Goal: Task Accomplishment & Management: Manage account settings

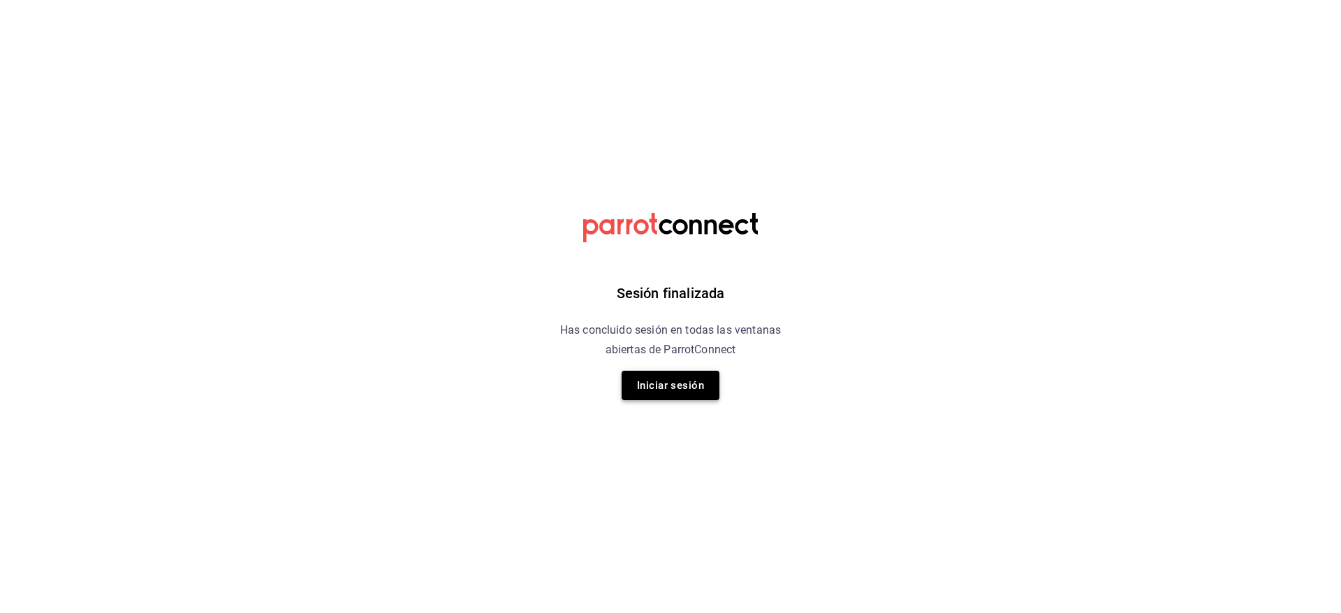
click at [645, 393] on button "Iniciar sesión" at bounding box center [670, 385] width 98 height 29
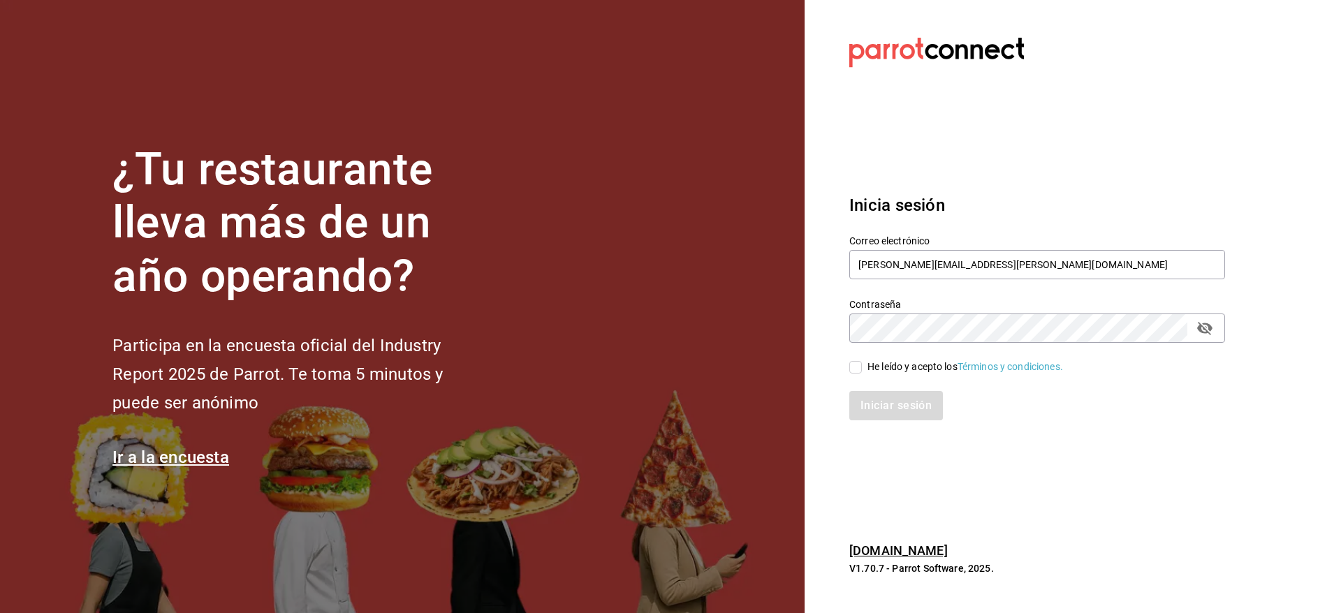
click at [844, 373] on div "He leído y acepto los Términos y condiciones." at bounding box center [1028, 359] width 392 height 32
click at [858, 363] on input "He leído y acepto los Términos y condiciones." at bounding box center [855, 367] width 13 height 13
checkbox input "true"
click at [883, 408] on button "Iniciar sesión" at bounding box center [896, 405] width 95 height 29
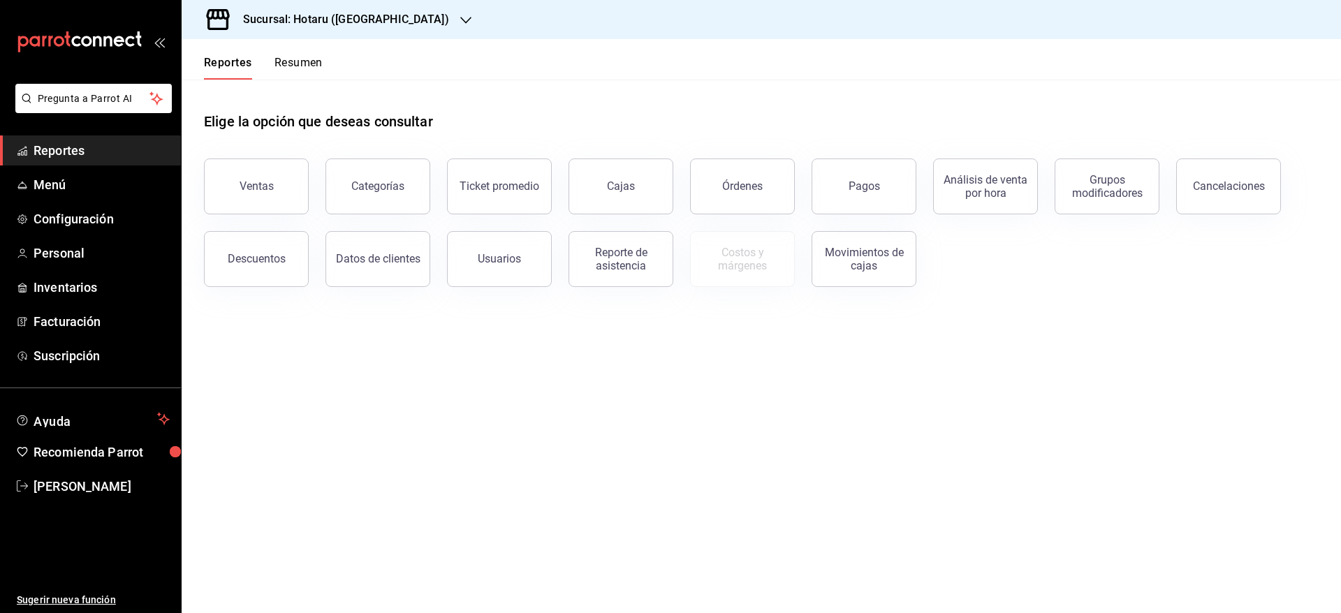
click at [361, 21] on h3 "Sucursal: Hotaru ([GEOGRAPHIC_DATA])" at bounding box center [340, 19] width 217 height 17
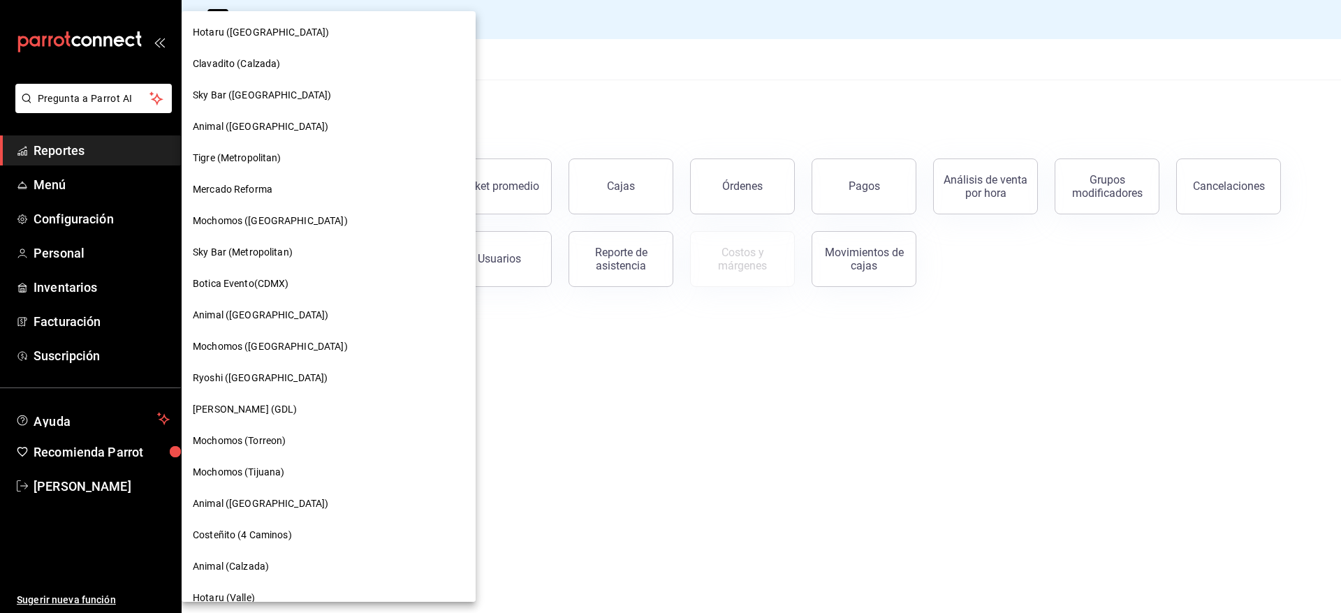
click at [254, 191] on span "Mercado Reforma" at bounding box center [233, 189] width 80 height 15
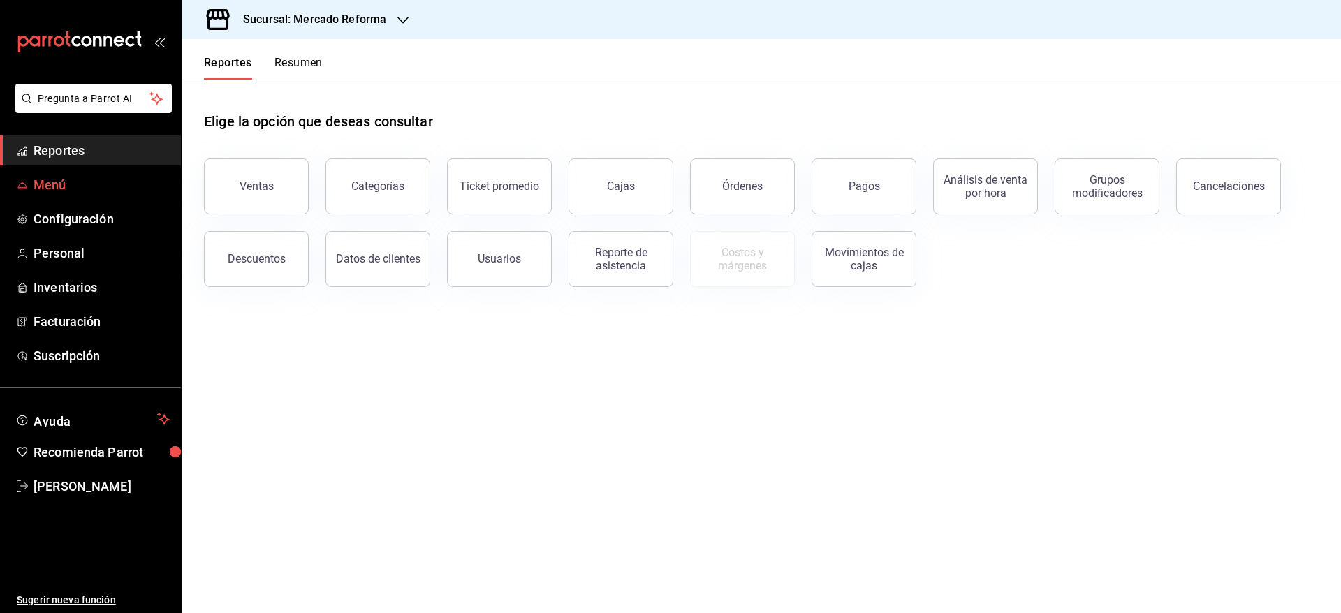
click at [99, 175] on span "Menú" at bounding box center [102, 184] width 136 height 19
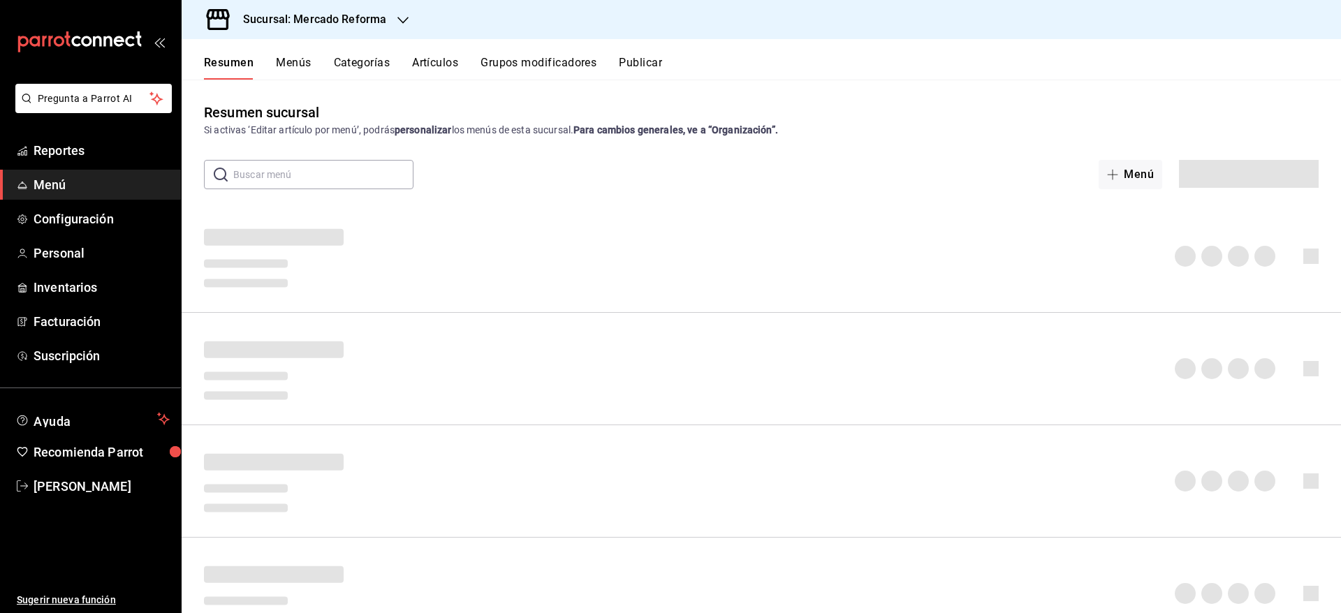
click at [433, 58] on button "Artículos" at bounding box center [435, 68] width 46 height 24
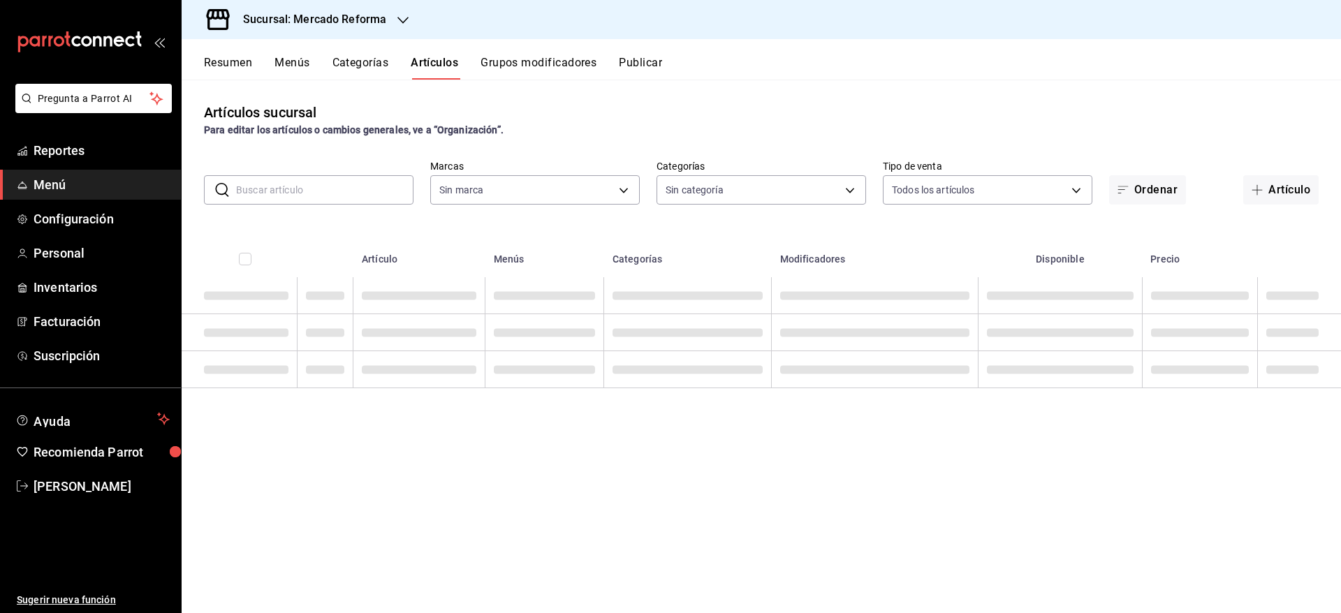
type input "ae828a00-f9e9-46fb-a95c-bc024de736cf"
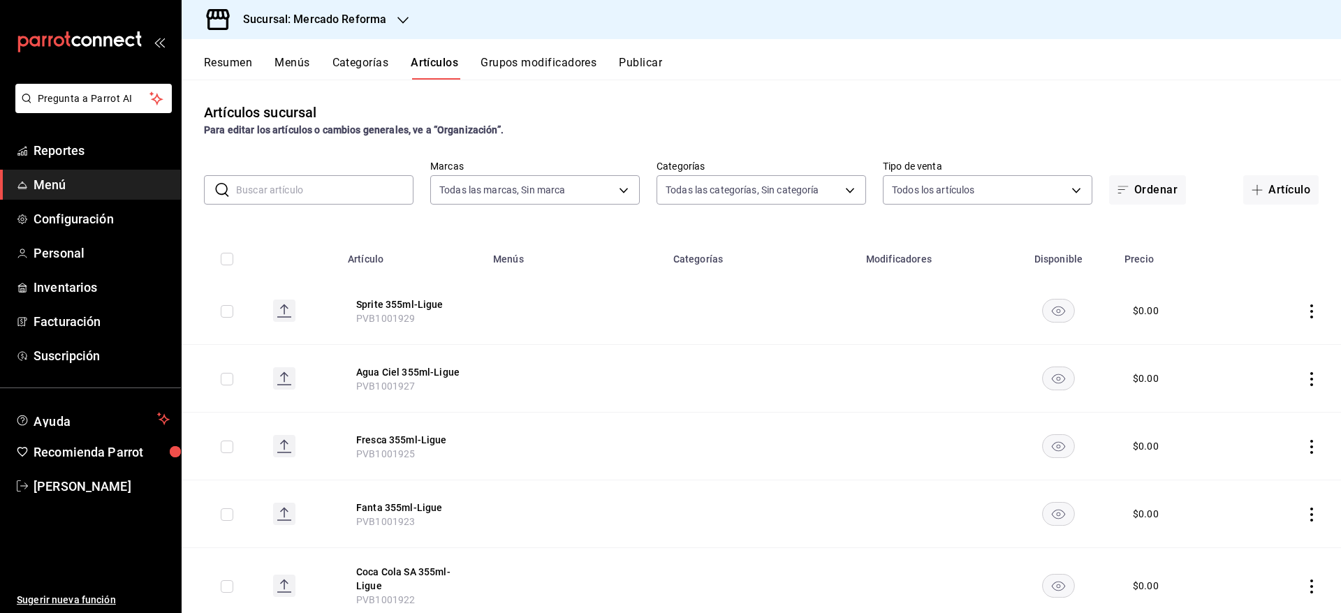
type input "92dc4cae-9c42-48a5-aa63-f50684ad7fd1,15a18657-e758-4947-b740-bbb2adede7dd,e517e…"
click at [344, 186] on input "text" at bounding box center [324, 190] width 177 height 28
type input "toma"
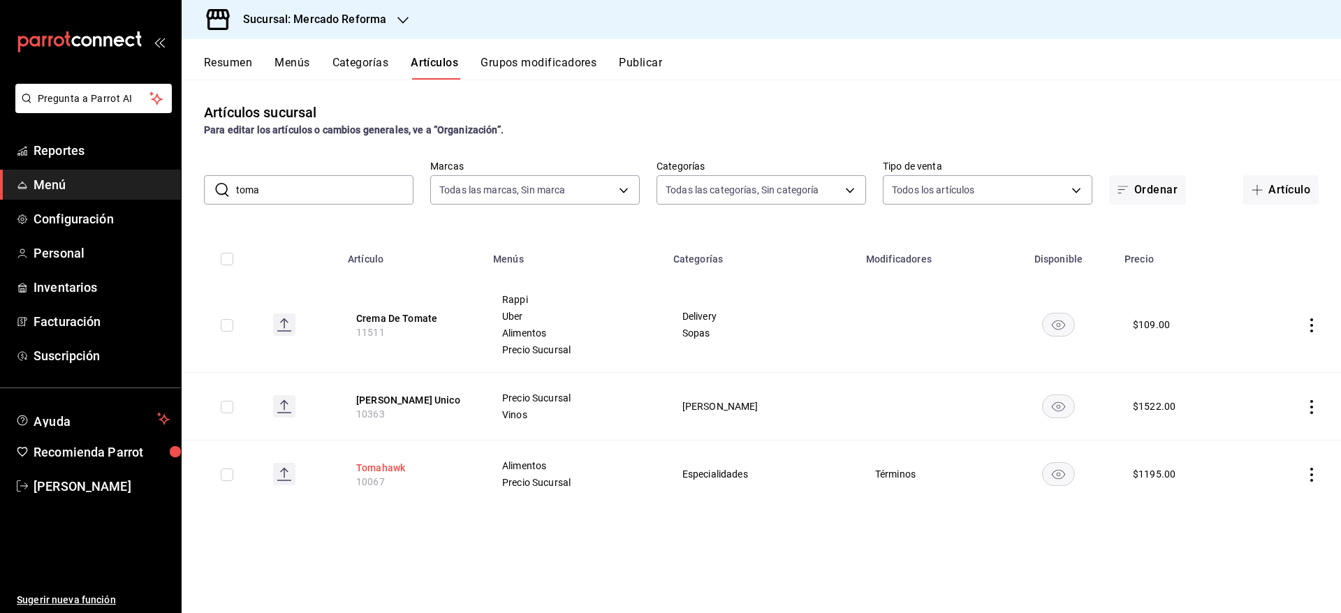
click at [387, 466] on button "Tomahawk" at bounding box center [412, 468] width 112 height 14
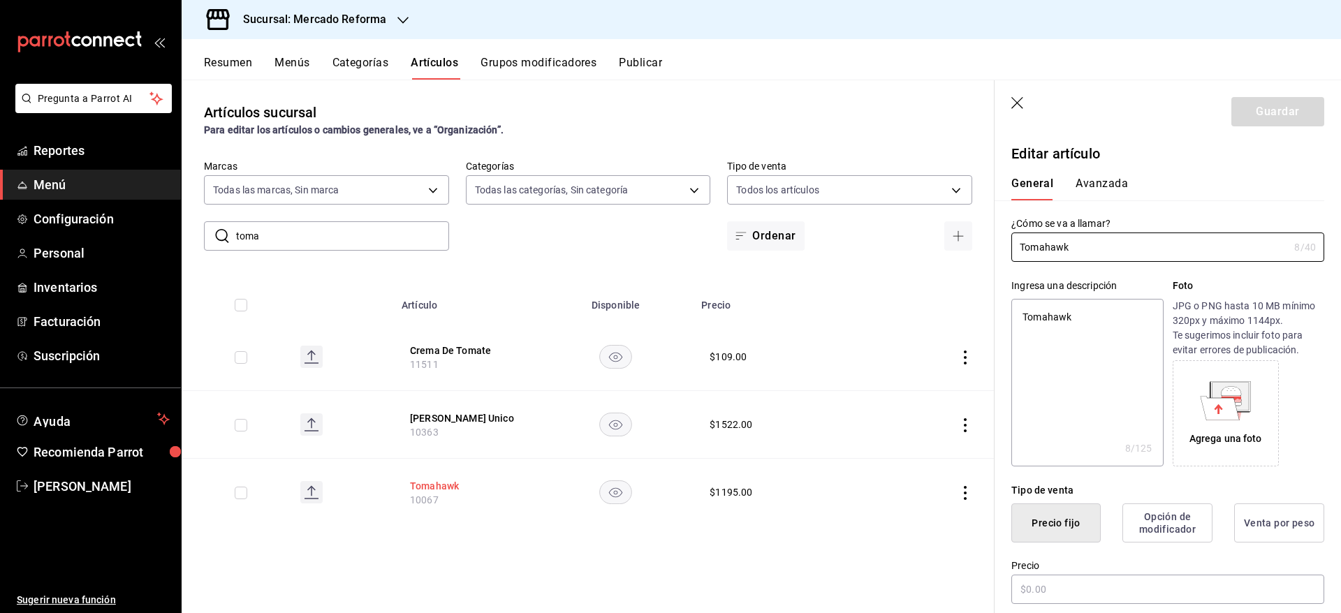
type textarea "x"
type input "$1195.00"
click at [1100, 179] on button "Avanzada" at bounding box center [1101, 189] width 52 height 24
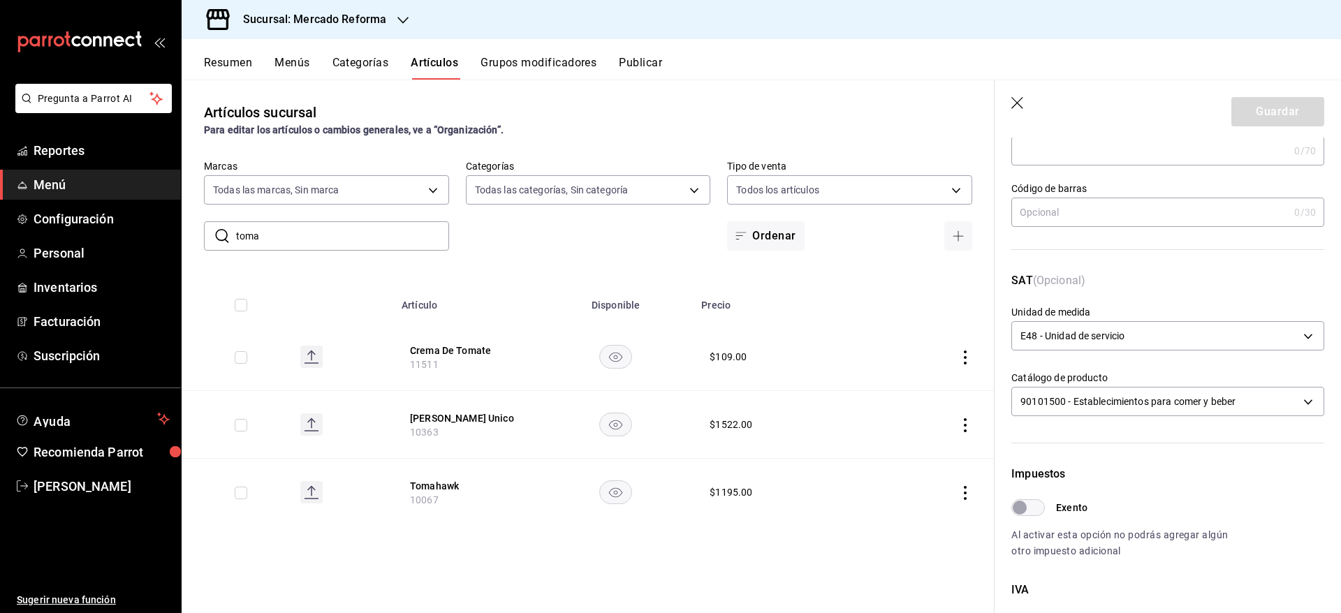
scroll to position [95, 0]
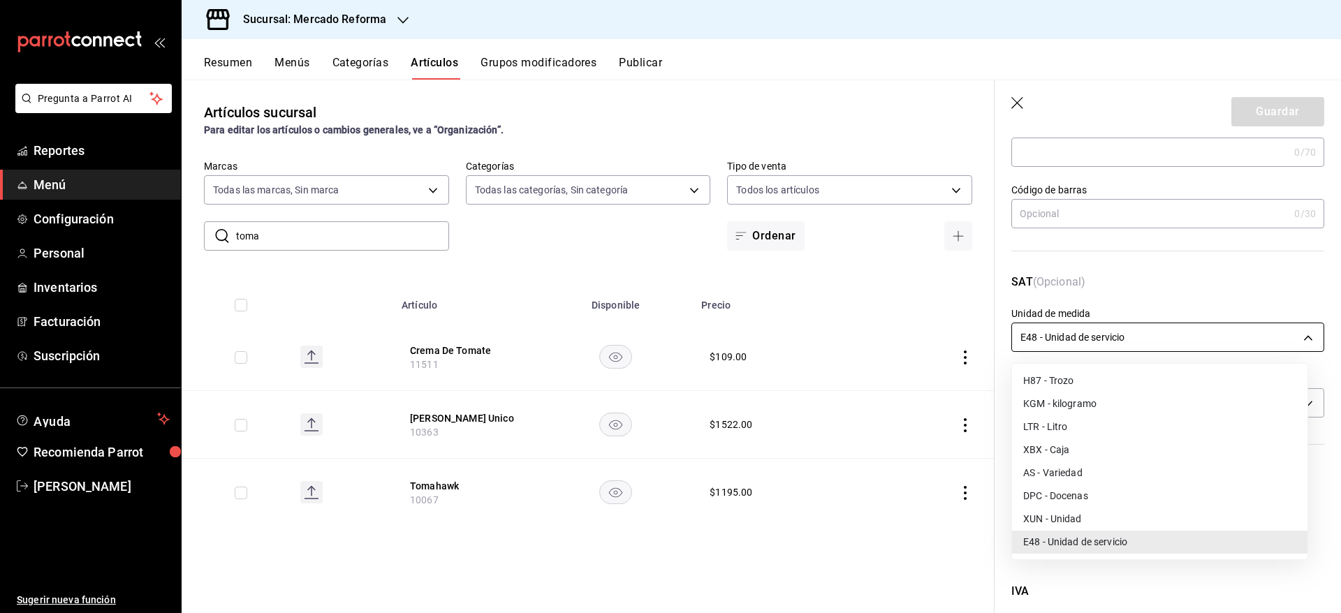
click at [1180, 330] on body "Pregunta a Parrot AI Reportes Menú Configuración Personal Inventarios Facturaci…" at bounding box center [670, 306] width 1341 height 613
click at [1184, 409] on li "KGM - kilogramo" at bounding box center [1159, 403] width 295 height 23
type input "KGM"
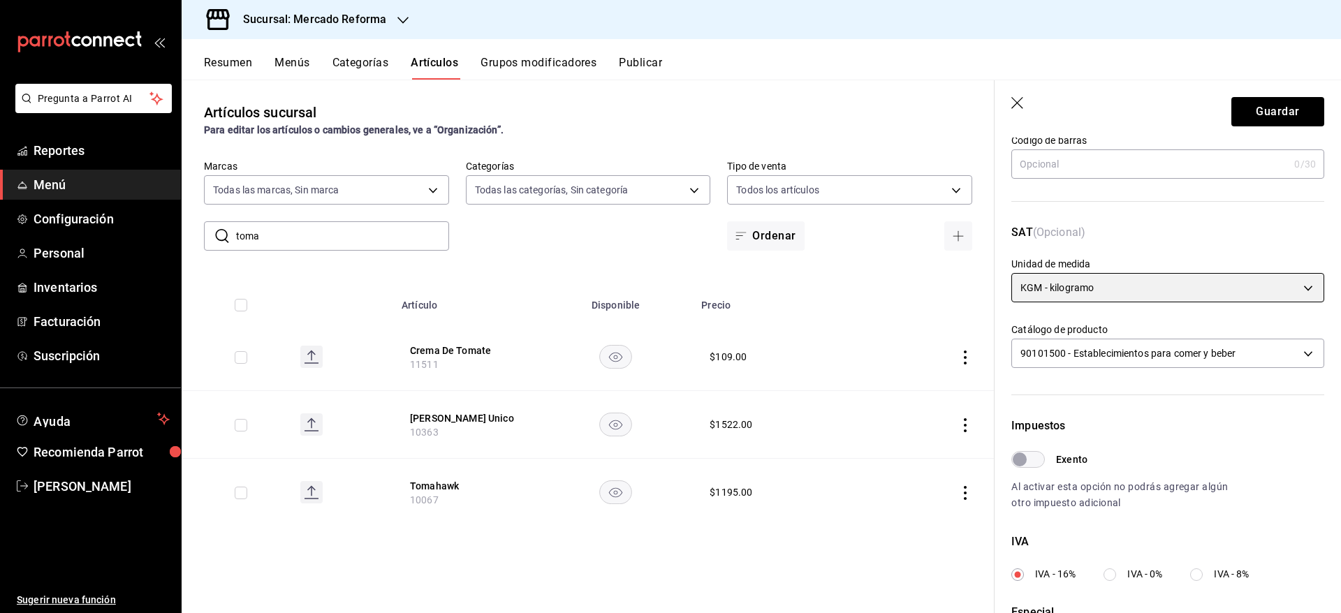
scroll to position [133, 0]
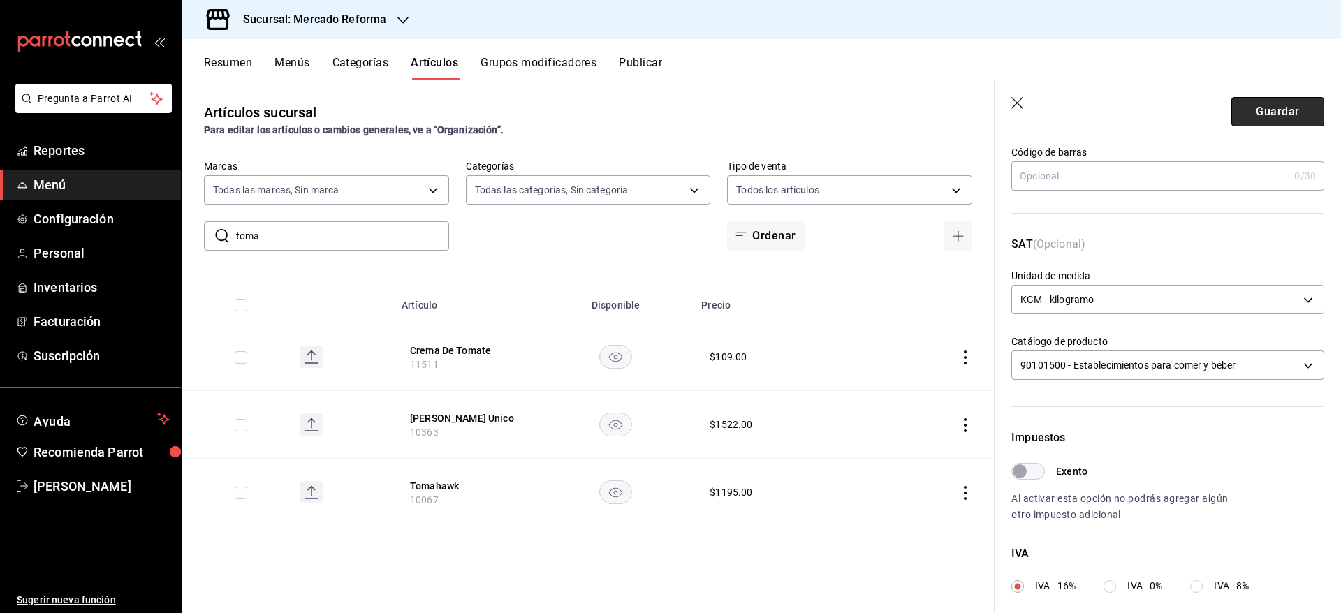
click at [1262, 102] on button "Guardar" at bounding box center [1277, 111] width 93 height 29
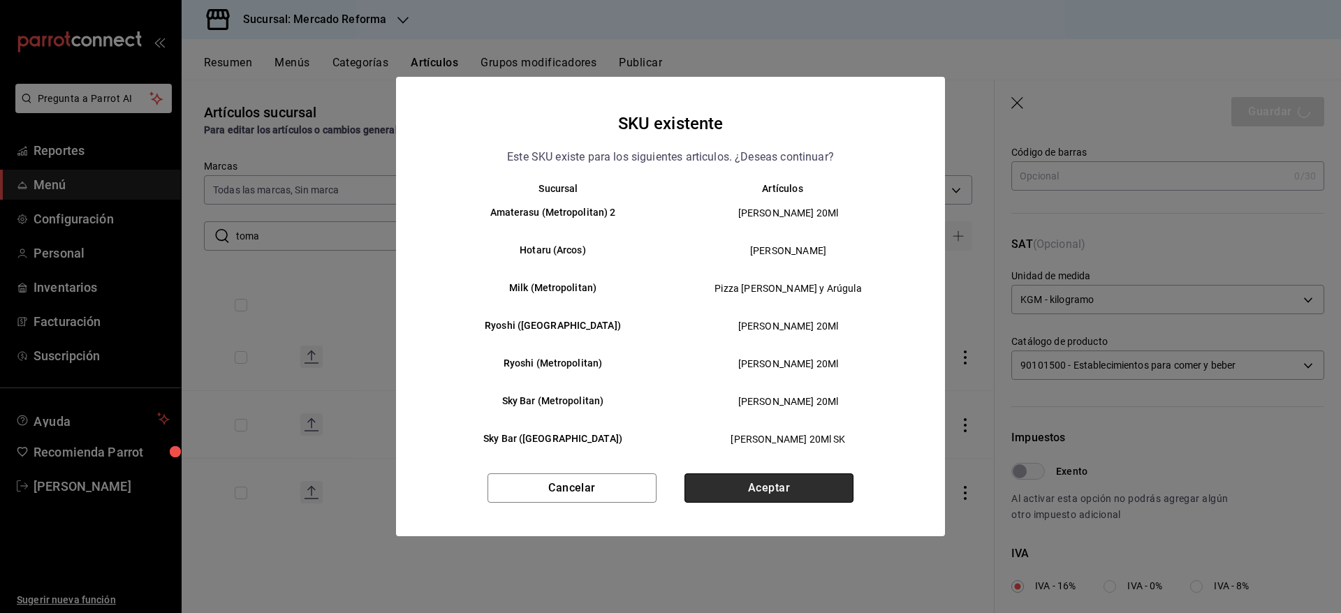
click at [772, 494] on button "Aceptar" at bounding box center [768, 487] width 169 height 29
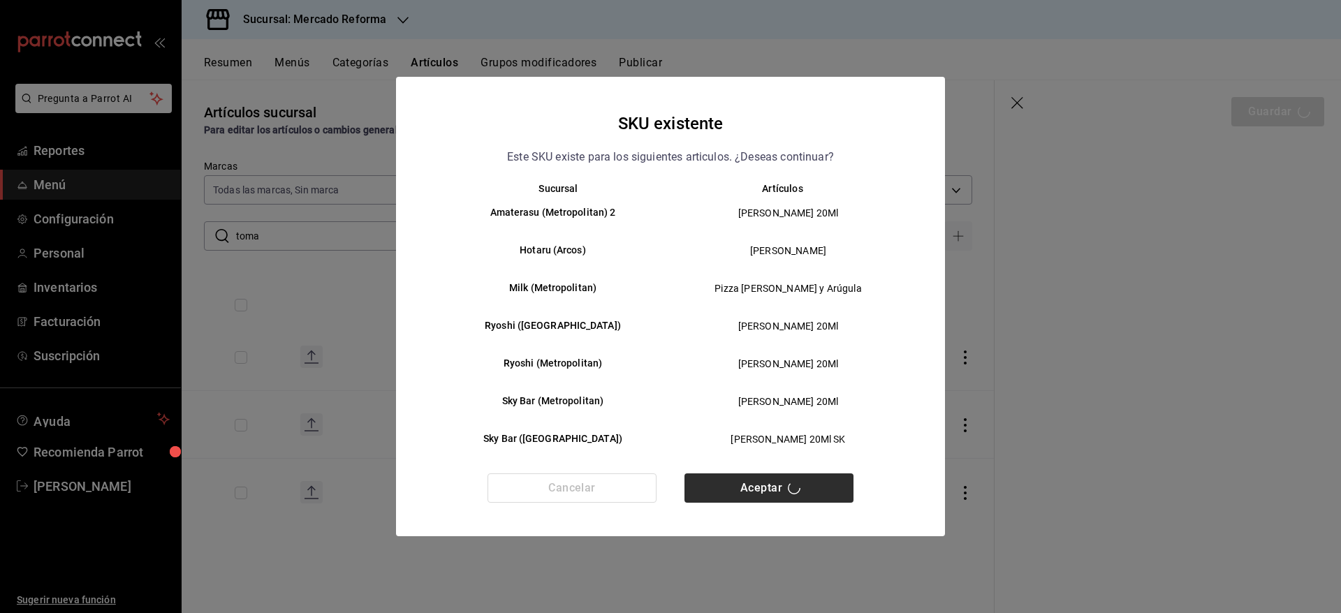
scroll to position [0, 0]
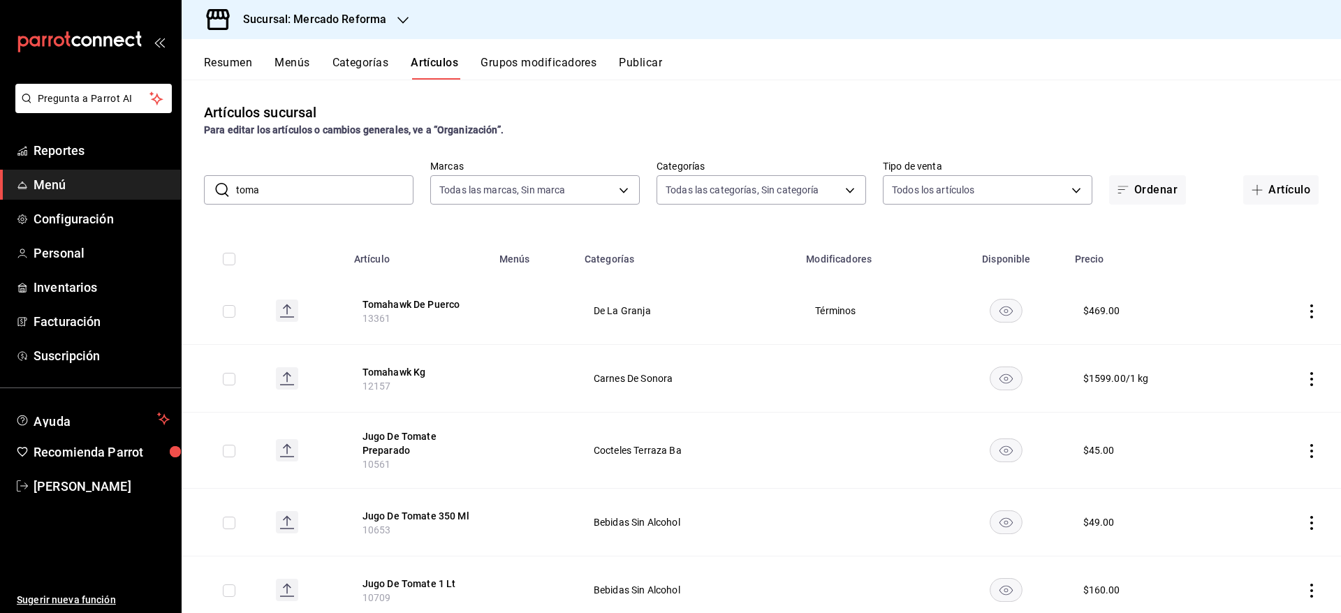
click at [555, 146] on div "Artículos sucursal Para editar los artículos o cambios generales, ve a “Organiz…" at bounding box center [761, 346] width 1159 height 533
click at [413, 369] on button "Tomahawk Kg" at bounding box center [418, 372] width 112 height 14
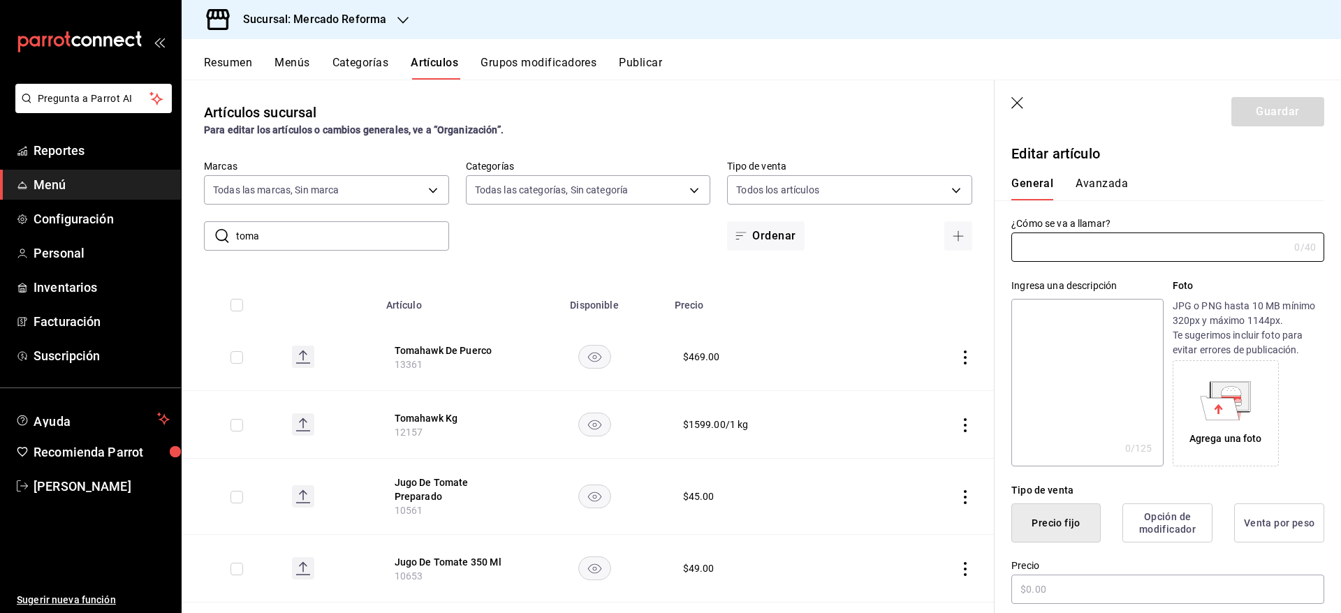
type input "Tomahawk Kg"
type textarea "Tomahawk Kg"
type textarea "x"
type input "12157"
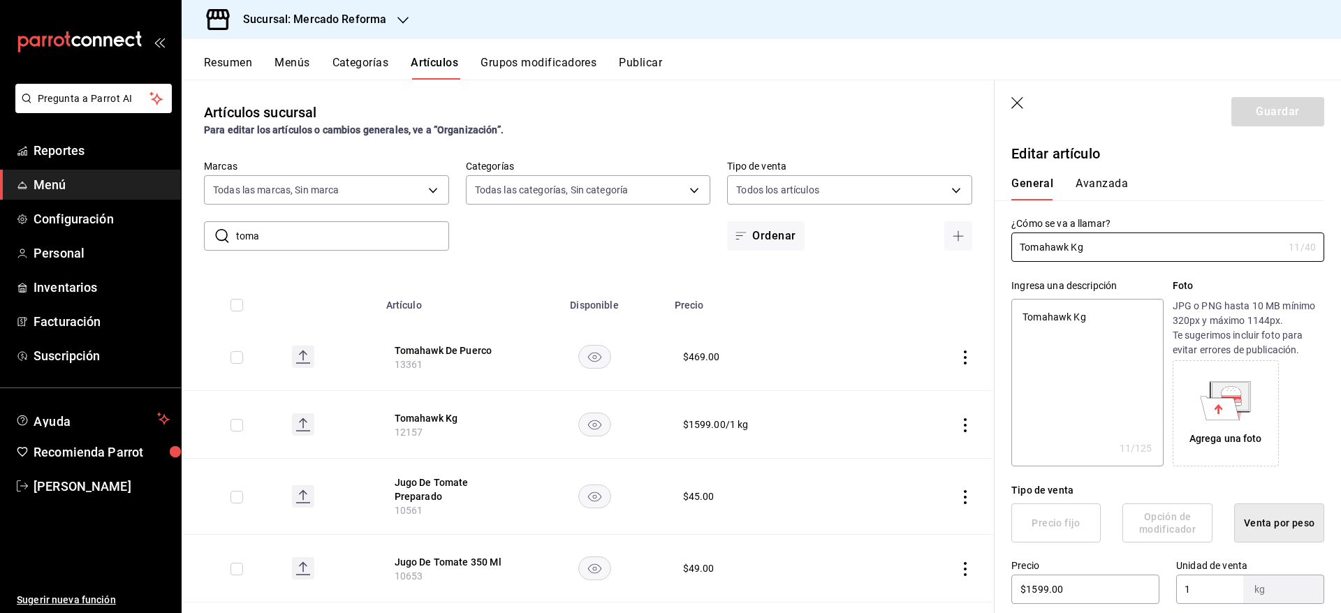
type textarea "x"
type input "$1599.00"
type input "KGM"
type input "90101500"
radio input "true"
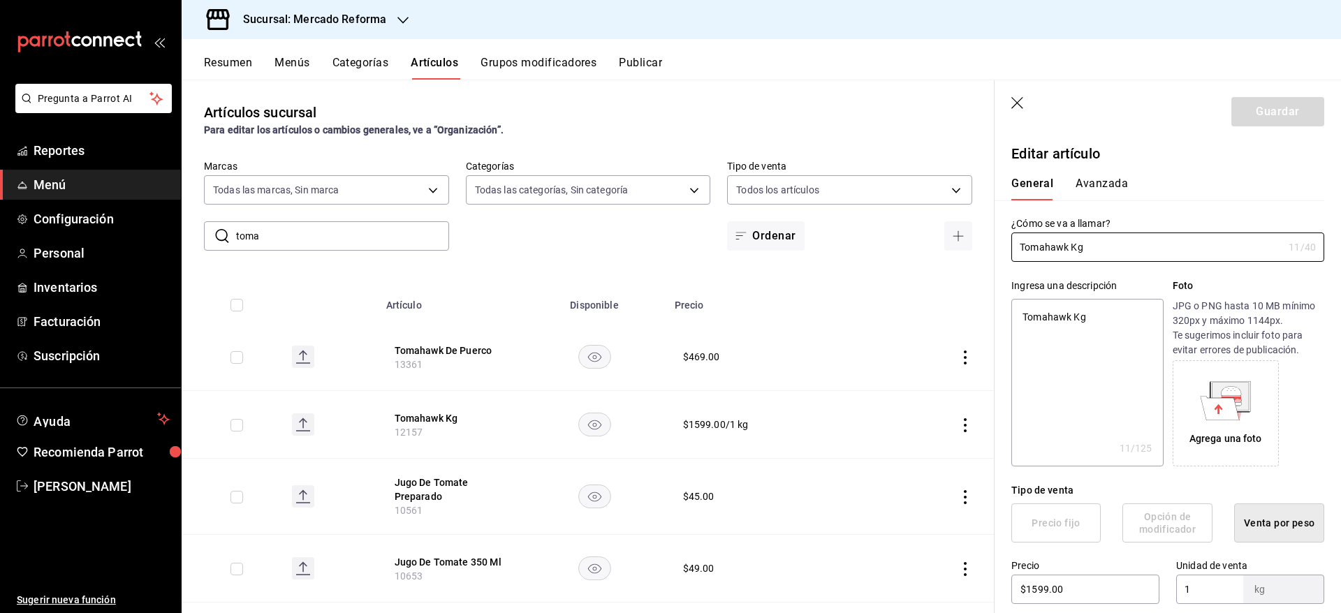
radio input "true"
type input "957f7647-28f2-4da2-8972-39aa6f13d29d"
click at [1084, 178] on button "Avanzada" at bounding box center [1101, 189] width 52 height 24
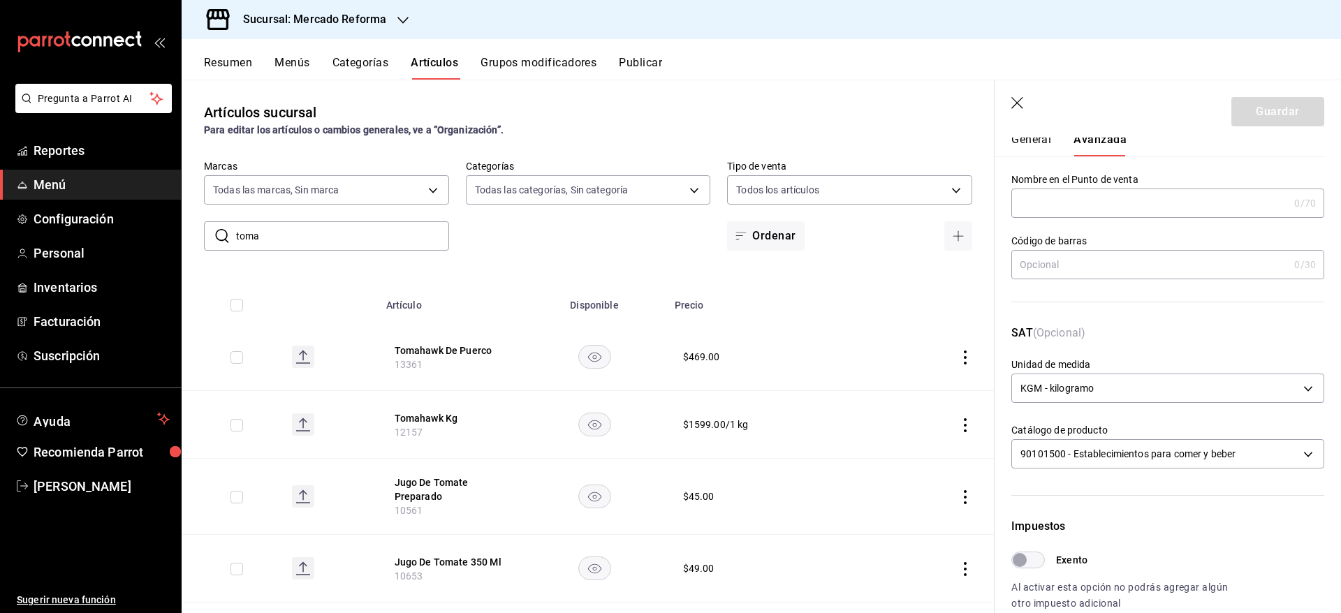
scroll to position [42, 0]
click at [1012, 102] on icon "button" at bounding box center [1018, 104] width 14 height 14
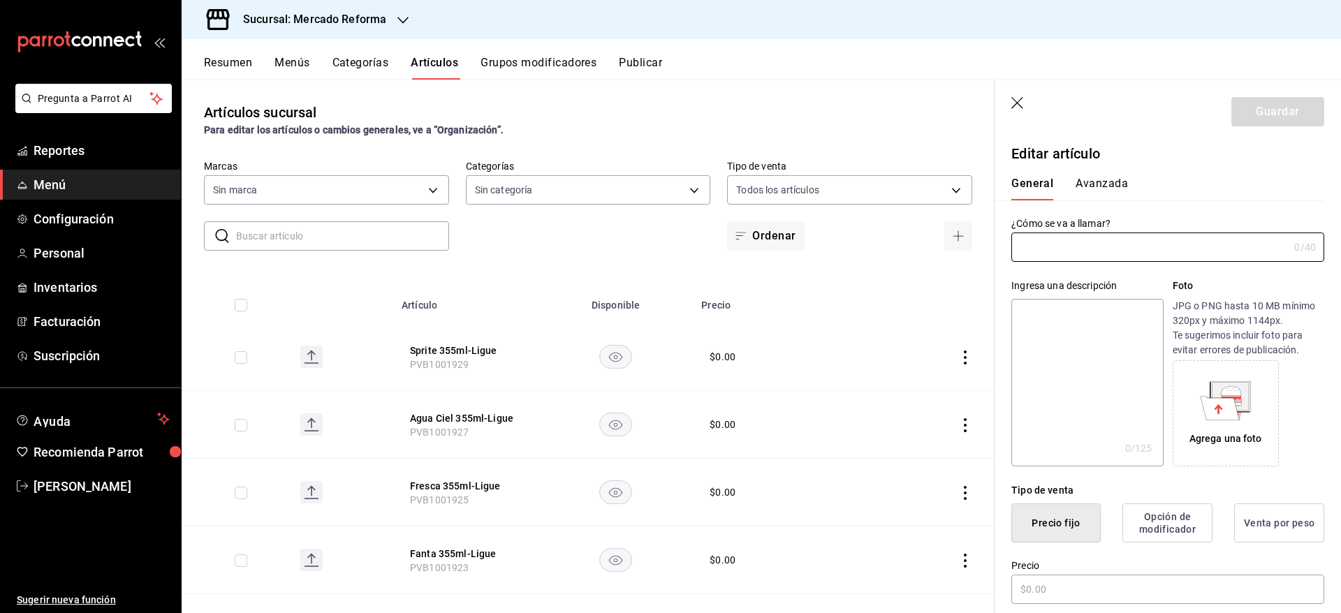
type input "92dc4cae-9c42-48a5-aa63-f50684ad7fd1,15a18657-e758-4947-b740-bbb2adede7dd,e517e…"
type input "Tomahawk"
type textarea "Tomahawk"
type textarea "x"
type input "10067"
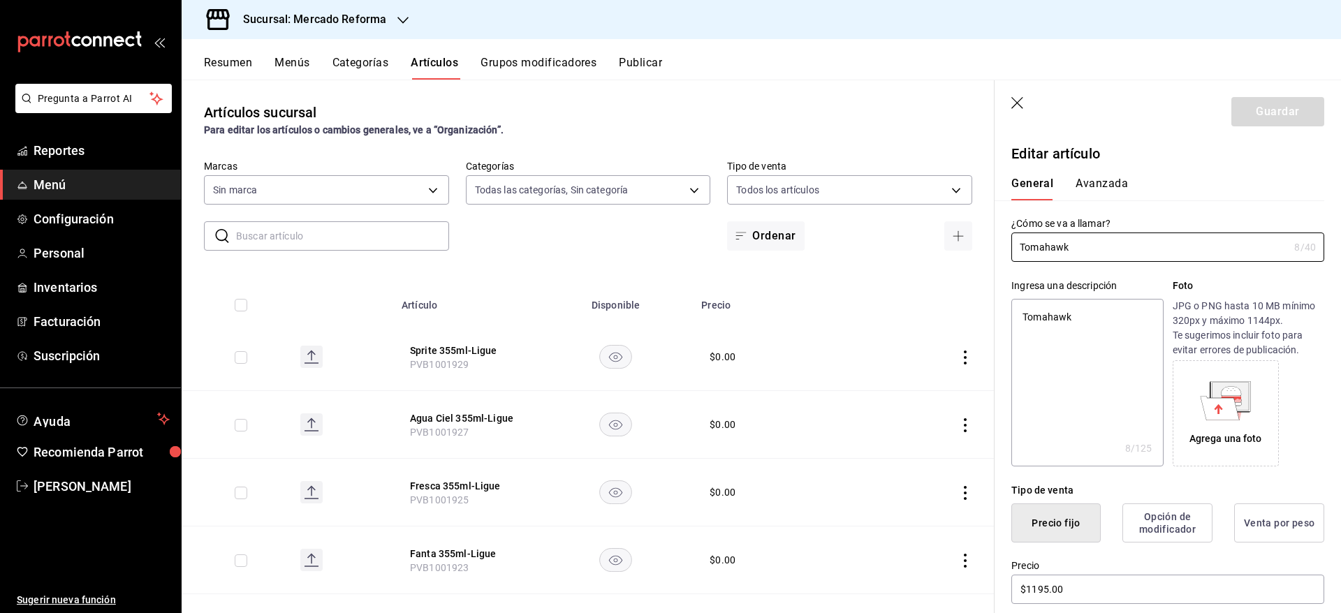
type textarea "x"
type input "$1195.00"
type textarea "x"
type input "ae828a00-f9e9-46fb-a95c-bc024de736cf"
type textarea "x"
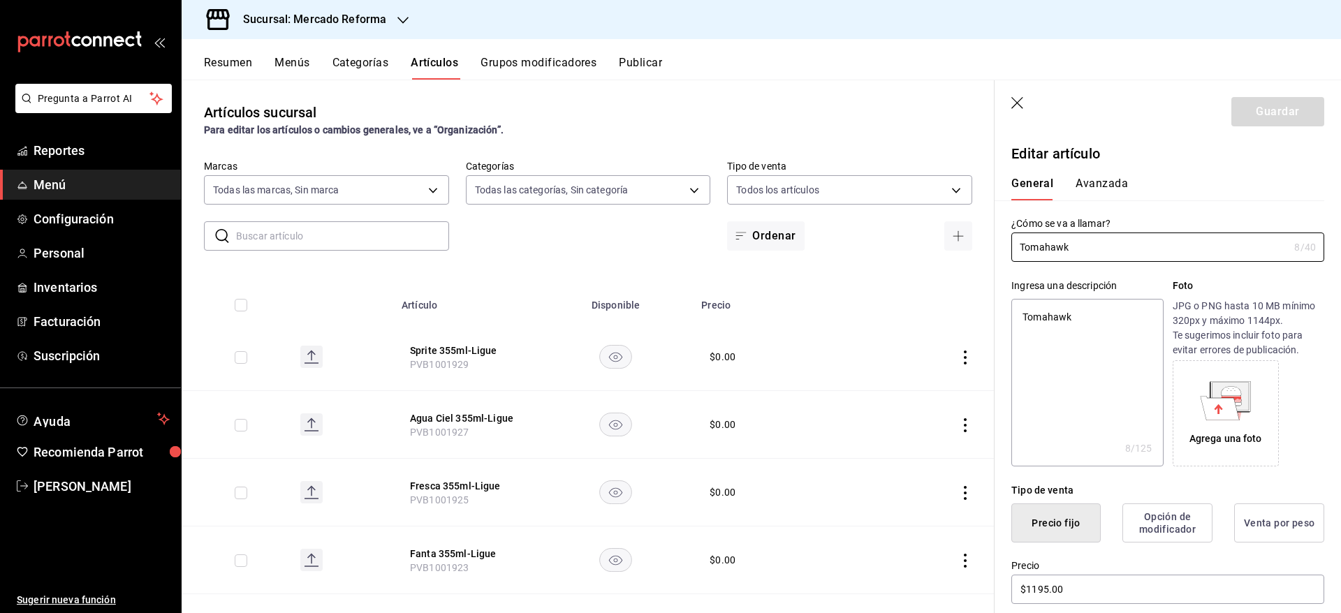
click at [402, 23] on icon "button" at bounding box center [402, 20] width 11 height 11
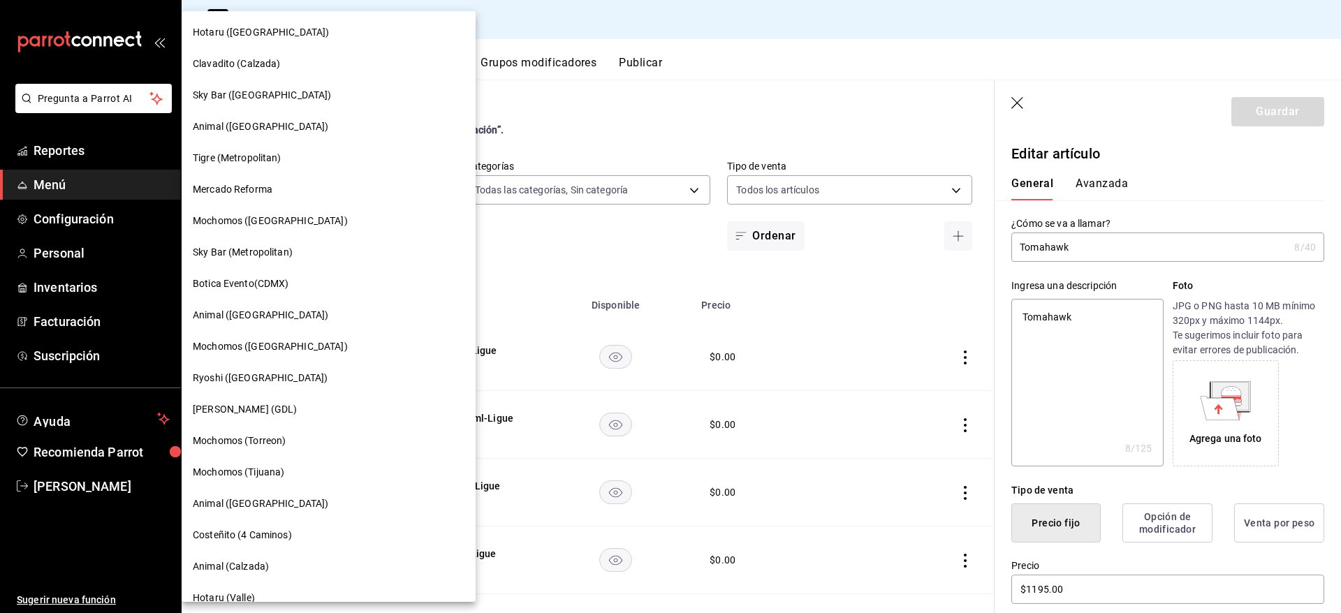
click at [263, 345] on span "Mochomos ([GEOGRAPHIC_DATA])" at bounding box center [270, 346] width 155 height 15
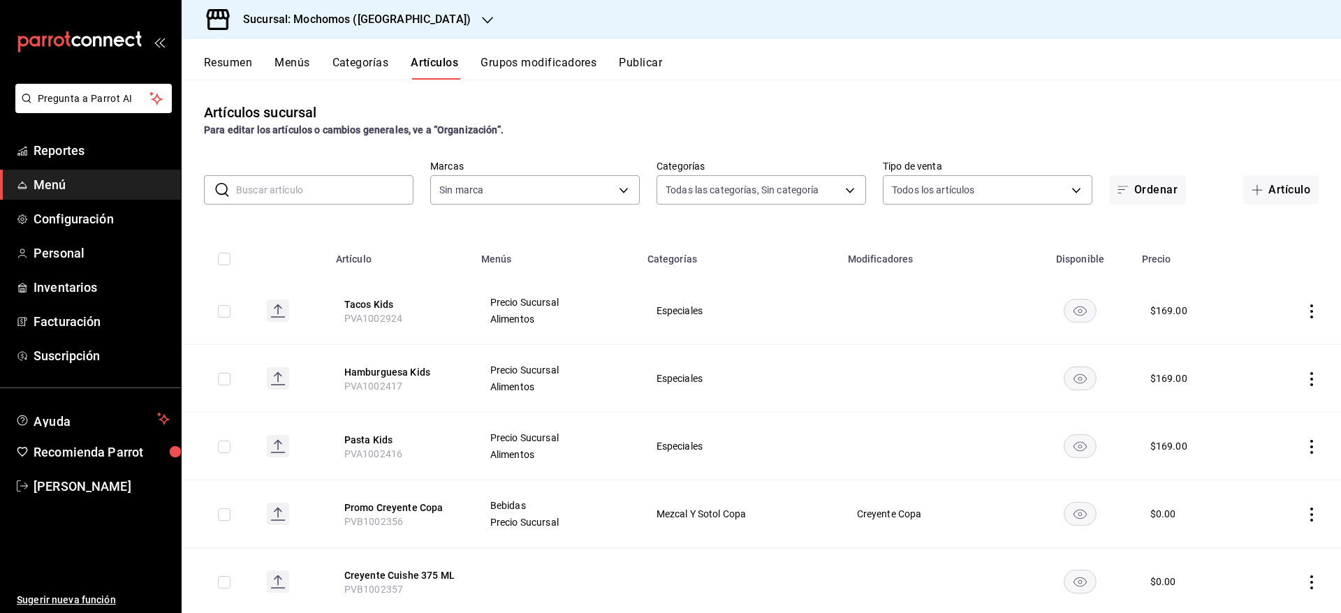
type input "2d195258-a112-483e-9c41-0e6351594330,d48f3e9a-3ab1-4b8f-8ab3-d3938f1810f2,a94d4…"
type input "562d5b5b-21a2-4ace-a941-66278f4a6c49"
click at [288, 191] on input "text" at bounding box center [324, 190] width 177 height 28
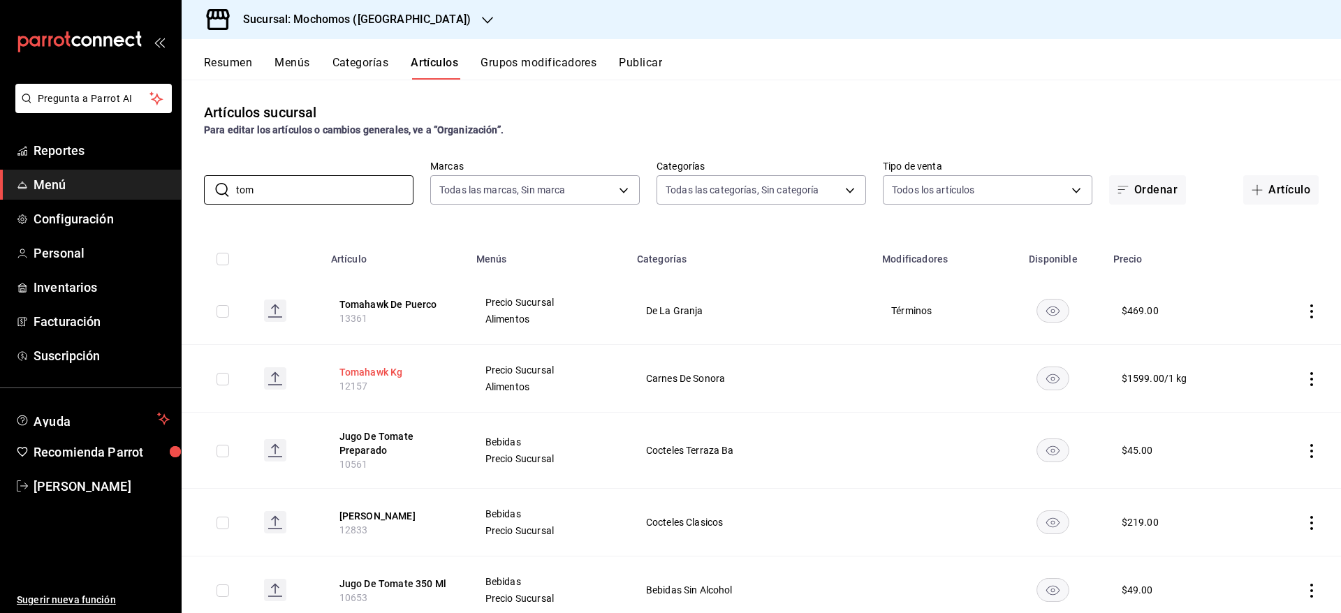
type input "tom"
click at [401, 373] on button "Tomahawk Kg" at bounding box center [395, 372] width 112 height 14
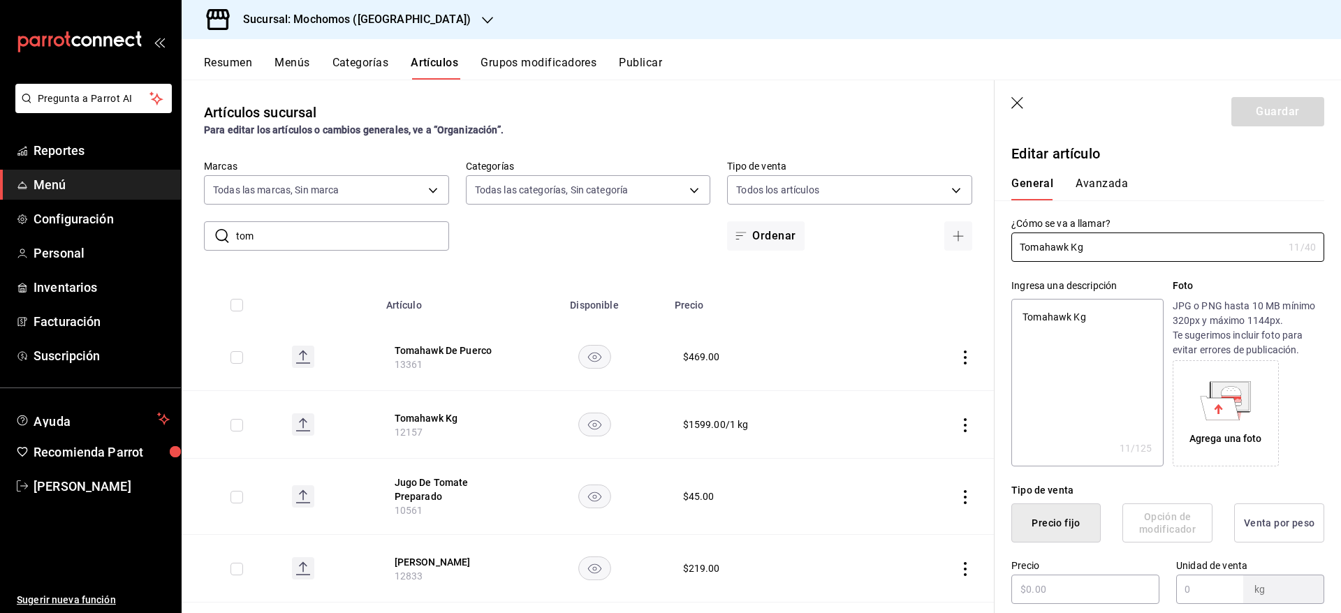
type textarea "x"
type input "$1599.00"
type input "1"
click at [1089, 181] on button "Avanzada" at bounding box center [1101, 189] width 52 height 24
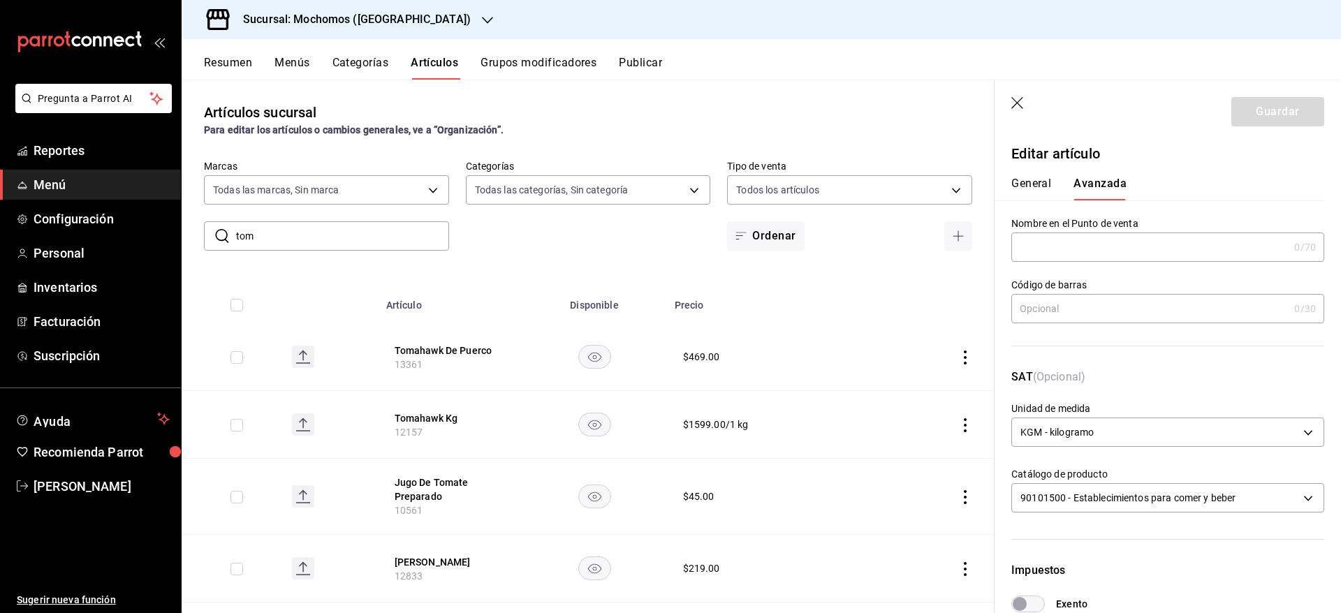
click at [1034, 181] on button "General" at bounding box center [1031, 189] width 40 height 24
type textarea "x"
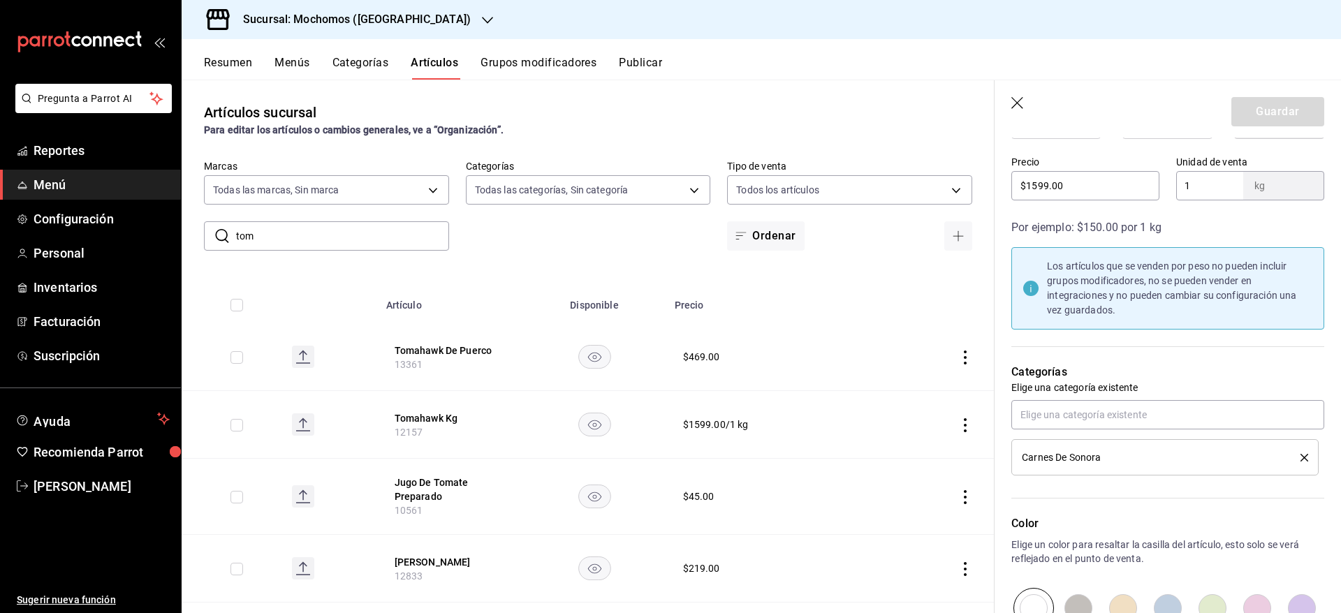
scroll to position [386, 0]
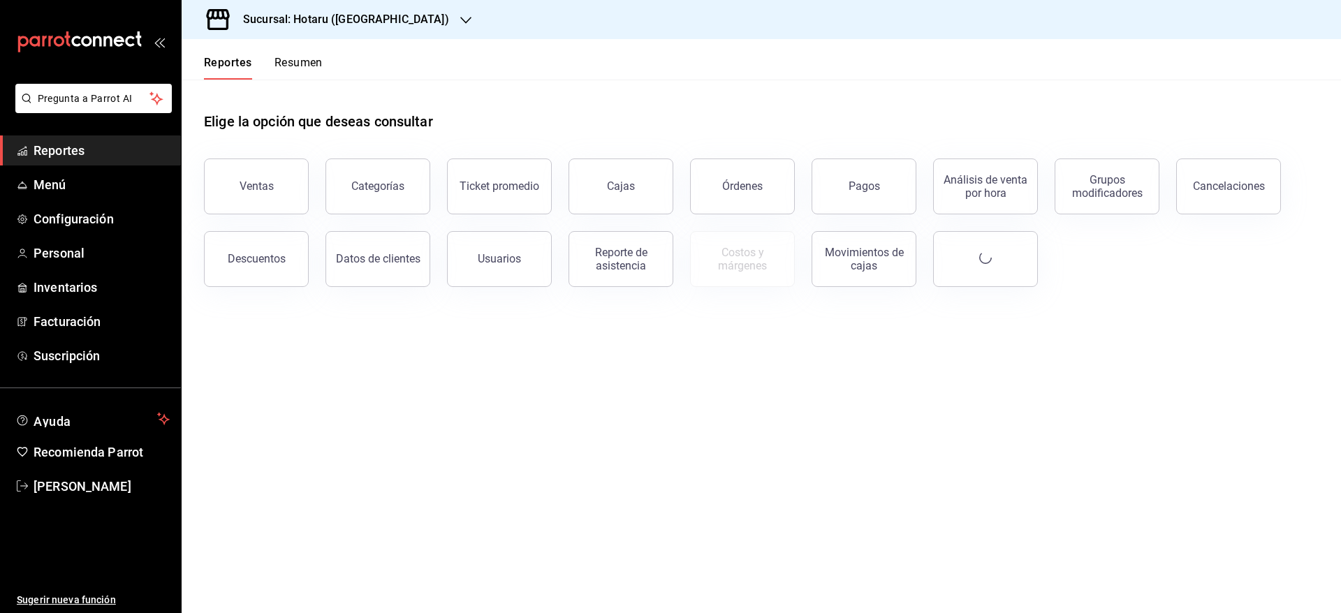
click at [367, 12] on h3 "Sucursal: Hotaru ([GEOGRAPHIC_DATA])" at bounding box center [340, 19] width 217 height 17
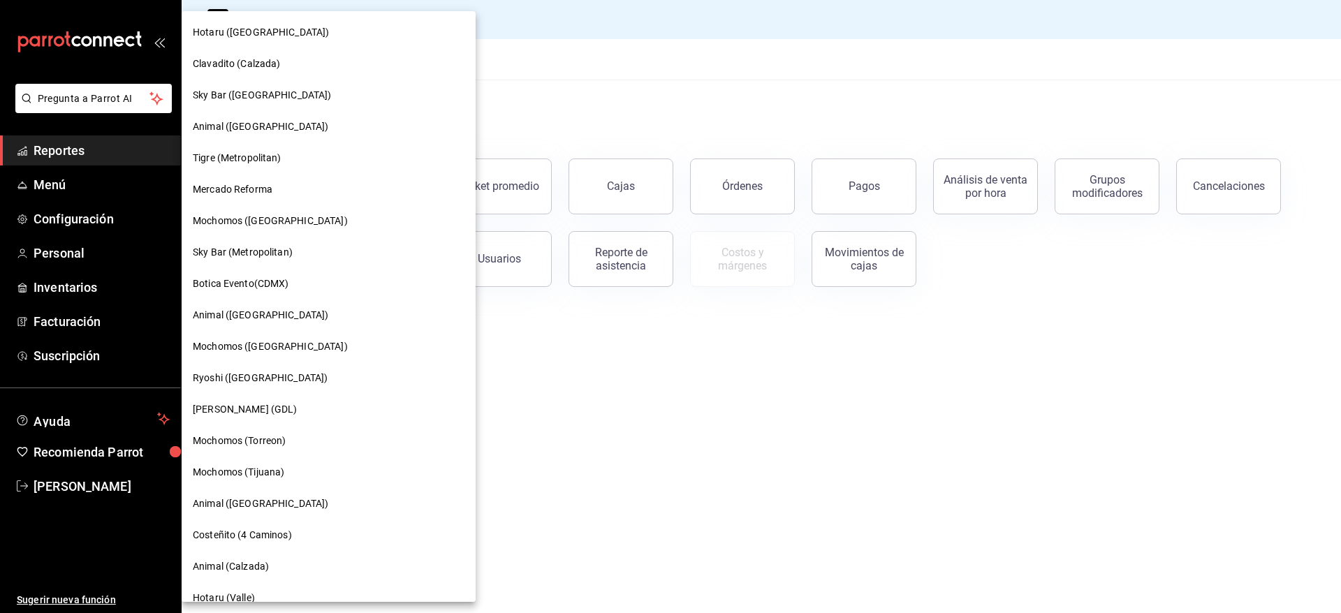
click at [221, 98] on span "Sky Bar ([GEOGRAPHIC_DATA])" at bounding box center [262, 95] width 139 height 15
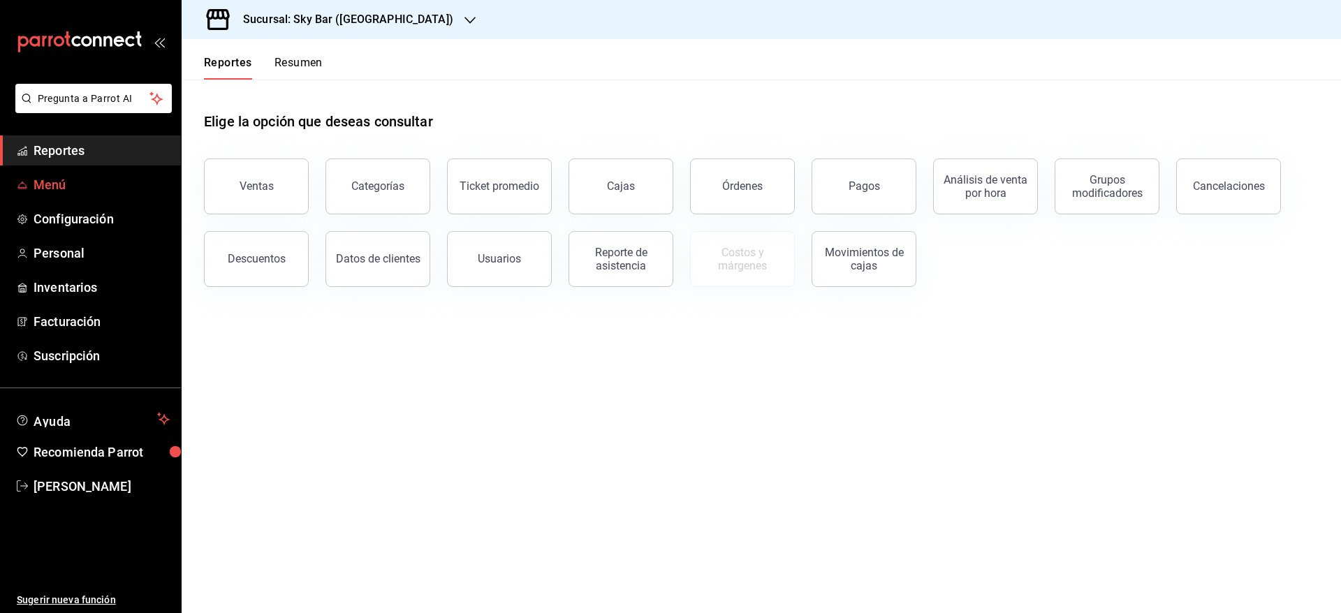
click at [74, 183] on span "Menú" at bounding box center [102, 184] width 136 height 19
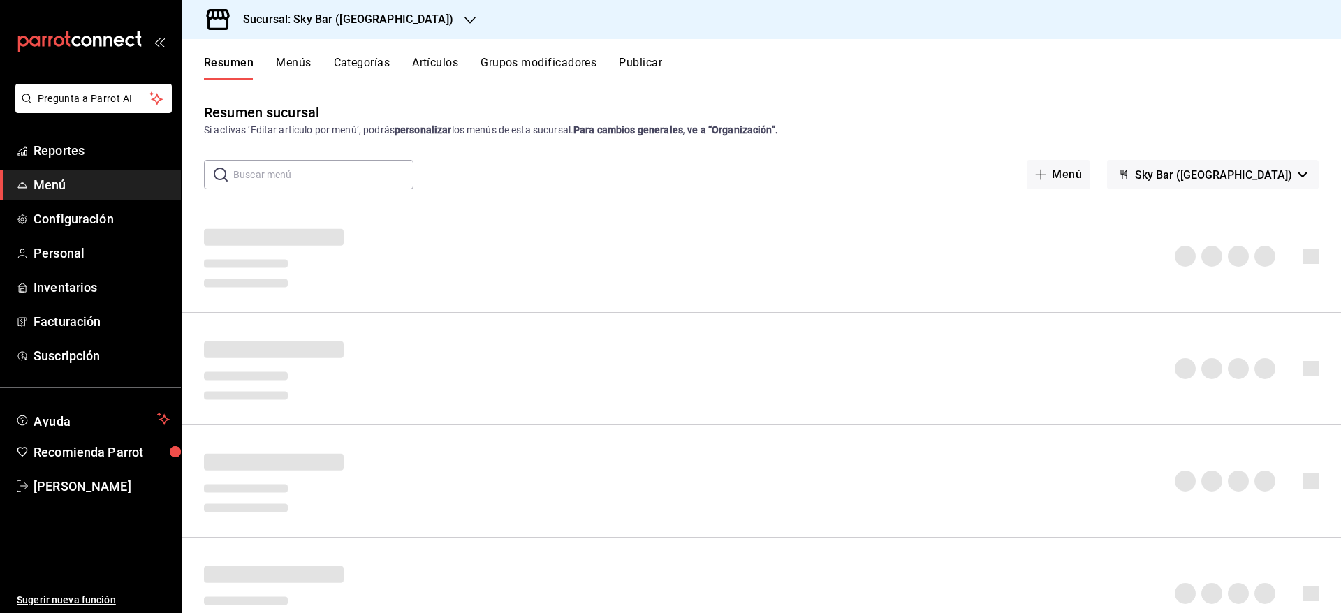
click at [379, 11] on h3 "Sucursal: Sky Bar (Metropolitan Center)" at bounding box center [342, 19] width 221 height 17
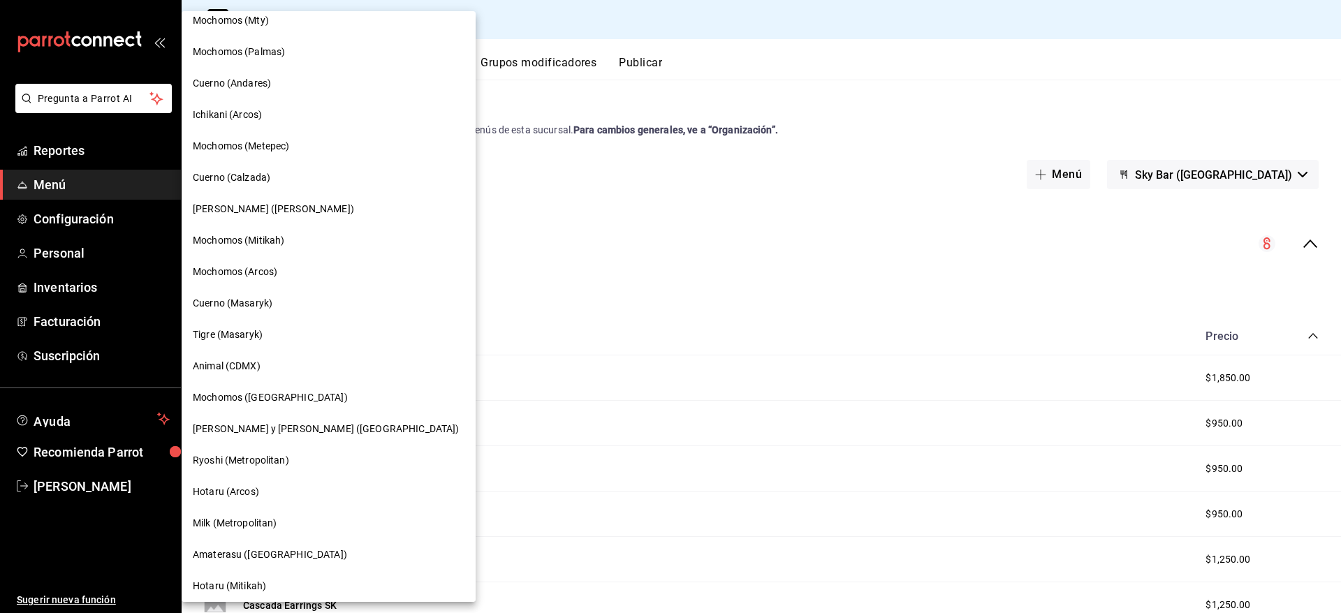
scroll to position [740, 0]
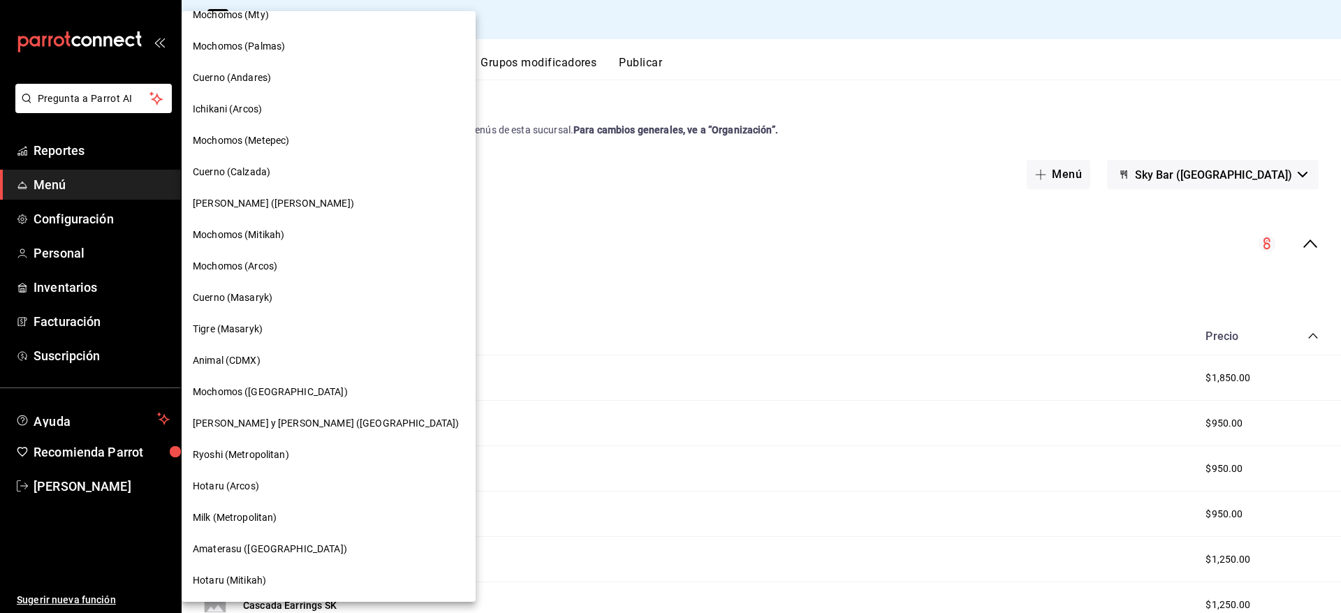
click at [246, 554] on span "Amaterasu ([GEOGRAPHIC_DATA])" at bounding box center [270, 549] width 154 height 15
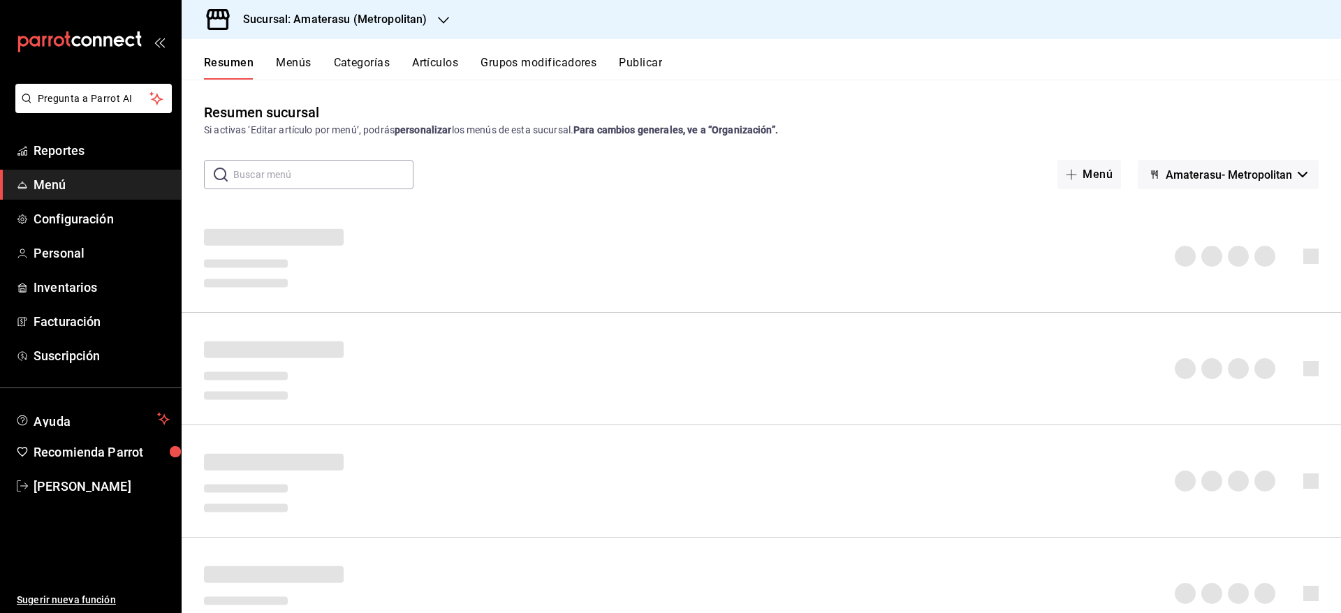
click at [434, 57] on button "Artículos" at bounding box center [435, 68] width 46 height 24
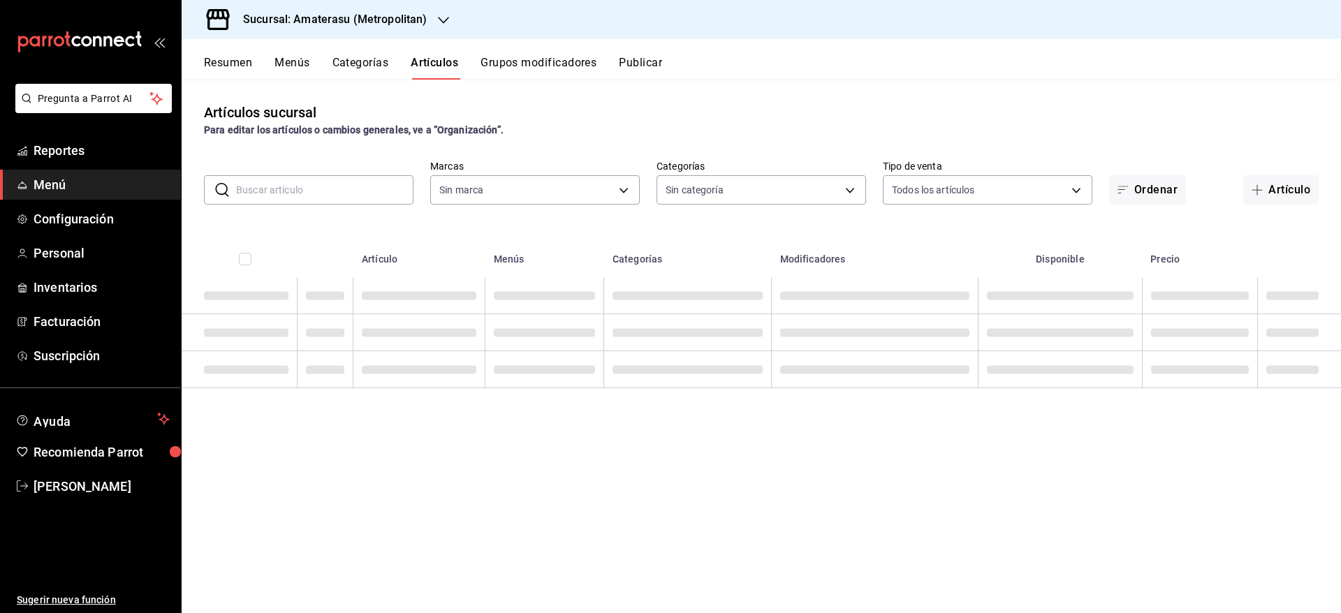
type input "e4cd7fcb-d45b-43ae-a99f-ad4ccfcd9032,f3afaab8-8c3d-4e49-a299-af9bdf6027b2"
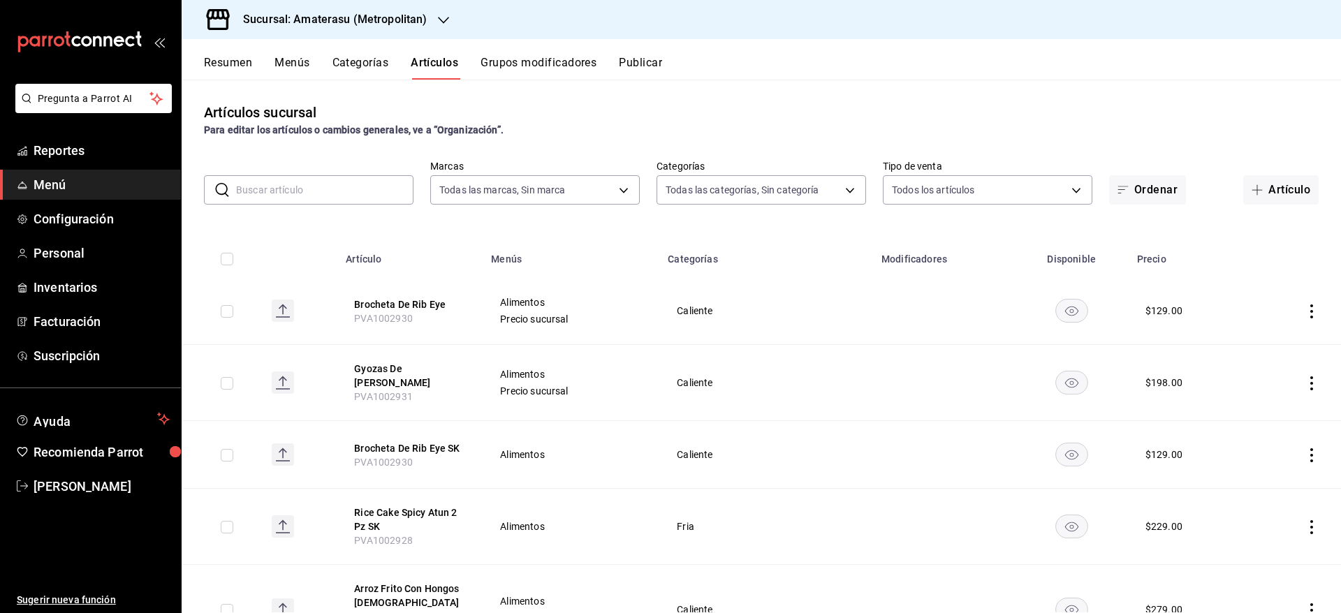
type input "0783145e-3d29-4bbb-828e-87c4a6ccf0c0,087d9878-8a04-48ff-ab24-0b3ef0fdf69f,f9a59…"
click at [559, 170] on div "Todas las marcas, Sin marca e4cd7fcb-d45b-43ae-a99f-ad4ccfcd9032,f3afaab8-8c3d-…" at bounding box center [534, 187] width 209 height 35
click at [574, 194] on body "Pregunta a Parrot AI Reportes Menú Configuración Personal Inventarios Facturaci…" at bounding box center [670, 306] width 1341 height 613
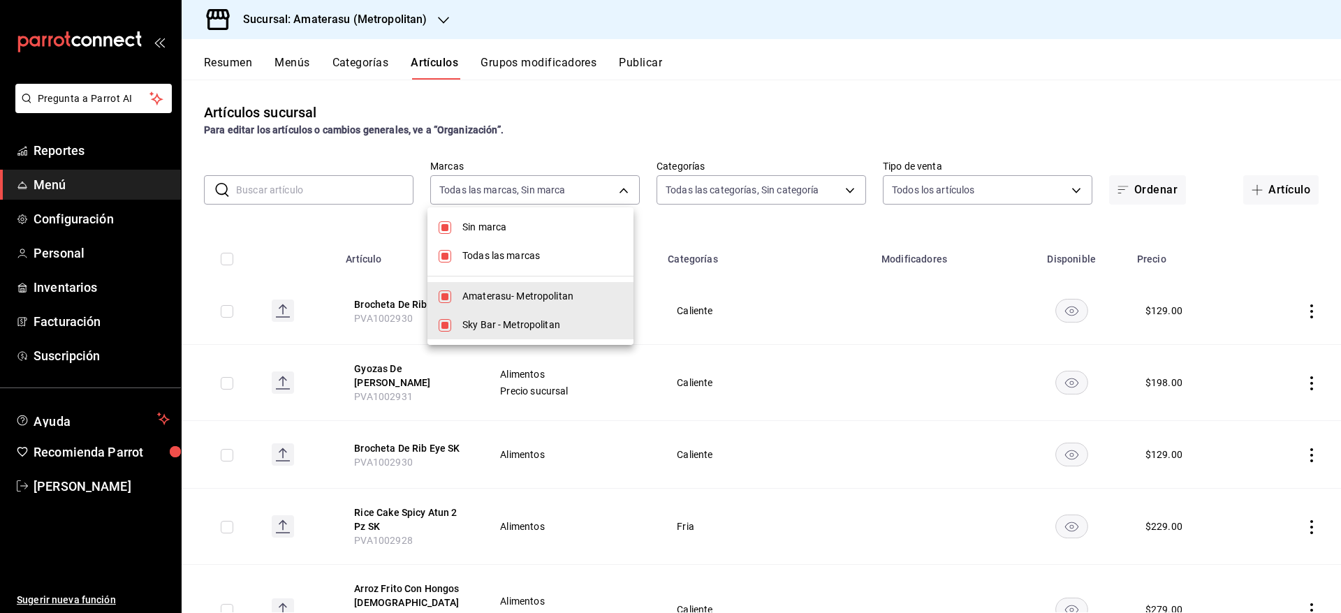
click at [442, 288] on li "Amaterasu- Metropolitan" at bounding box center [530, 296] width 206 height 29
type input "f3afaab8-8c3d-4e49-a299-af9bdf6027b2"
checkbox input "false"
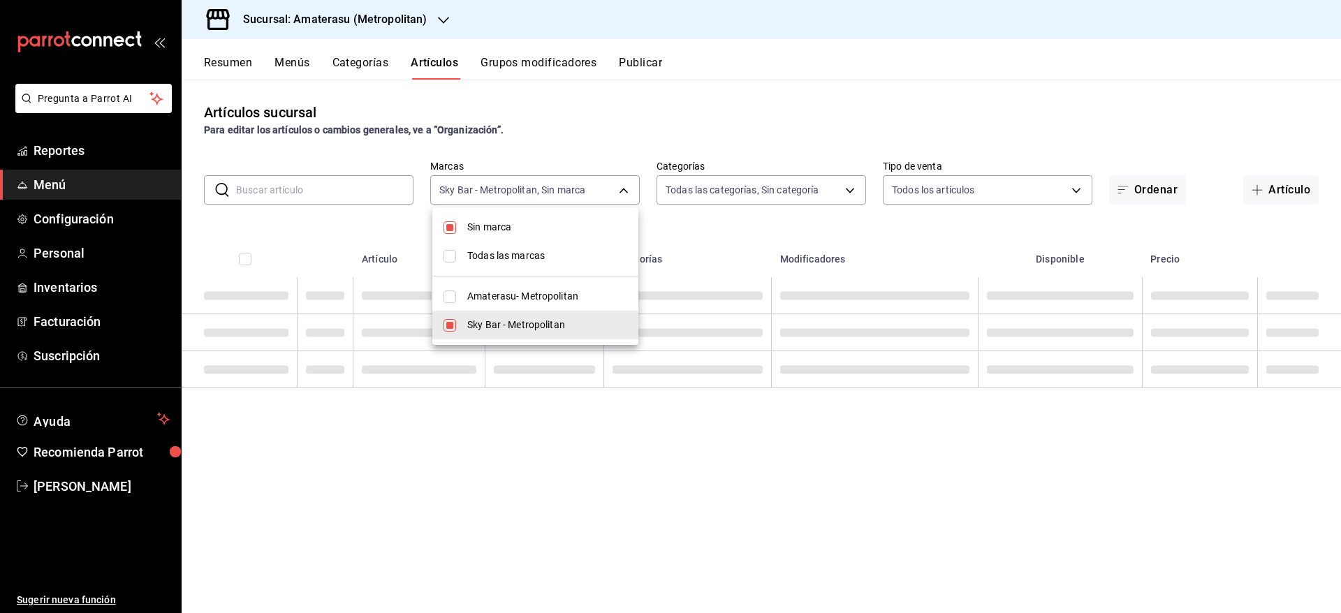
click at [450, 228] on input "checkbox" at bounding box center [449, 227] width 13 height 13
checkbox input "false"
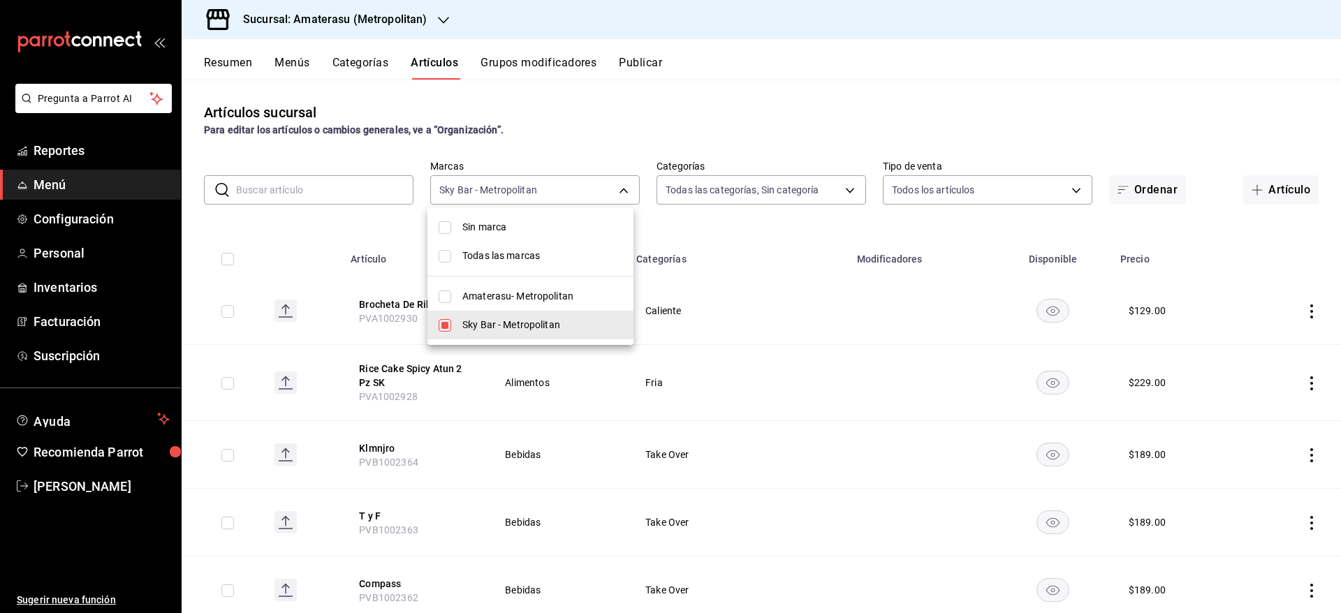
click at [332, 176] on div at bounding box center [670, 306] width 1341 height 613
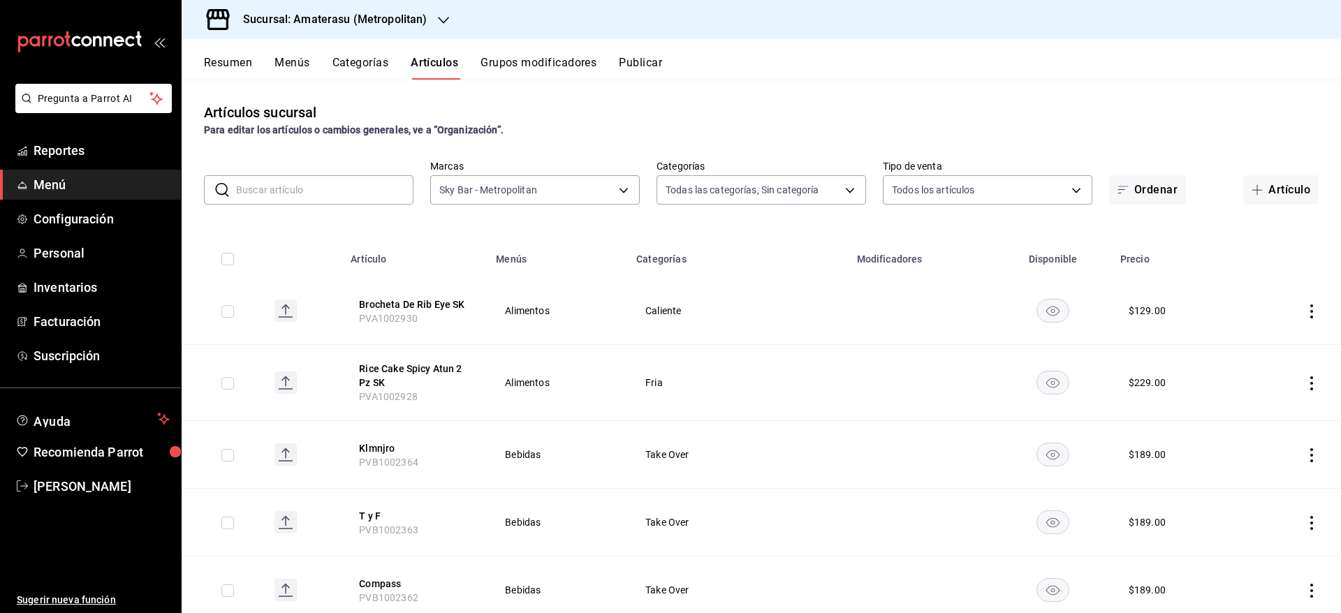
click at [314, 185] on input "text" at bounding box center [324, 190] width 177 height 28
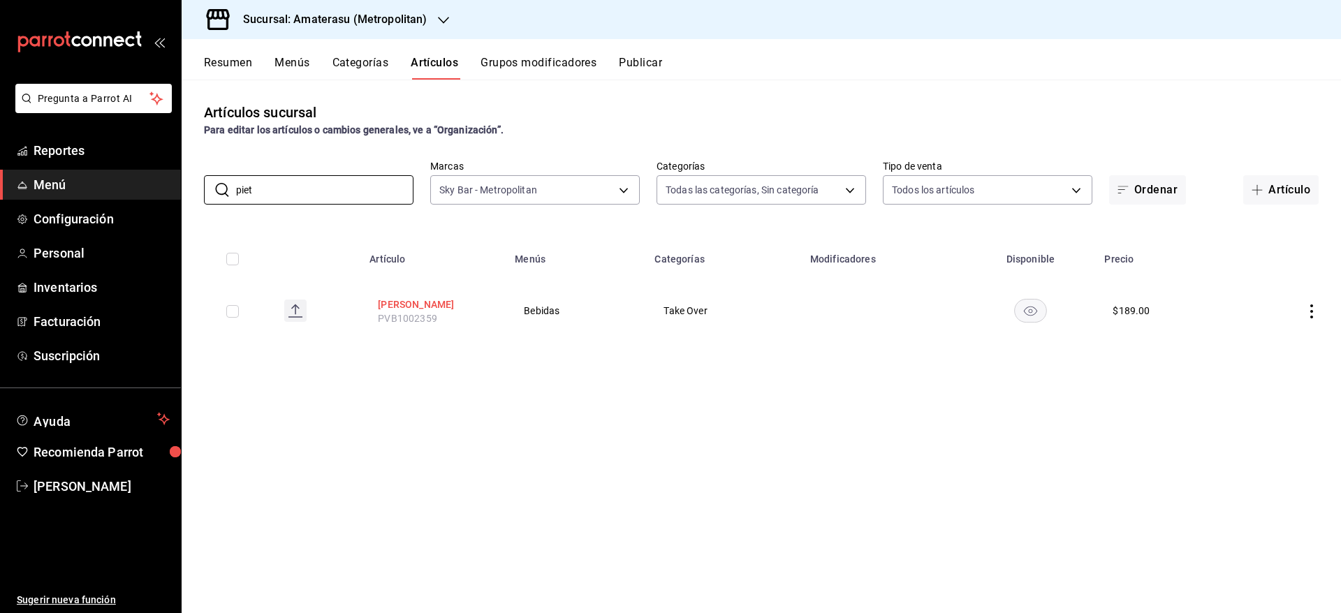
type input "piet"
click at [422, 298] on button "Piet Mondrian" at bounding box center [434, 304] width 112 height 14
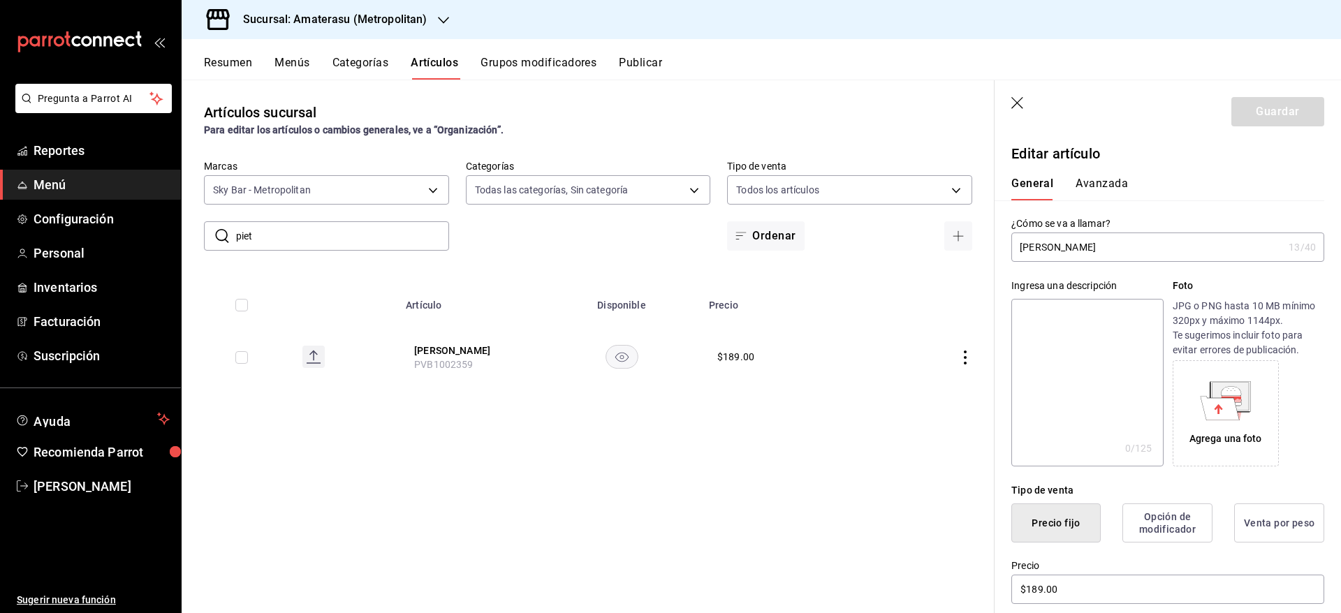
click at [1096, 187] on button "Avanzada" at bounding box center [1101, 189] width 52 height 24
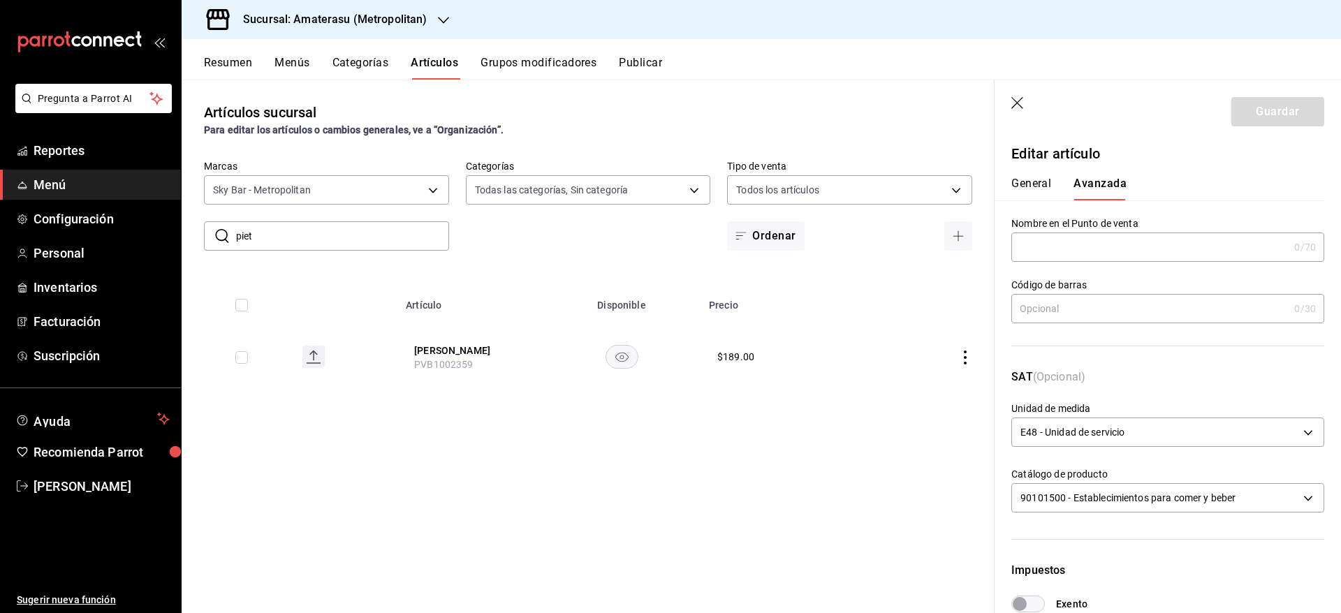
scroll to position [374, 0]
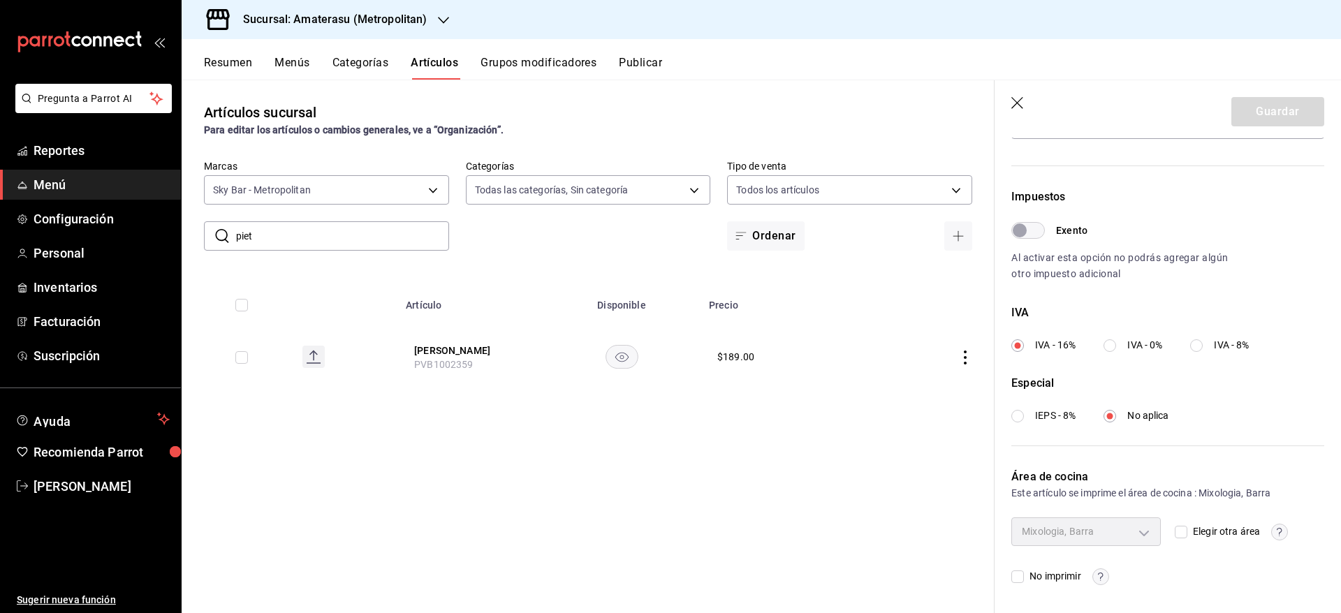
click at [1174, 531] on input "Elegir otra área" at bounding box center [1180, 532] width 13 height 13
checkbox input "true"
click at [1133, 532] on body "Pregunta a Parrot AI Reportes Menú Configuración Personal Inventarios Facturaci…" at bounding box center [670, 306] width 1341 height 613
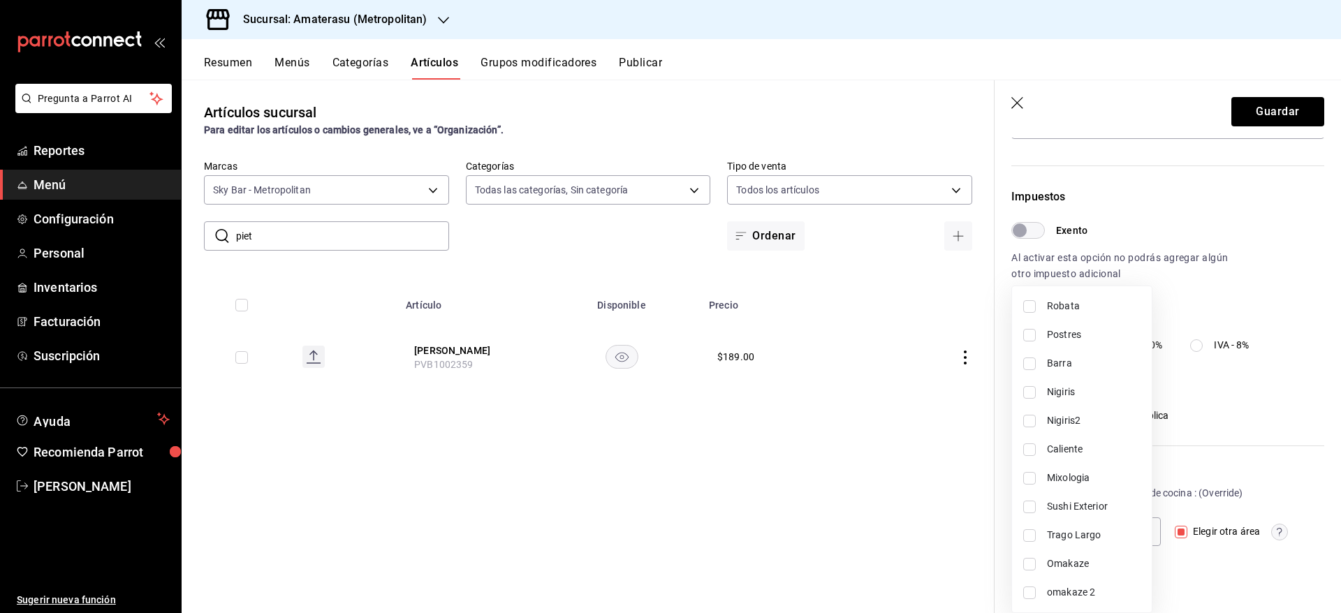
click at [1031, 479] on input "checkbox" at bounding box center [1029, 478] width 13 height 13
checkbox input "true"
type input "19e0f843-5127-4d20-970b-fb336a2ce766"
click at [1288, 102] on div at bounding box center [670, 306] width 1341 height 613
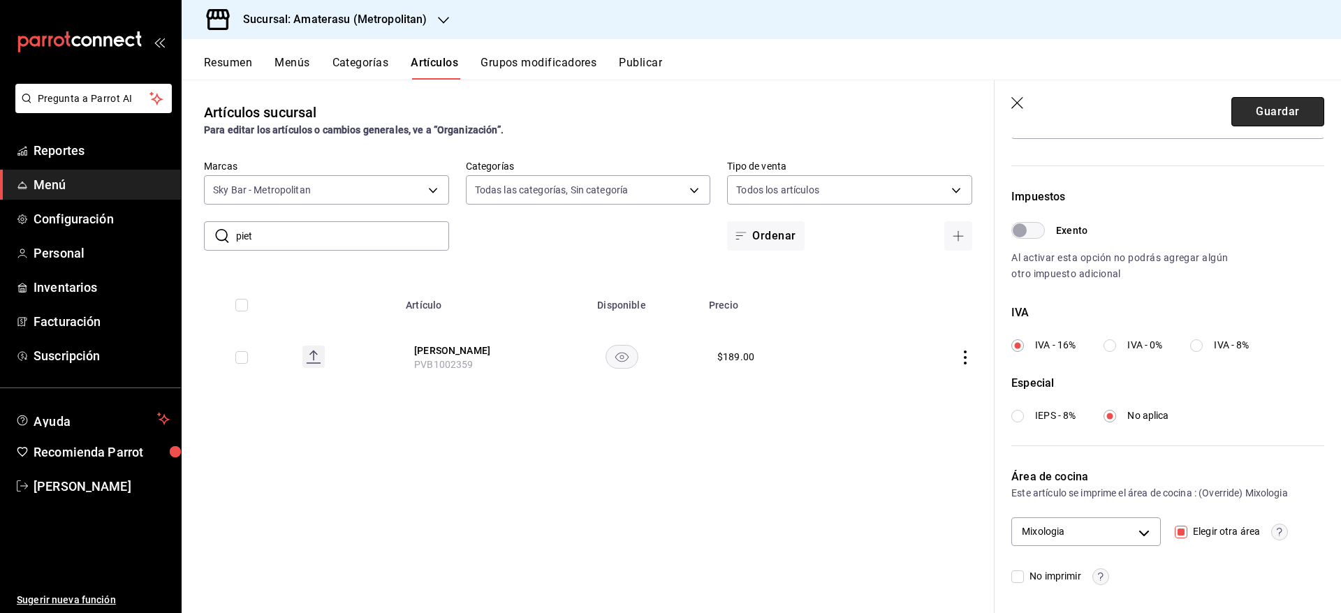
click at [1287, 103] on button "Guardar" at bounding box center [1277, 111] width 93 height 29
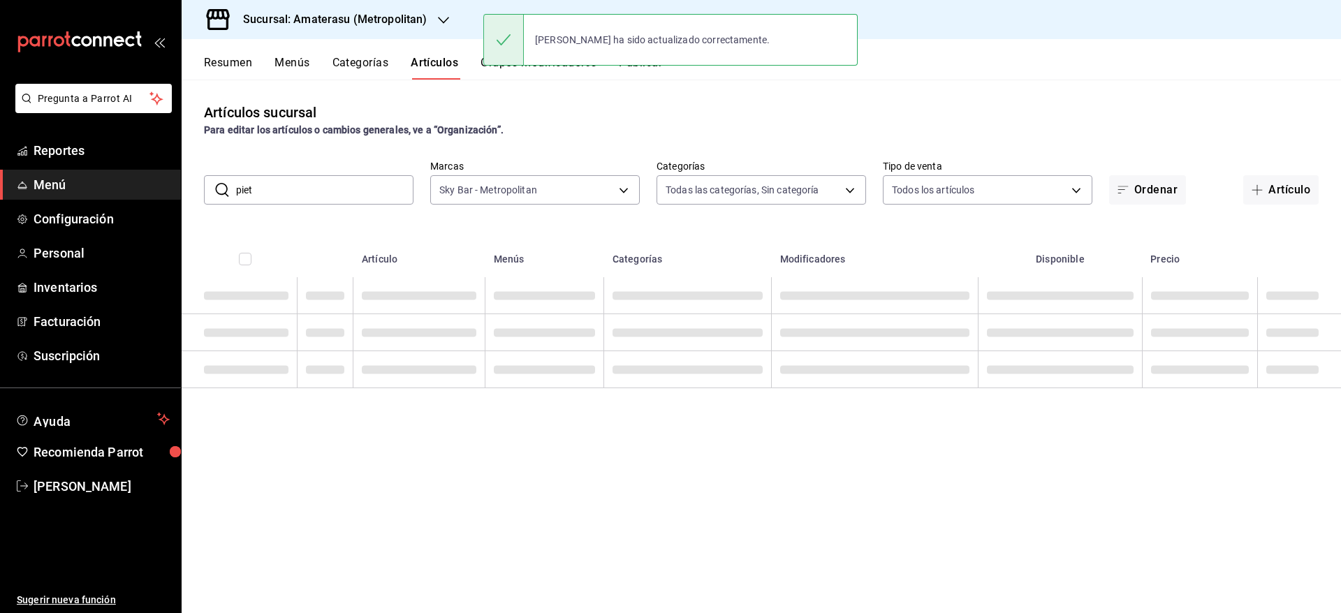
click at [337, 206] on div "Artículos sucursal Para editar los artículos o cambios generales, ve a “Organiz…" at bounding box center [761, 346] width 1159 height 533
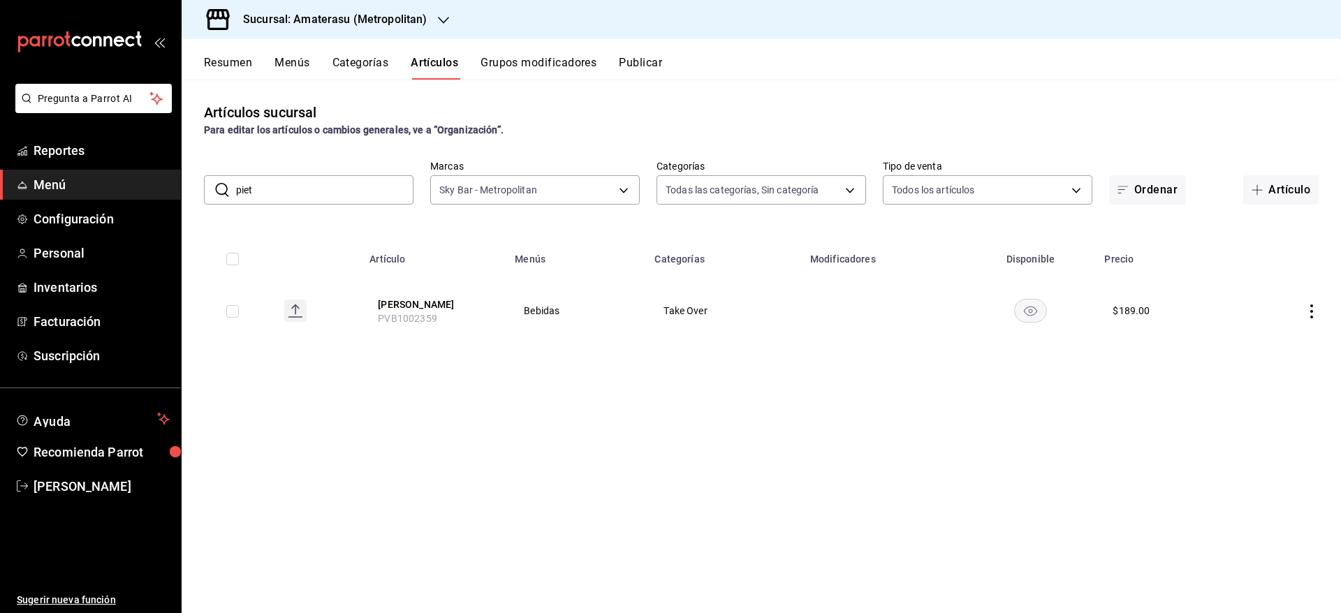
click at [330, 186] on input "piet" at bounding box center [324, 190] width 177 height 28
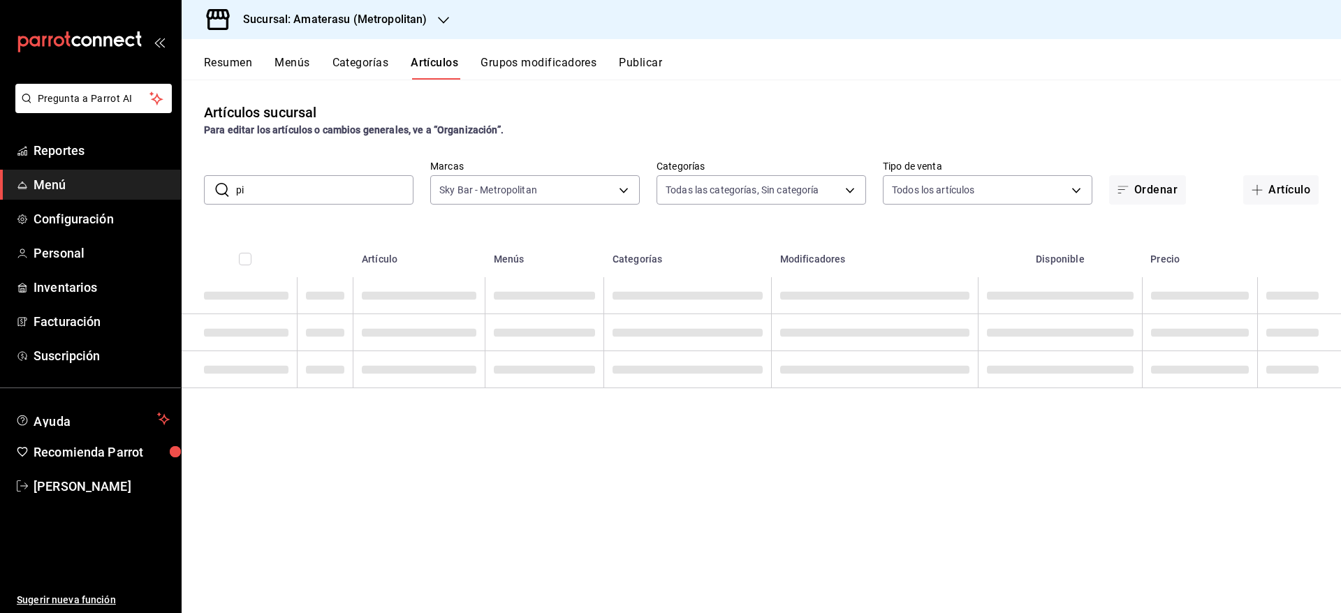
type input "p"
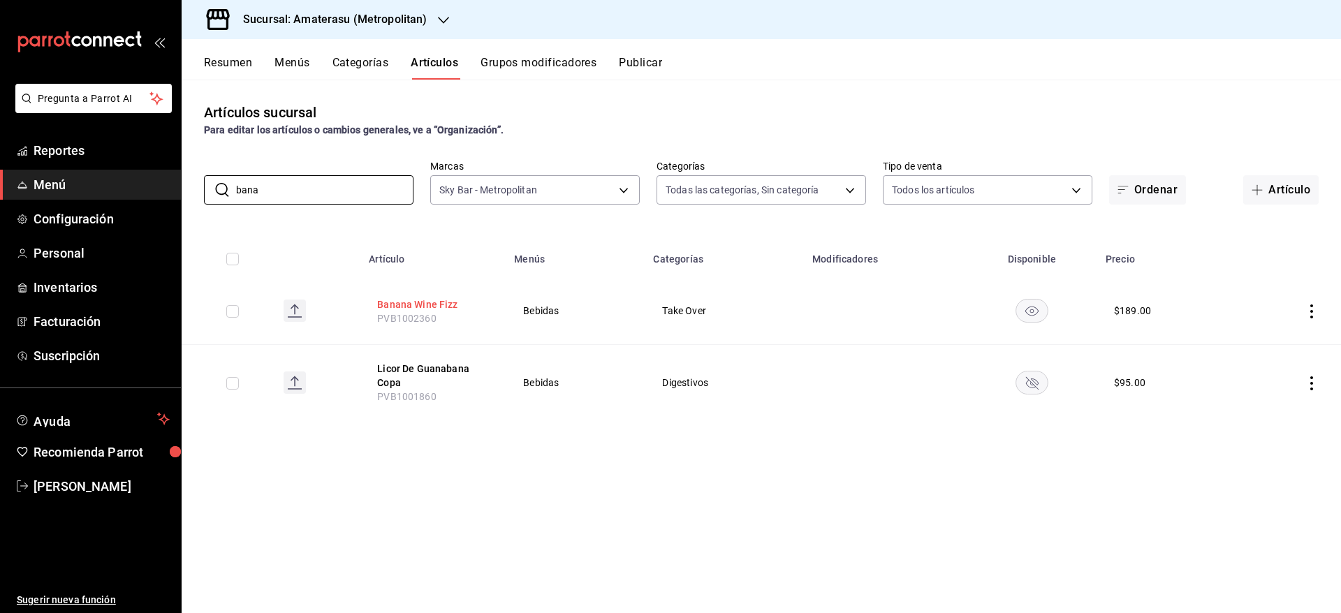
type input "bana"
click at [422, 303] on button "Banana Wine Fizz" at bounding box center [433, 304] width 112 height 14
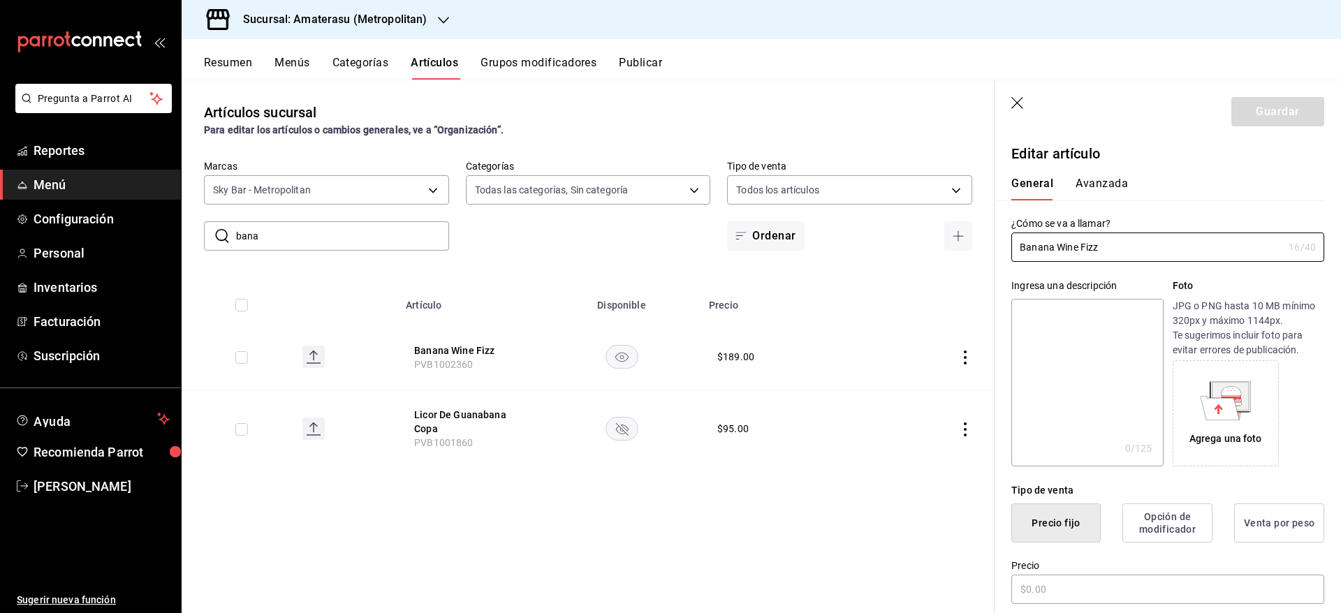
type input "$189.00"
type input "E48"
type input "90101500"
radio input "true"
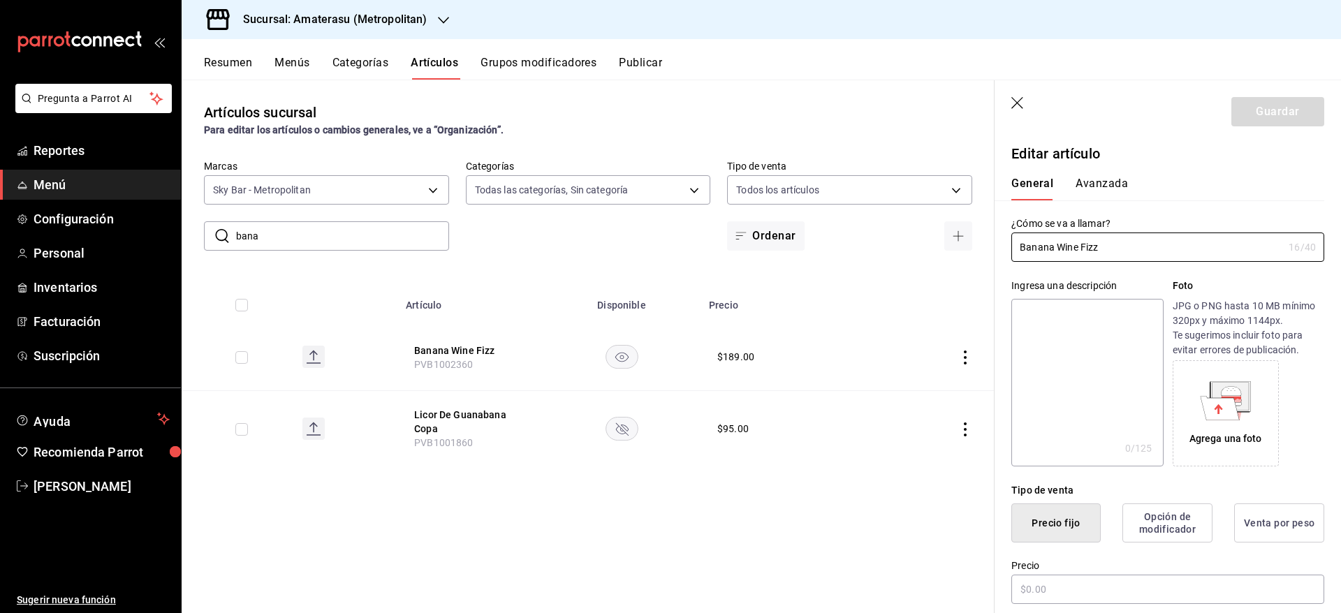
type input "19e0f843-5127-4d20-970b-fb336a2ce766,df836cdd-7d57-4298-b210-0628a97ff46c"
click at [1092, 193] on button "Avanzada" at bounding box center [1101, 189] width 52 height 24
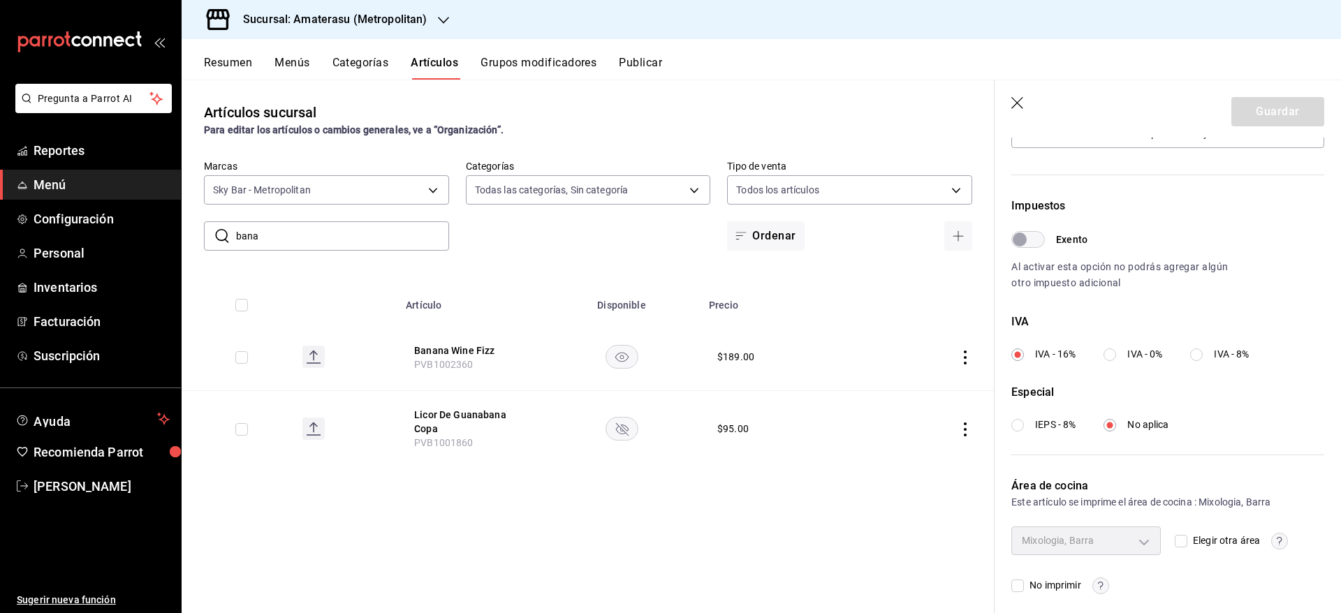
scroll to position [374, 0]
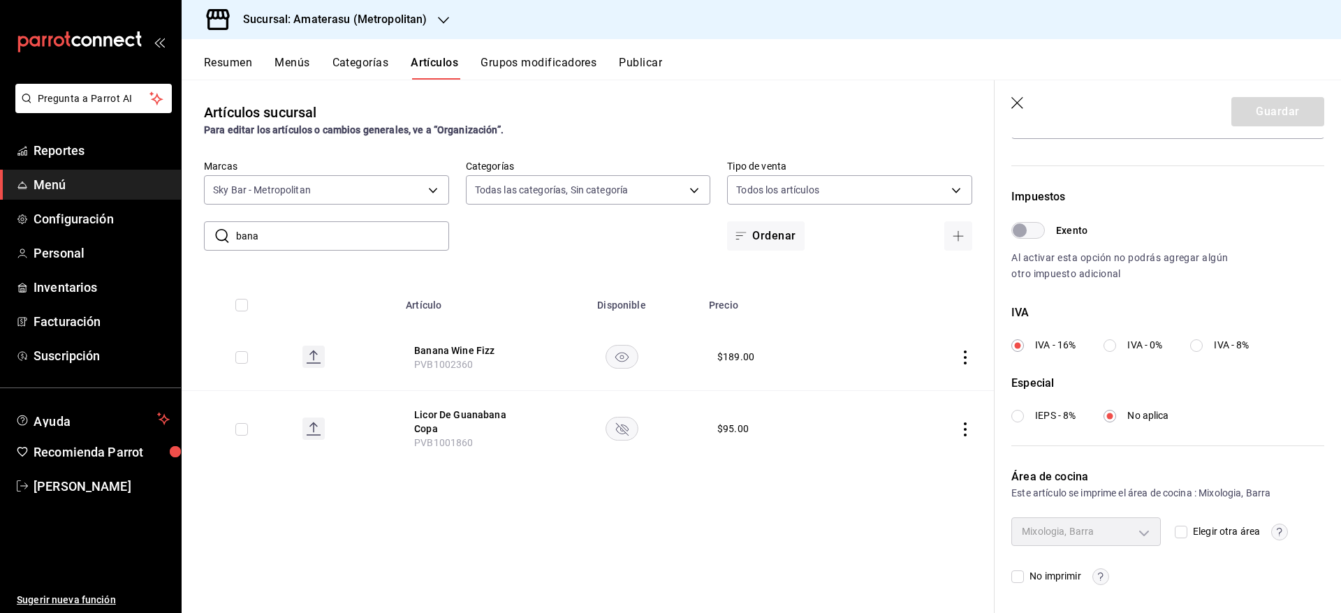
click at [1174, 532] on input "Elegir otra área" at bounding box center [1180, 532] width 13 height 13
checkbox input "true"
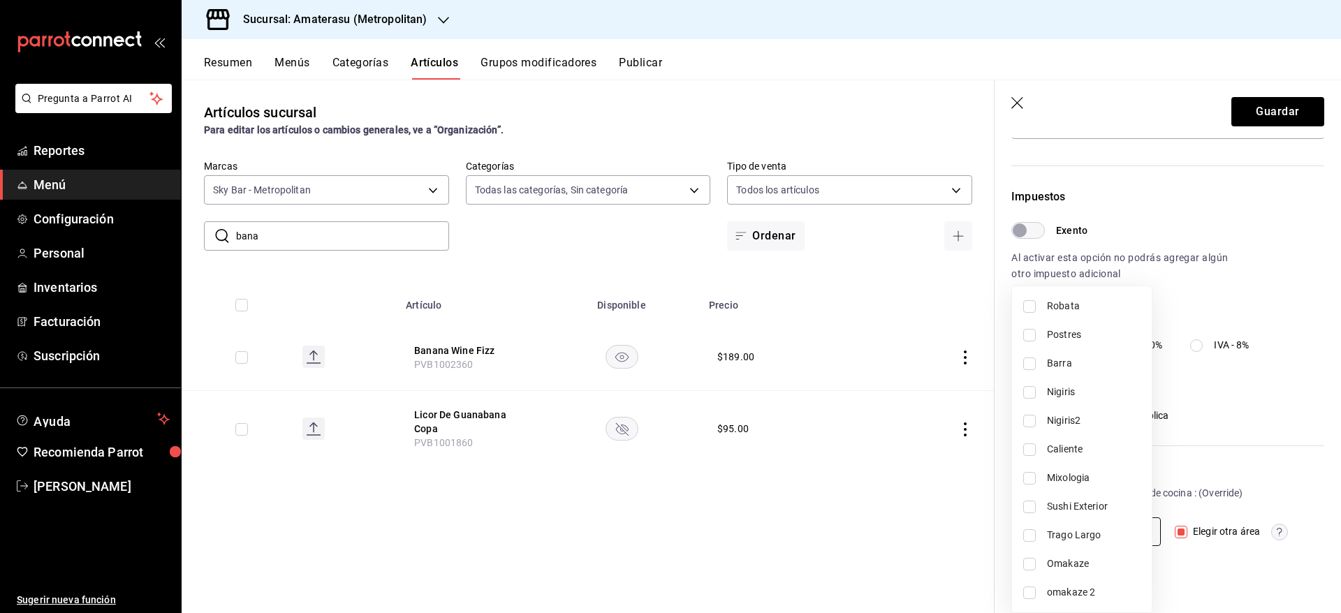
click at [1136, 524] on body "Pregunta a Parrot AI Reportes Menú Configuración Personal Inventarios Facturaci…" at bounding box center [670, 306] width 1341 height 613
click at [1059, 471] on span "Mixologia" at bounding box center [1094, 478] width 94 height 15
type input "19e0f843-5127-4d20-970b-fb336a2ce766"
checkbox input "true"
click at [1270, 455] on div at bounding box center [670, 306] width 1341 height 613
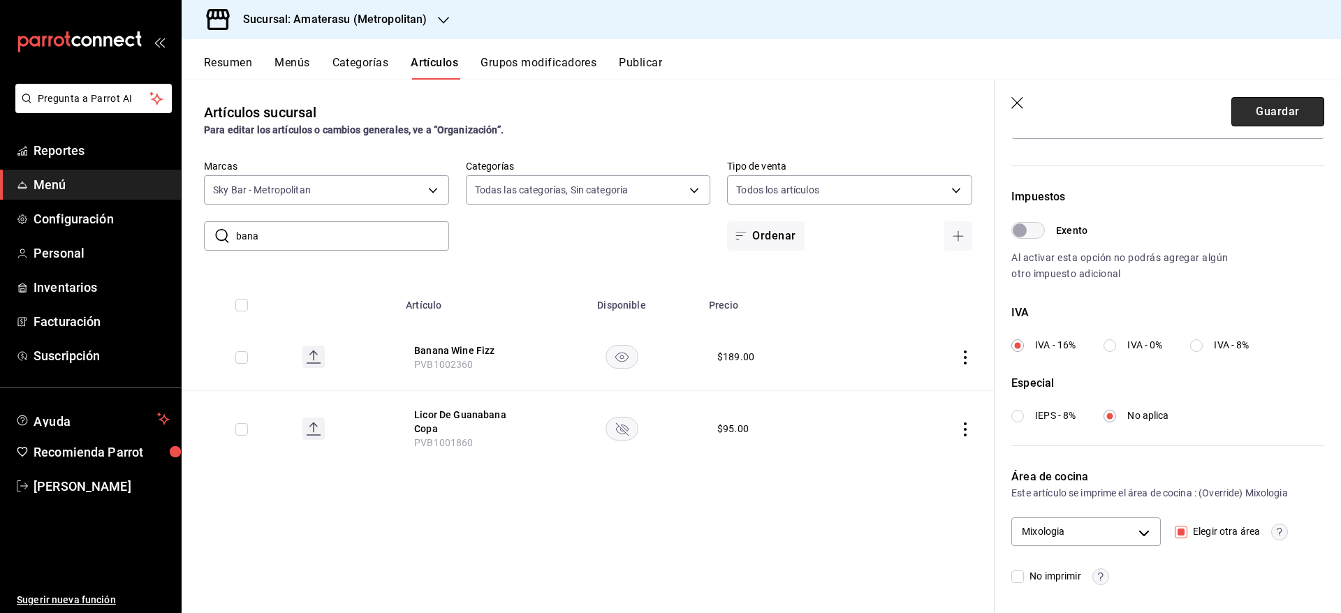
click at [1231, 104] on button "Guardar" at bounding box center [1277, 111] width 93 height 29
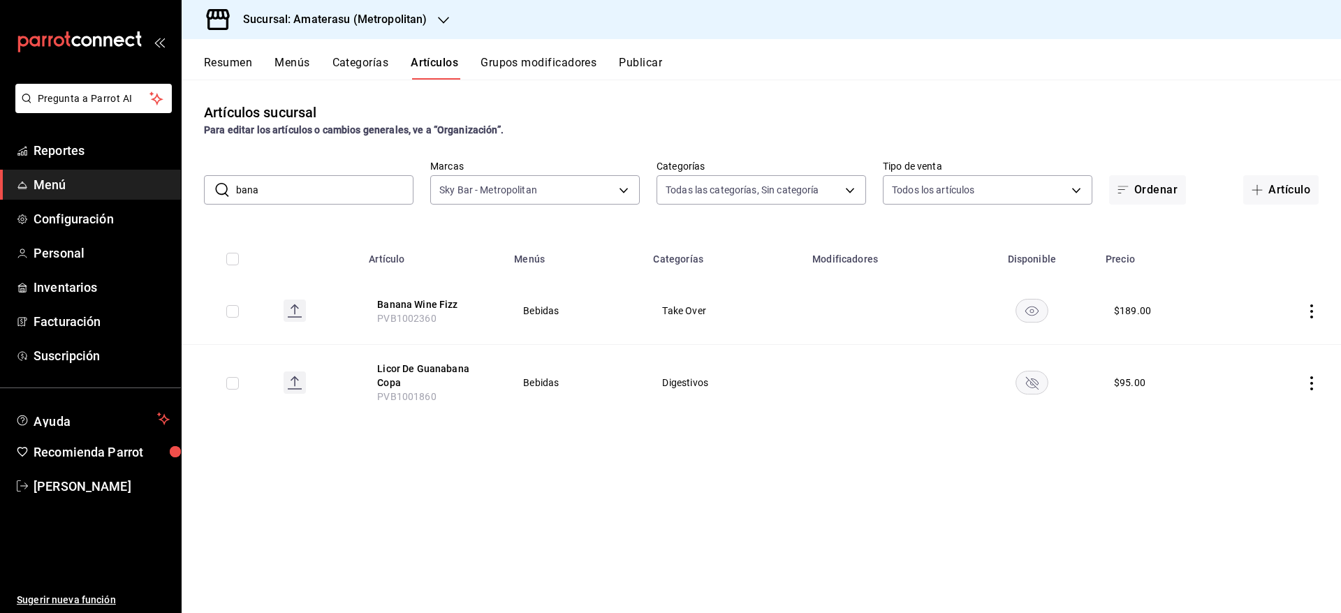
click at [367, 183] on input "bana" at bounding box center [324, 190] width 177 height 28
type input "b"
type input "the be"
click at [409, 304] on button "The Beast Pear" at bounding box center [434, 304] width 112 height 14
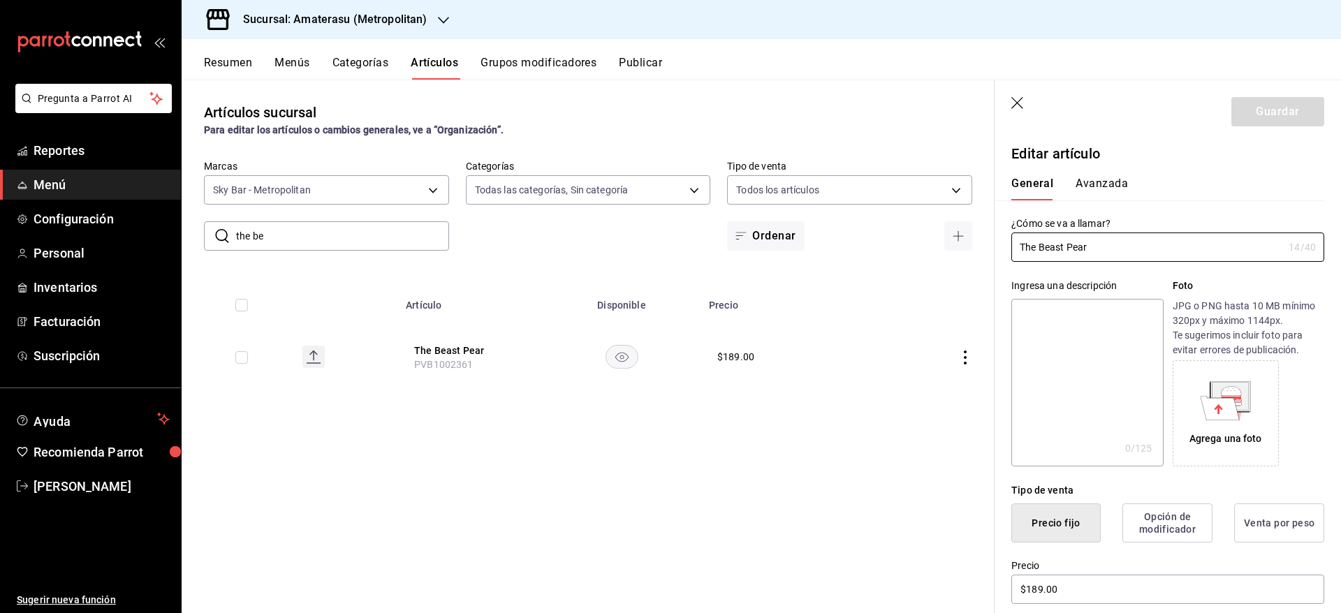
click at [1089, 173] on div "General Avanzada" at bounding box center [1159, 182] width 330 height 36
click at [1082, 189] on button "Avanzada" at bounding box center [1101, 189] width 52 height 24
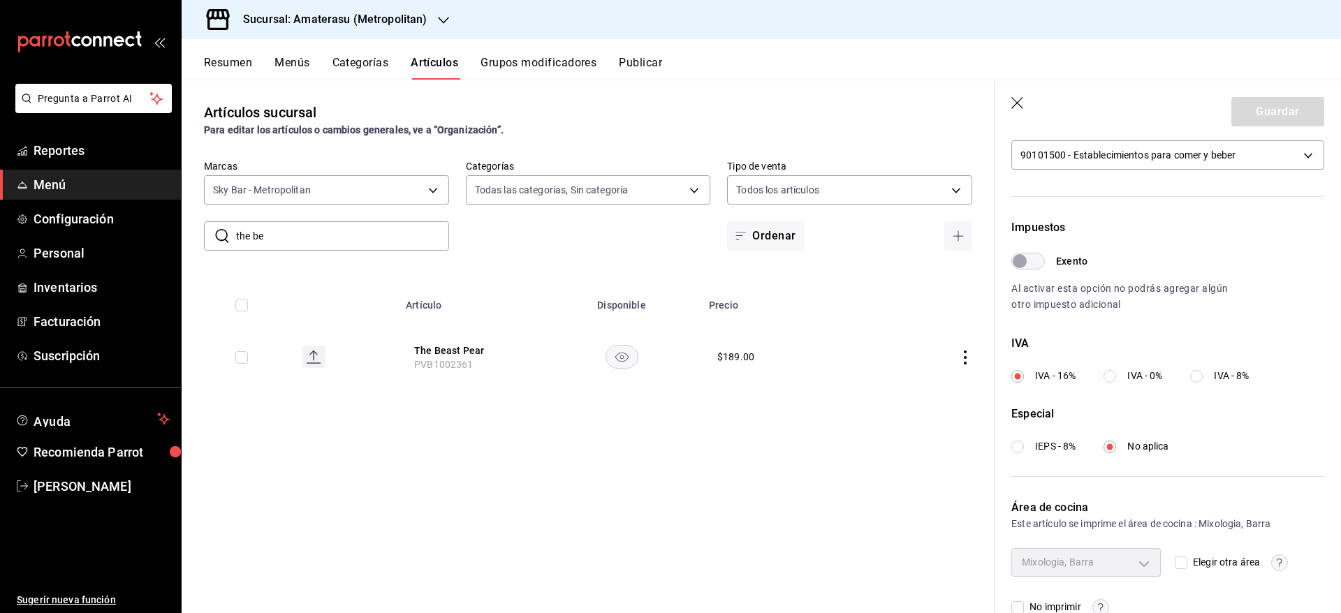
scroll to position [374, 0]
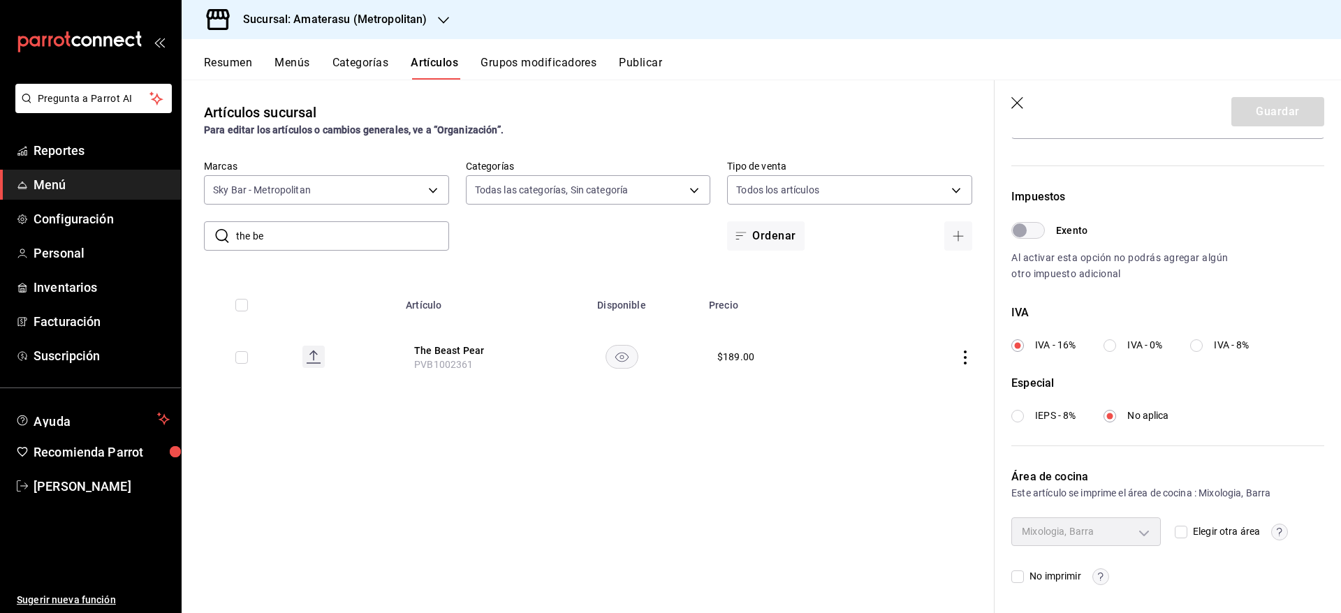
click at [1174, 529] on input "Elegir otra área" at bounding box center [1180, 532] width 13 height 13
checkbox input "true"
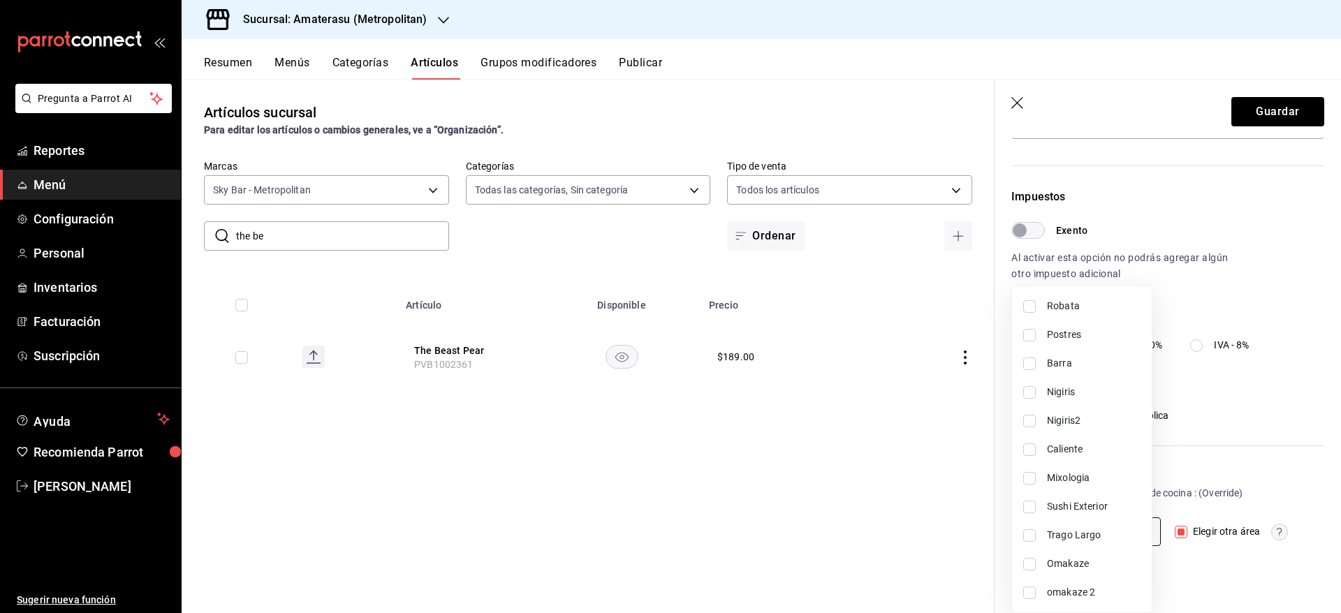
click at [1132, 535] on body "Pregunta a Parrot AI Reportes Menú Configuración Personal Inventarios Facturaci…" at bounding box center [670, 306] width 1341 height 613
click at [1052, 480] on span "Mixologia" at bounding box center [1094, 478] width 94 height 15
type input "19e0f843-5127-4d20-970b-fb336a2ce766"
checkbox input "true"
click at [1266, 571] on div at bounding box center [670, 306] width 1341 height 613
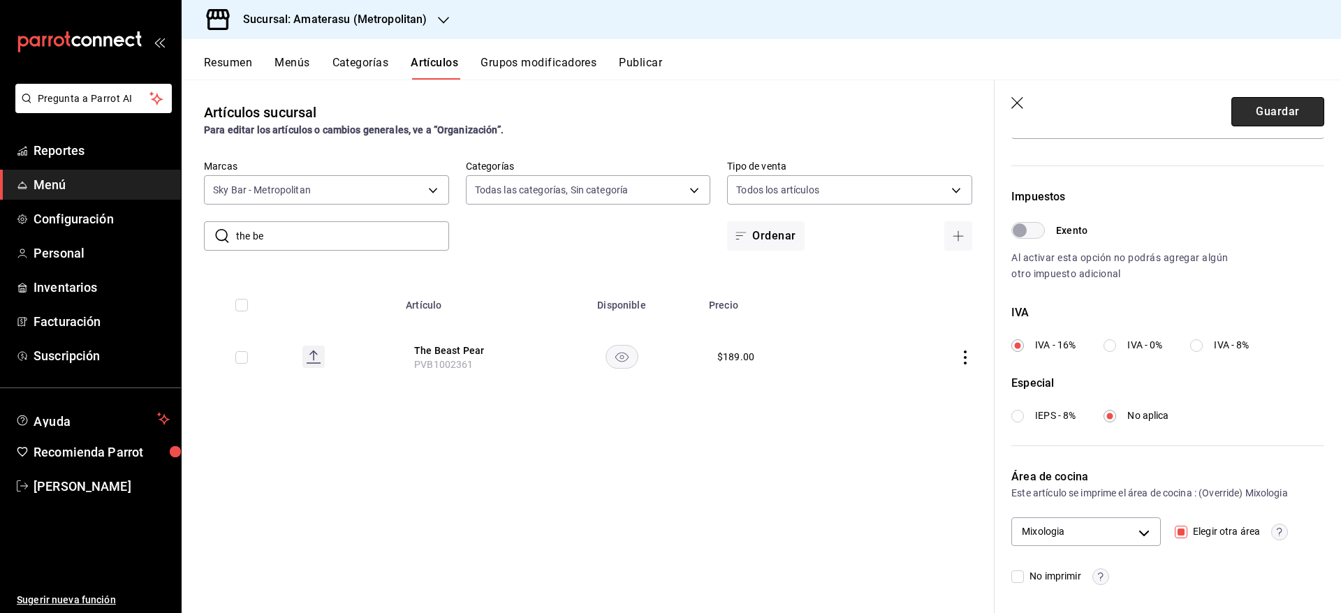
click at [1268, 117] on button "Guardar" at bounding box center [1277, 111] width 93 height 29
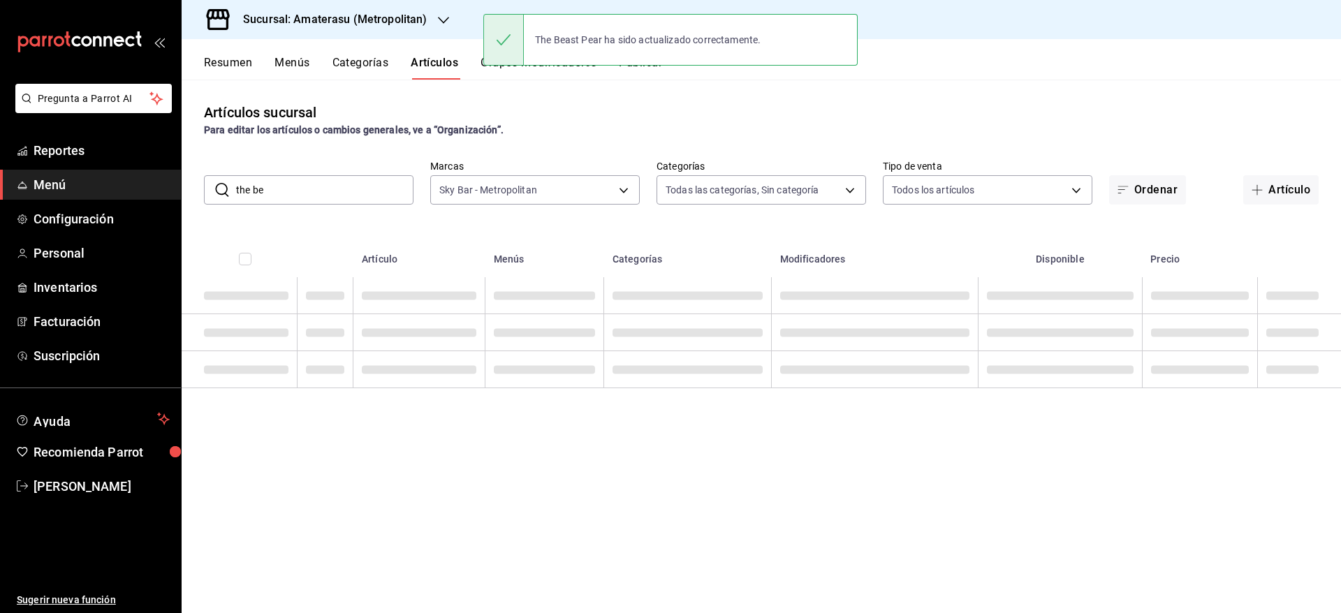
click at [331, 198] on input "the be" at bounding box center [324, 190] width 177 height 28
type input "t"
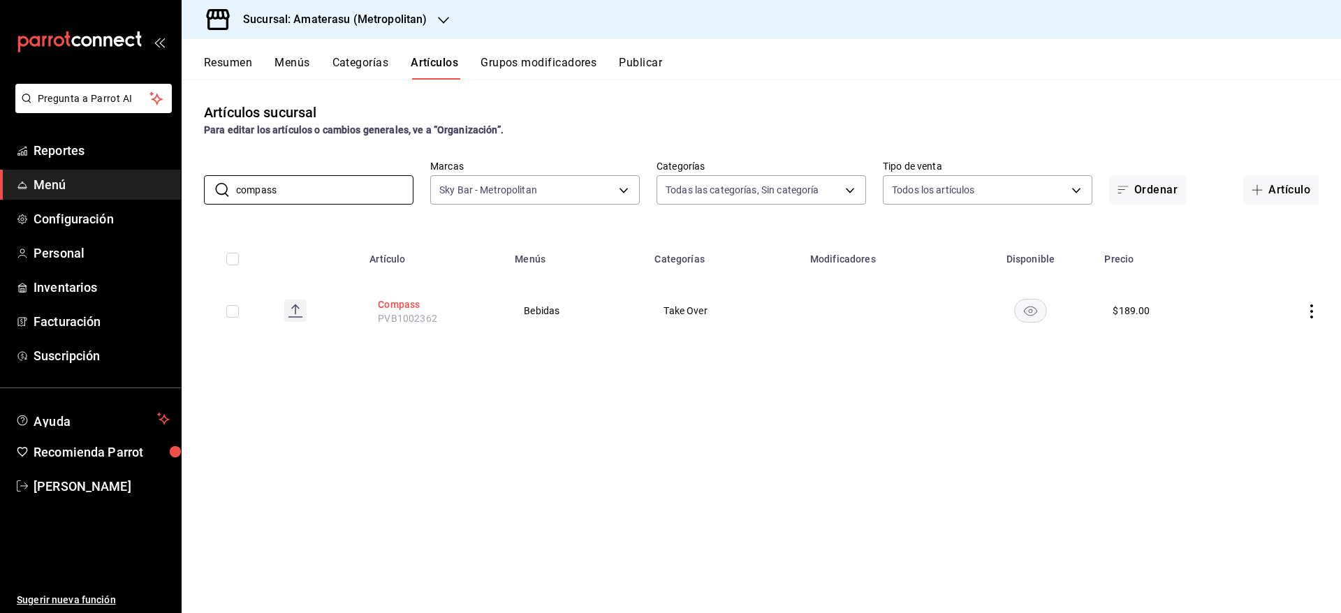
type input "compass"
click at [402, 306] on button "Compass" at bounding box center [434, 304] width 112 height 14
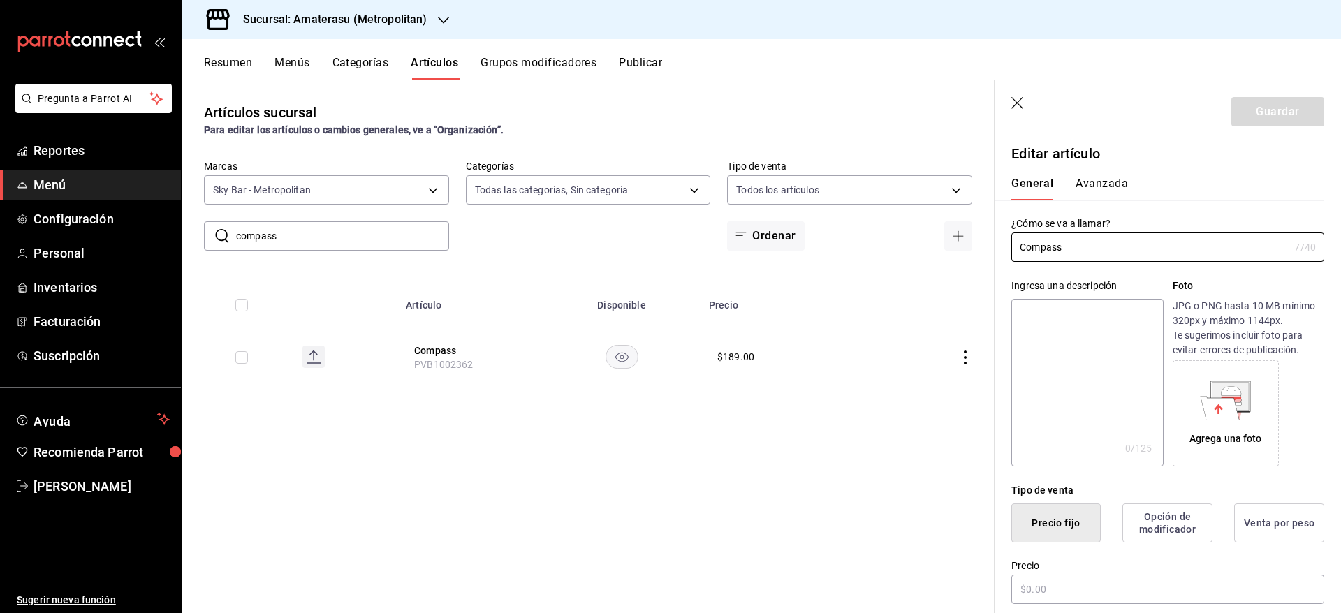
type input "$189.00"
type input "E48"
type input "90101500"
radio input "true"
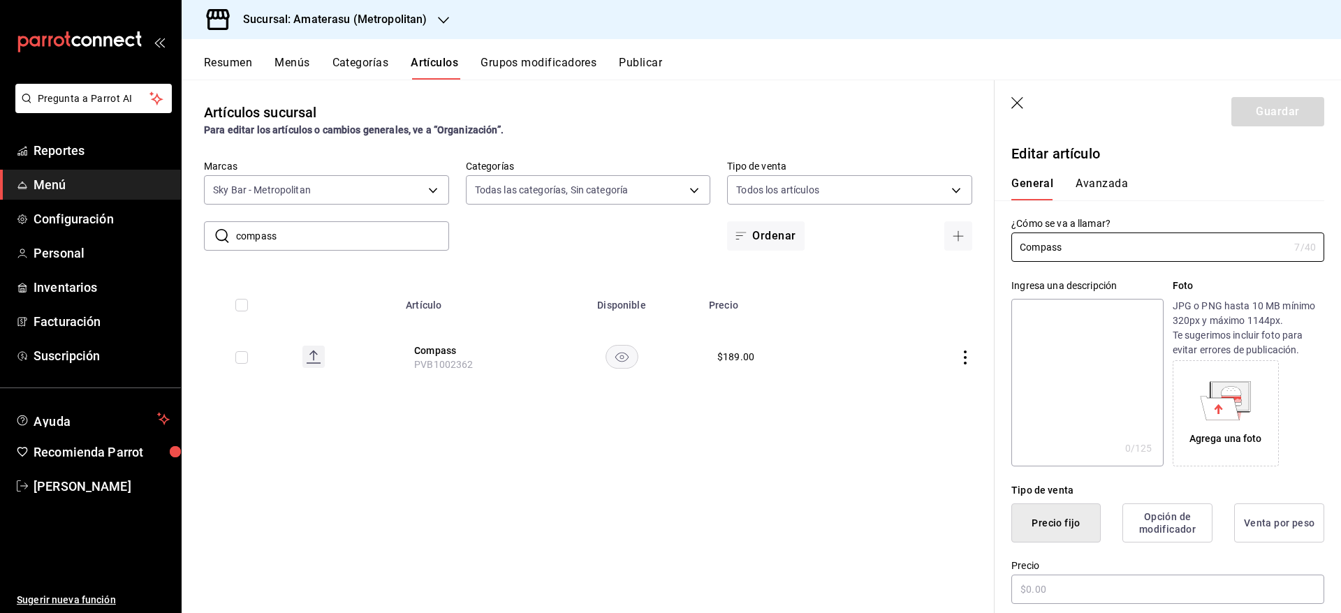
type input "19e0f843-5127-4d20-970b-fb336a2ce766,df836cdd-7d57-4298-b210-0628a97ff46c"
click at [1087, 190] on button "Avanzada" at bounding box center [1101, 189] width 52 height 24
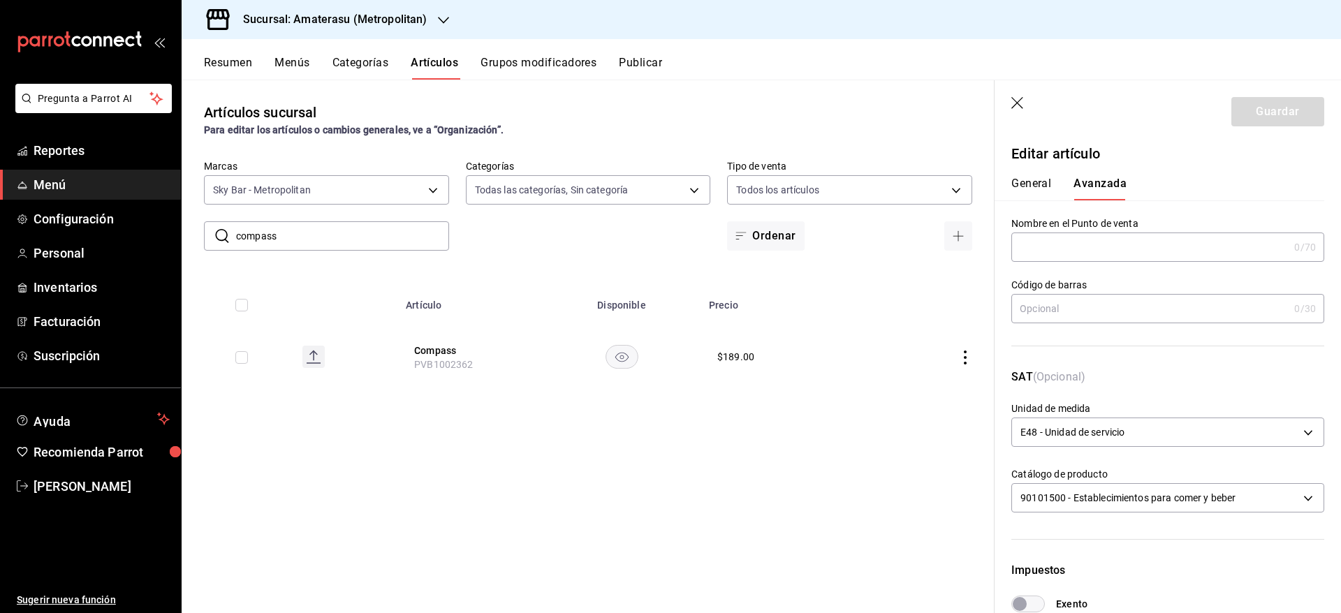
scroll to position [374, 0]
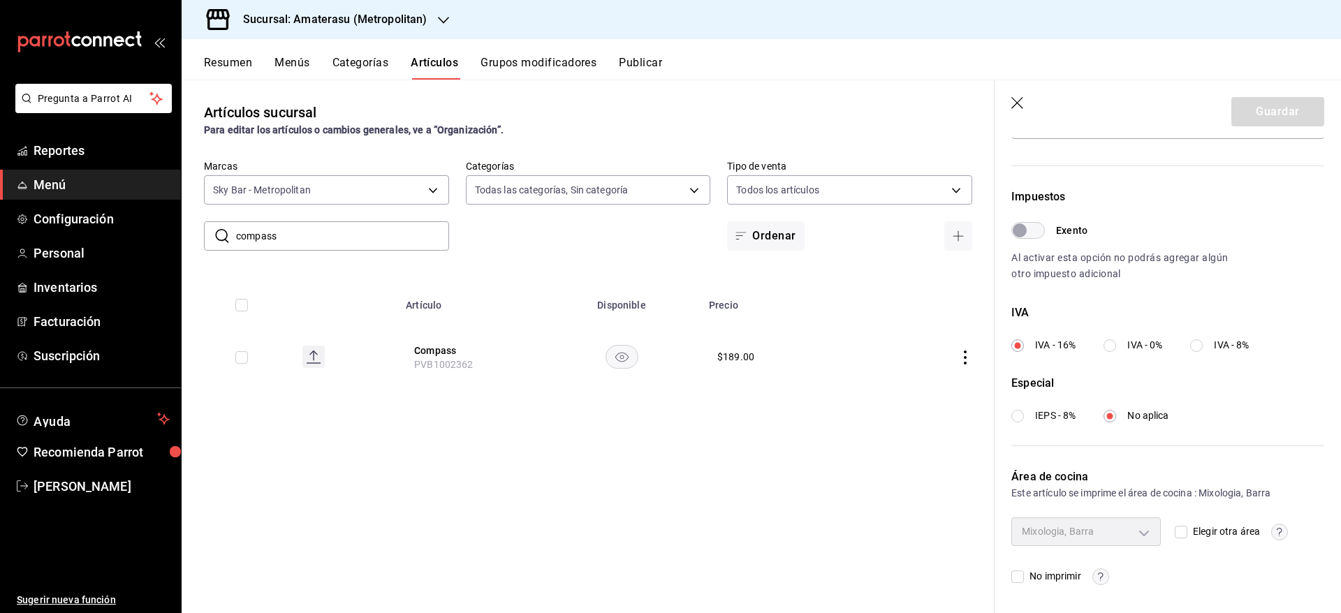
click at [1179, 526] on input "Elegir otra área" at bounding box center [1180, 532] width 13 height 13
checkbox input "true"
click at [1156, 532] on div "Sin área asignada Elegir otra área No imprimir" at bounding box center [1167, 550] width 313 height 67
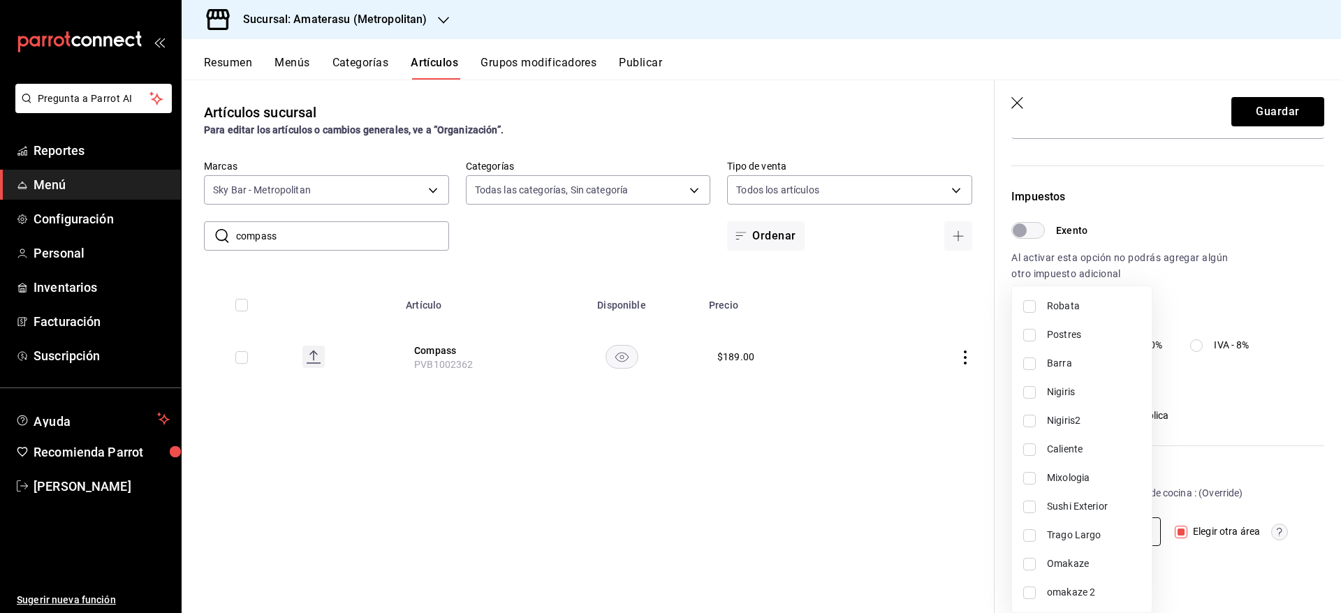
click at [1141, 531] on body "Pregunta a Parrot AI Reportes Menú Configuración Personal Inventarios Facturaci…" at bounding box center [670, 306] width 1341 height 613
click at [1064, 478] on span "Mixologia" at bounding box center [1094, 478] width 94 height 15
type input "19e0f843-5127-4d20-970b-fb336a2ce766"
checkbox input "true"
click at [1256, 462] on div at bounding box center [670, 306] width 1341 height 613
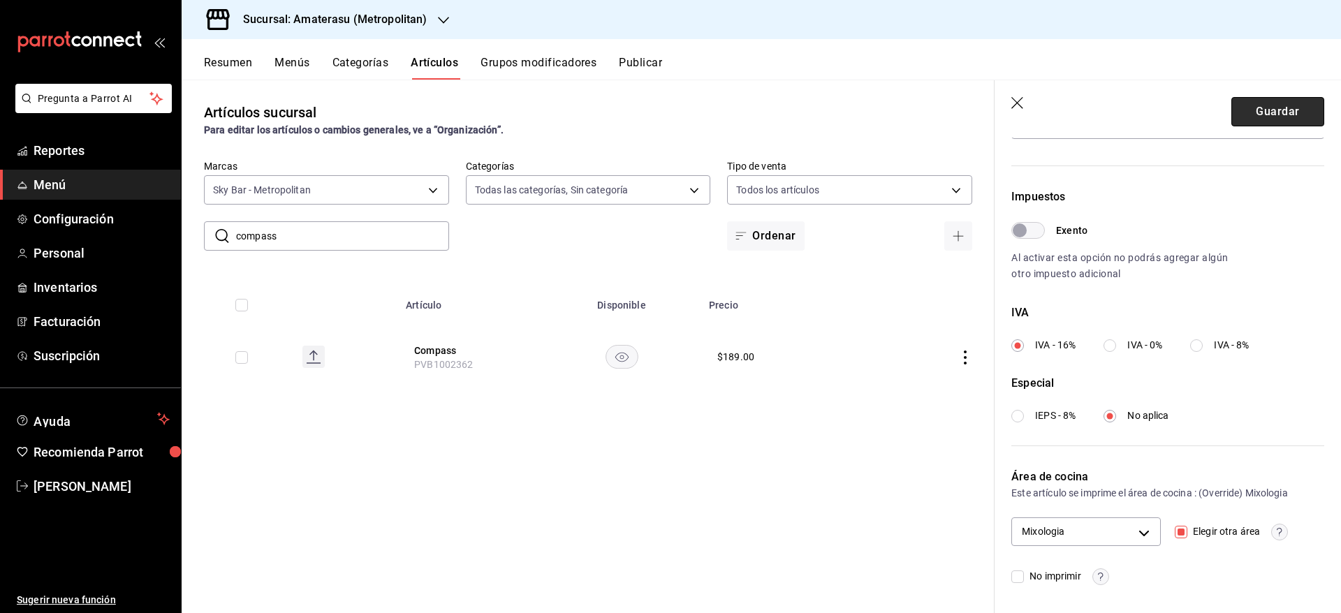
click at [1277, 103] on button "Guardar" at bounding box center [1277, 111] width 93 height 29
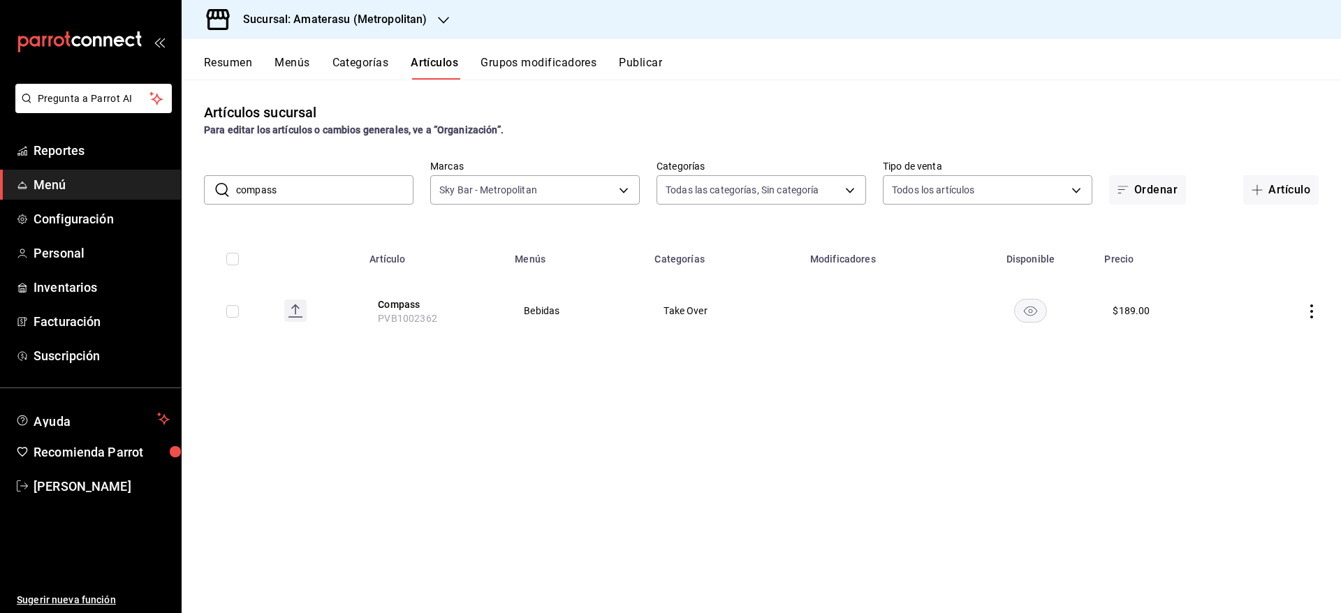
click at [377, 190] on input "compass" at bounding box center [324, 190] width 177 height 28
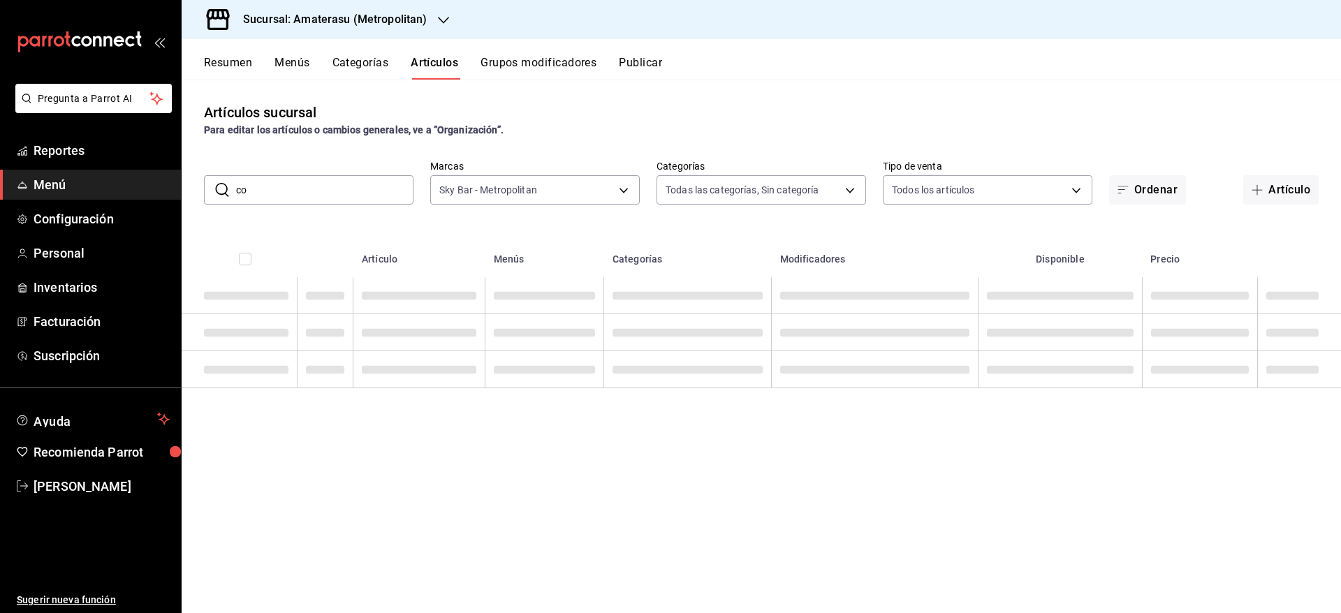
type input "c"
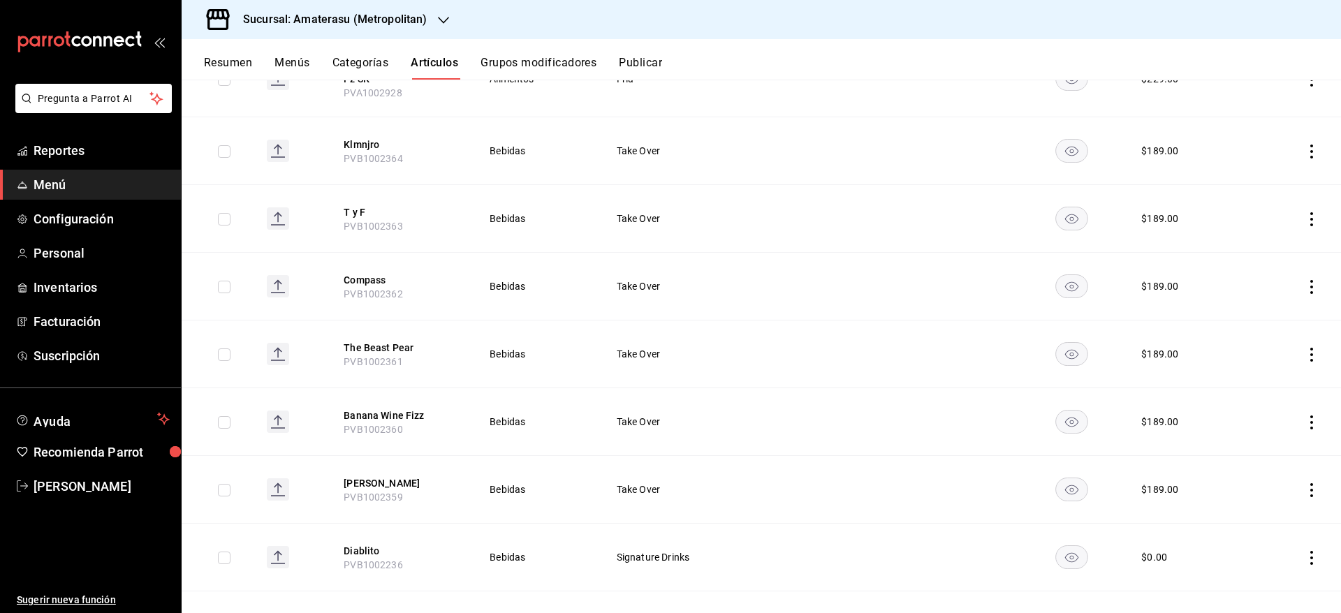
scroll to position [294, 0]
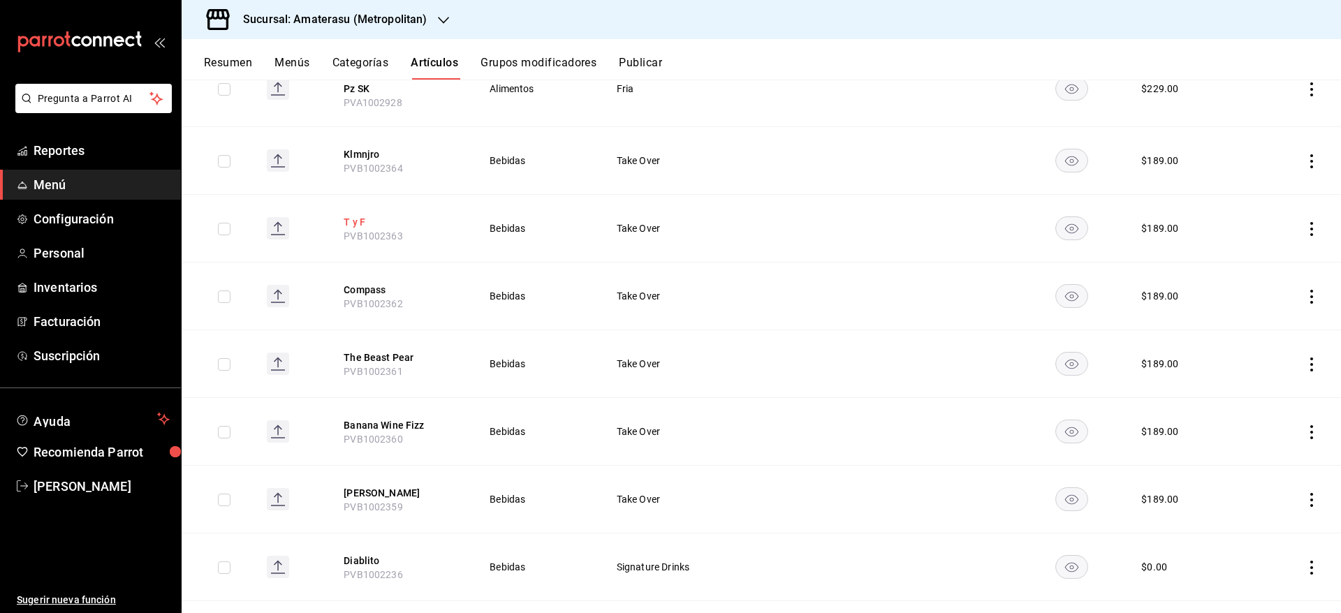
type input "t"
click at [354, 220] on button "T y F" at bounding box center [400, 222] width 112 height 14
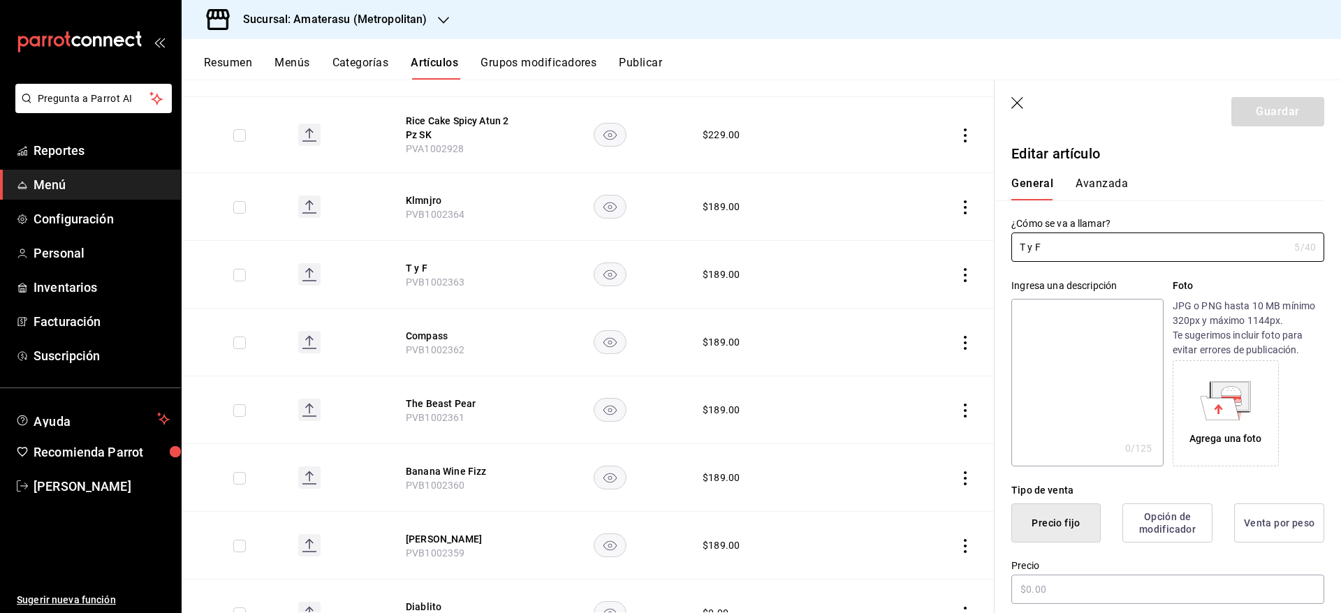
type input "$189.00"
type input "E48"
type input "90101500"
radio input "true"
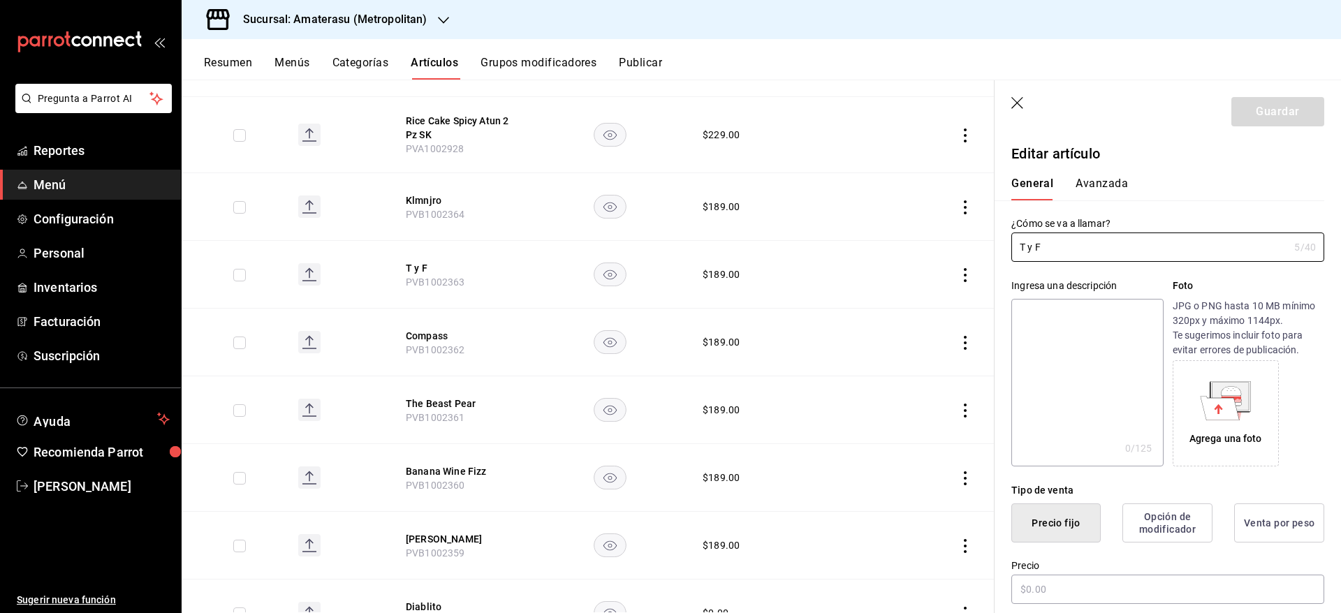
type input "19e0f843-5127-4d20-970b-fb336a2ce766,df836cdd-7d57-4298-b210-0628a97ff46c"
click at [1088, 186] on button "Avanzada" at bounding box center [1101, 189] width 52 height 24
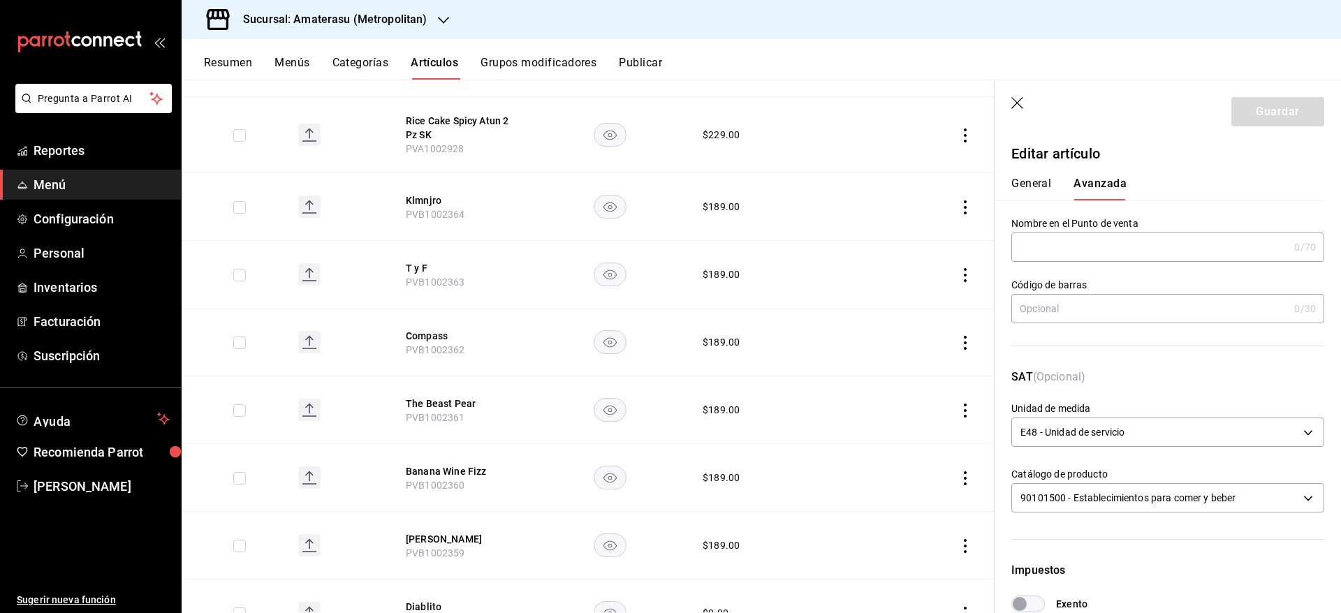
scroll to position [374, 0]
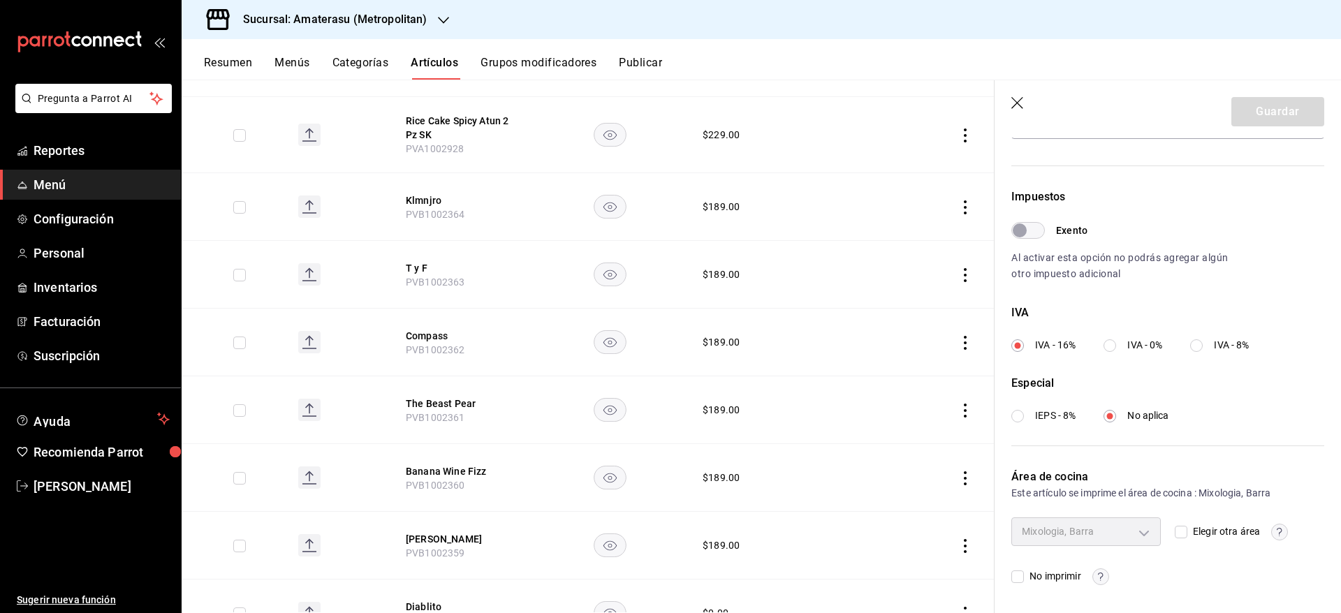
click at [1174, 534] on input "Elegir otra área" at bounding box center [1180, 532] width 13 height 13
checkbox input "true"
click at [1131, 538] on body "Pregunta a Parrot AI Reportes Menú Configuración Personal Inventarios Facturaci…" at bounding box center [670, 306] width 1341 height 613
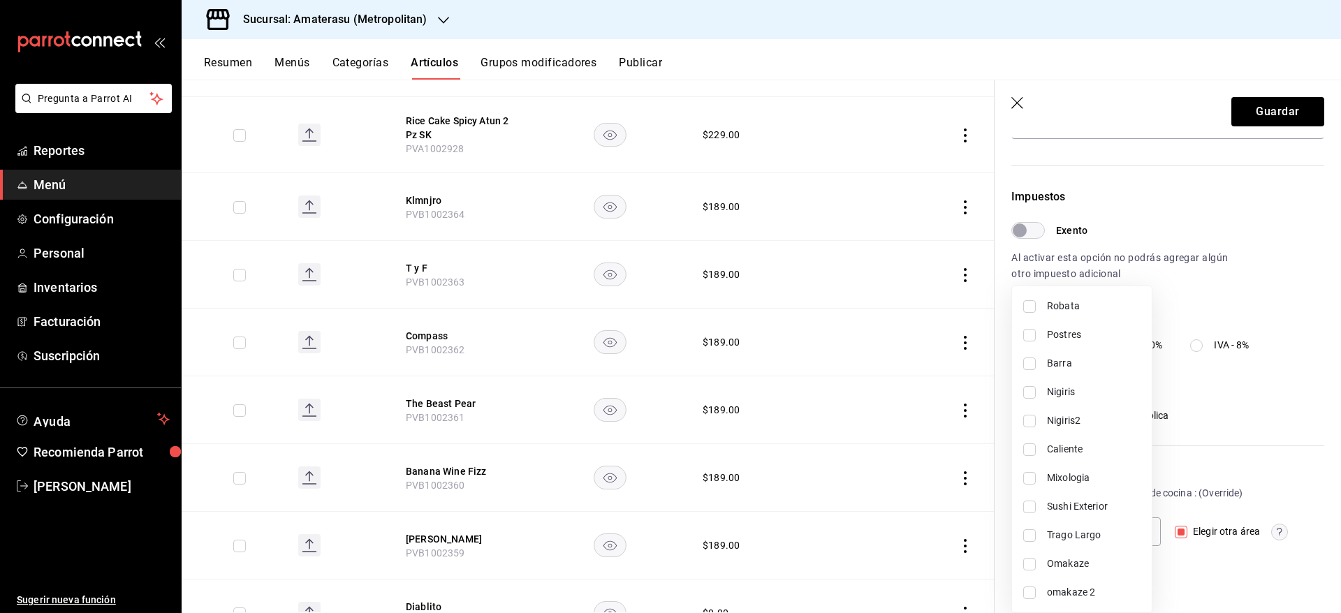
click at [1087, 471] on span "Mixologia" at bounding box center [1094, 478] width 94 height 15
type input "19e0f843-5127-4d20-970b-fb336a2ce766"
checkbox input "true"
click at [1254, 457] on div at bounding box center [670, 306] width 1341 height 613
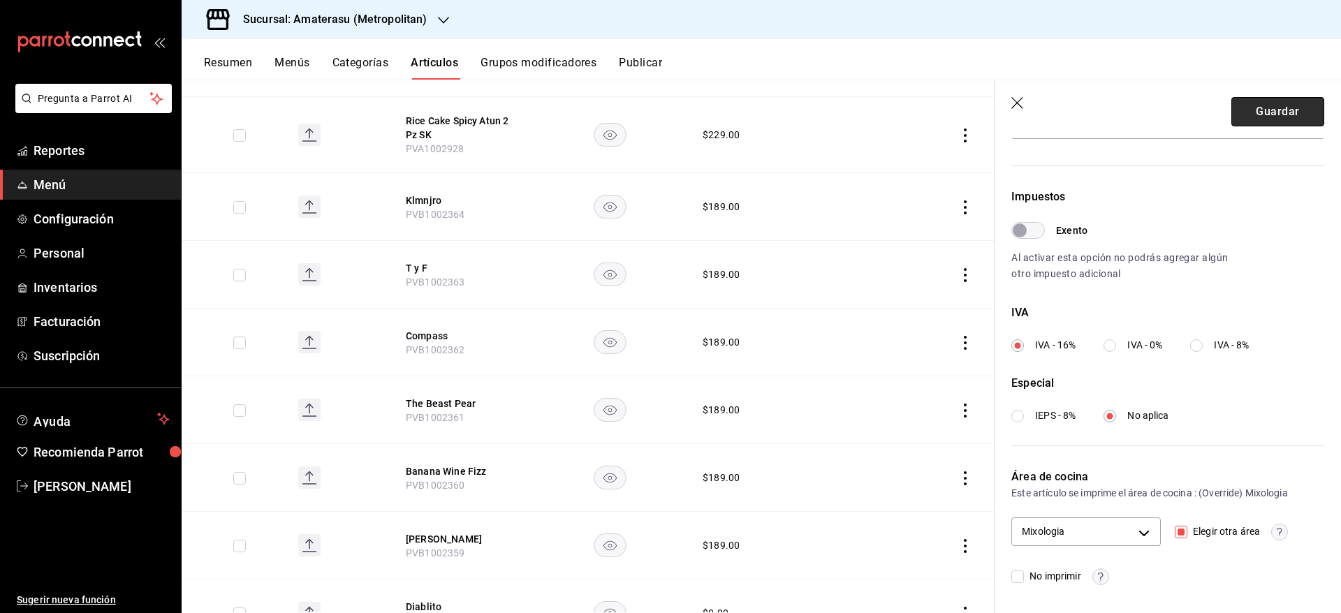
click at [1269, 115] on button "Guardar" at bounding box center [1277, 111] width 93 height 29
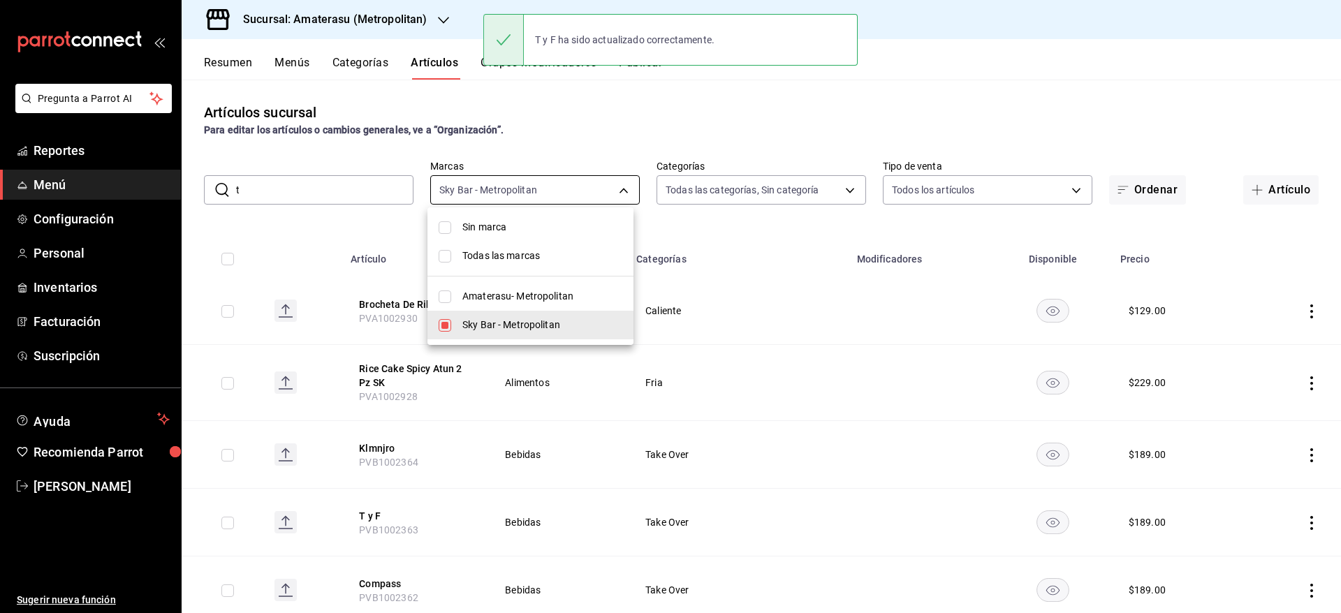
click at [615, 196] on body "Pregunta a Parrot AI Reportes Menú Configuración Personal Inventarios Facturaci…" at bounding box center [670, 306] width 1341 height 613
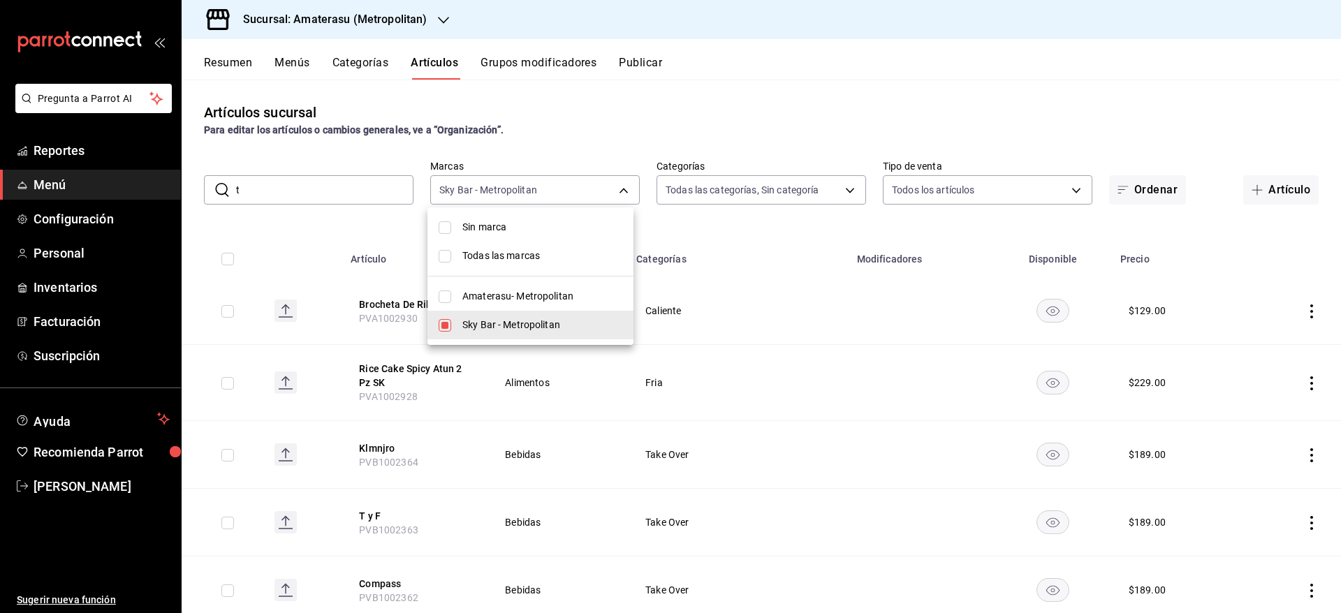
click at [472, 327] on span "Sky Bar - Metropolitan" at bounding box center [542, 325] width 160 height 15
checkbox input "false"
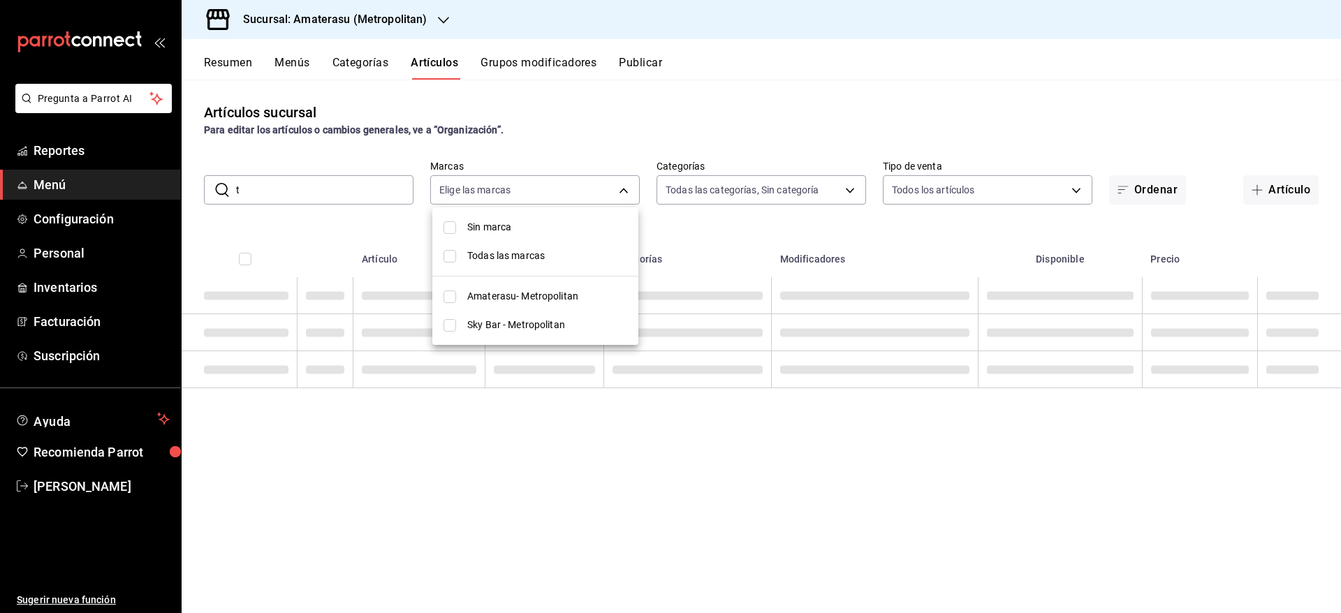
click at [443, 293] on input "checkbox" at bounding box center [449, 296] width 13 height 13
checkbox input "true"
type input "e4cd7fcb-d45b-43ae-a99f-ad4ccfcd9032"
click at [314, 191] on div at bounding box center [670, 306] width 1341 height 613
click at [314, 191] on input "t" at bounding box center [324, 190] width 177 height 28
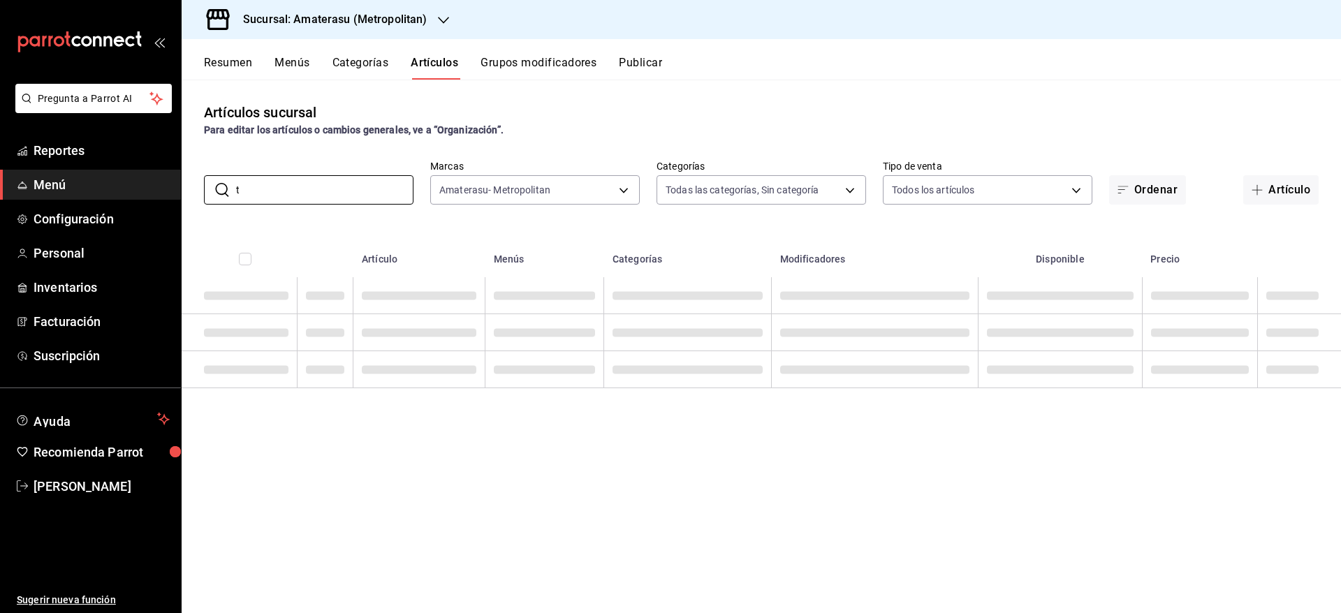
type input "t"
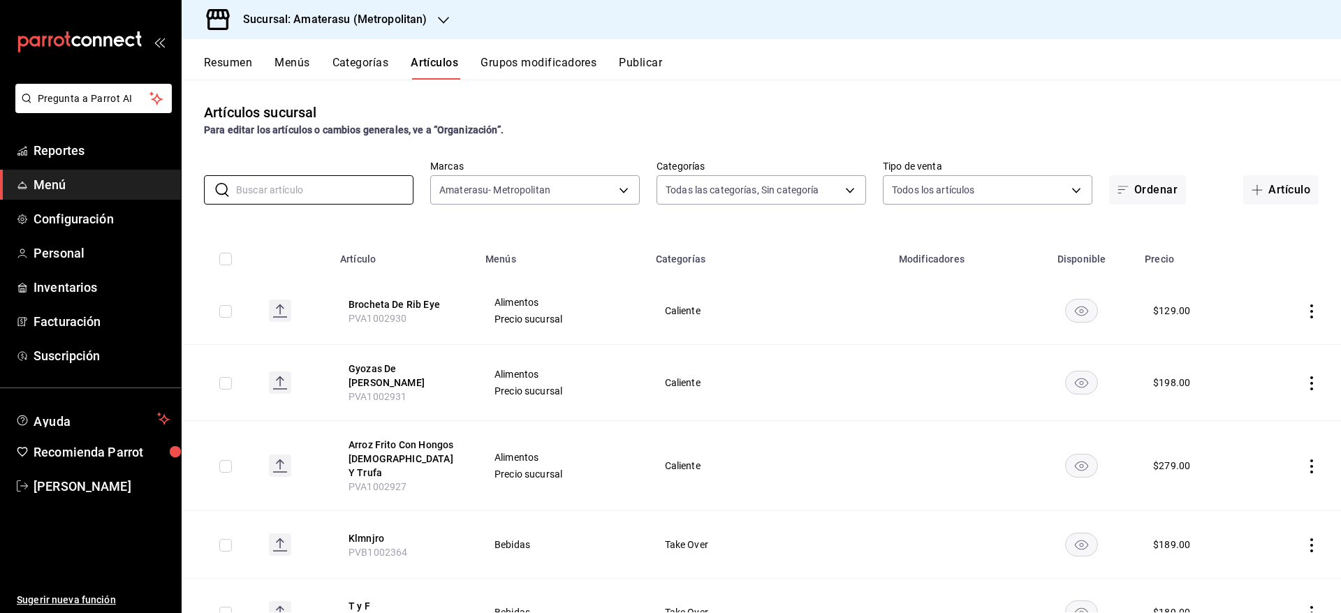
click at [362, 69] on button "Categorías" at bounding box center [360, 68] width 57 height 24
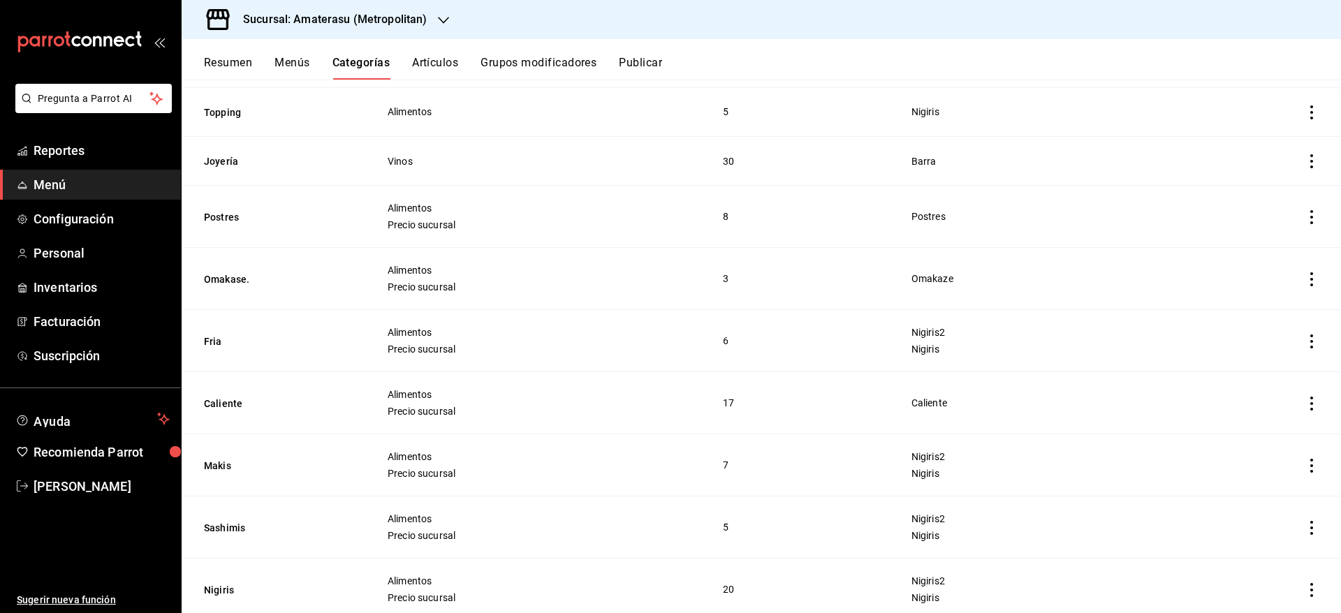
scroll to position [360, 0]
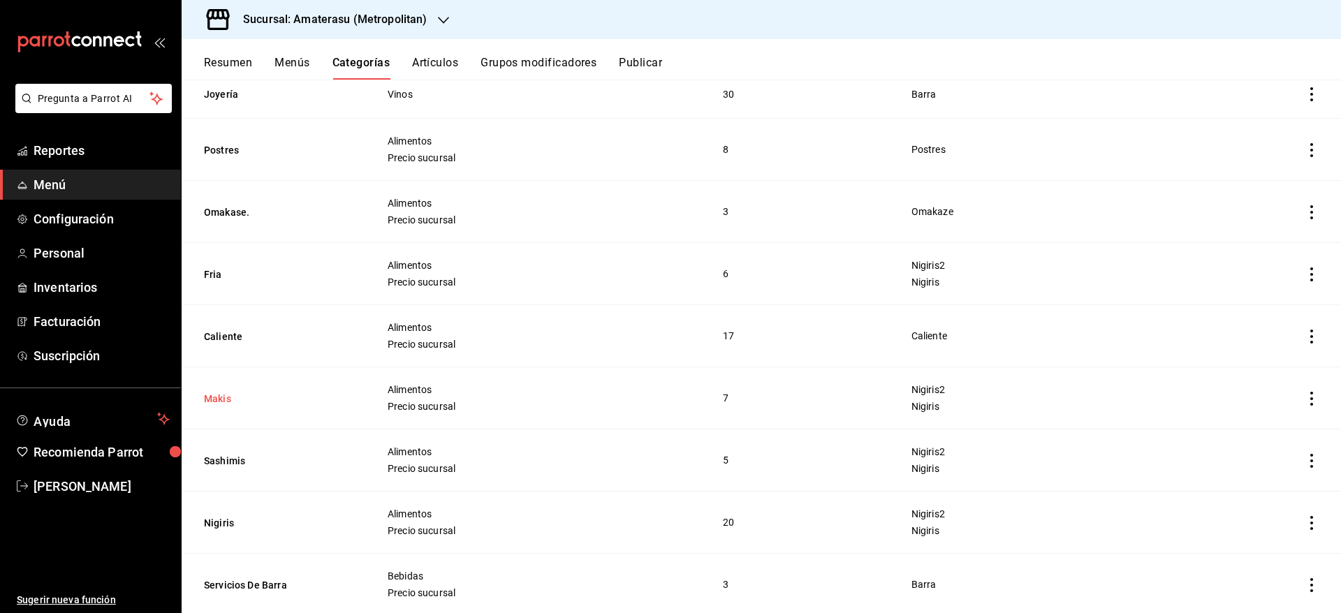
click at [211, 401] on button "Makis" at bounding box center [274, 399] width 140 height 14
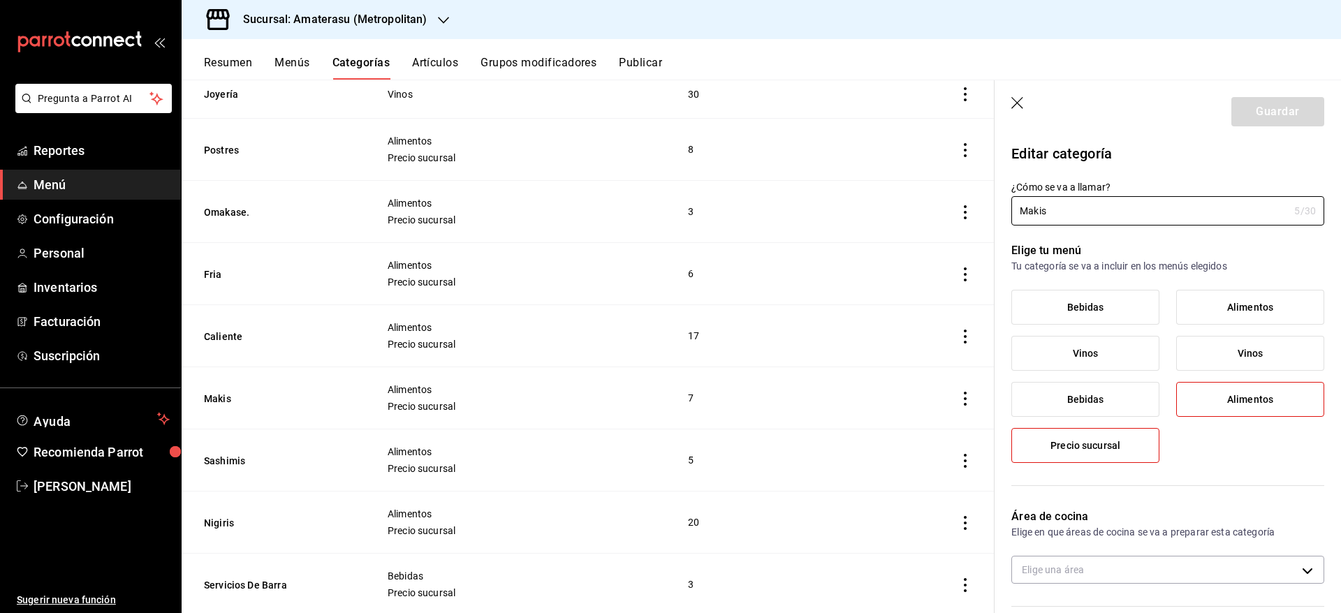
type input "808fc089-436b-456a-b6cb-ba244fb1f66e,21bd2212-c03c-4fdc-a7a7-128866a2837d"
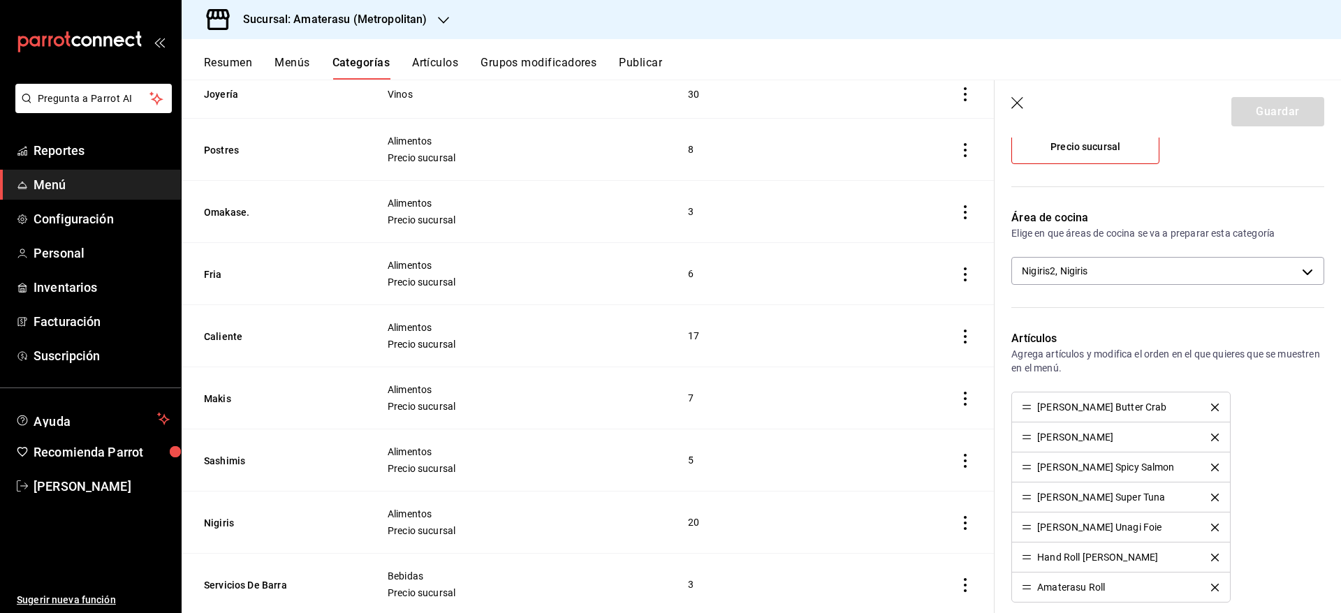
scroll to position [300, 0]
click at [1217, 277] on body "Pregunta a Parrot AI Reportes Menú Configuración Personal Inventarios Facturaci…" at bounding box center [670, 306] width 1341 height 613
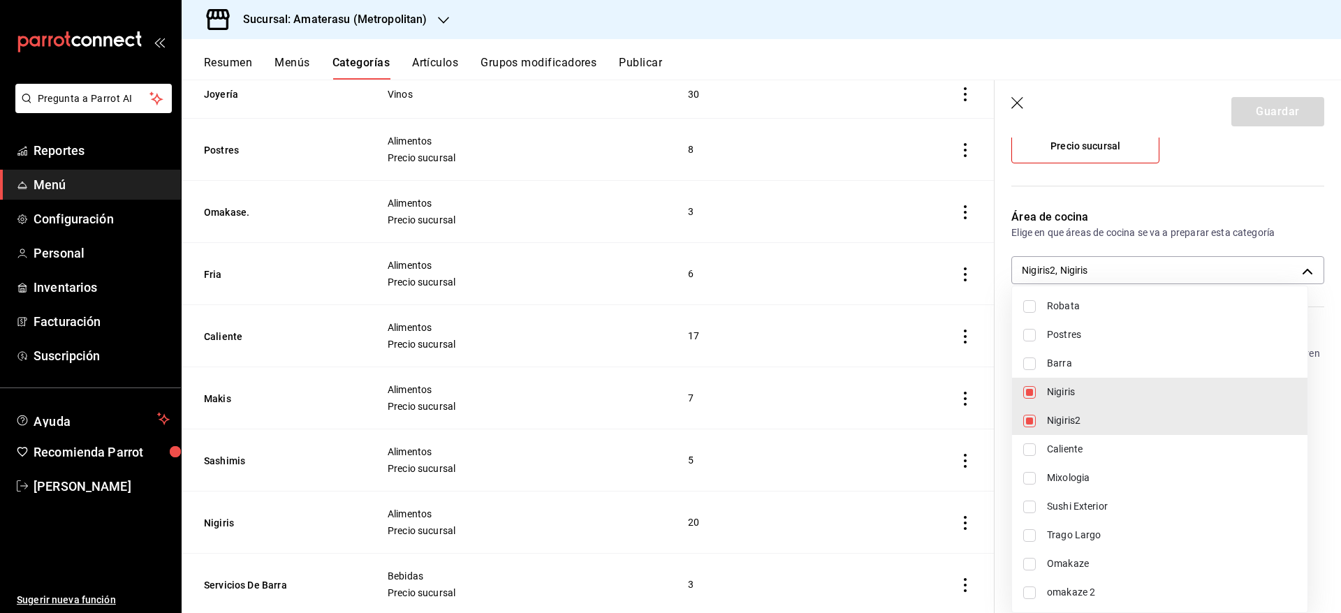
click at [1015, 100] on div at bounding box center [670, 306] width 1341 height 613
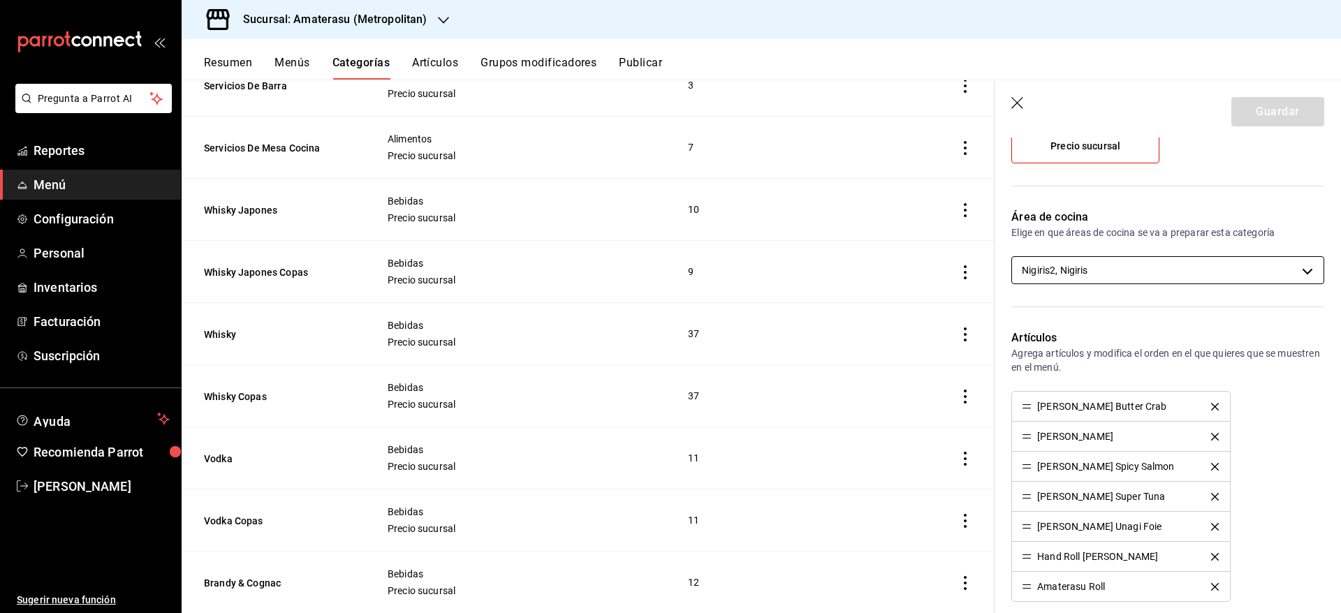
scroll to position [864, 0]
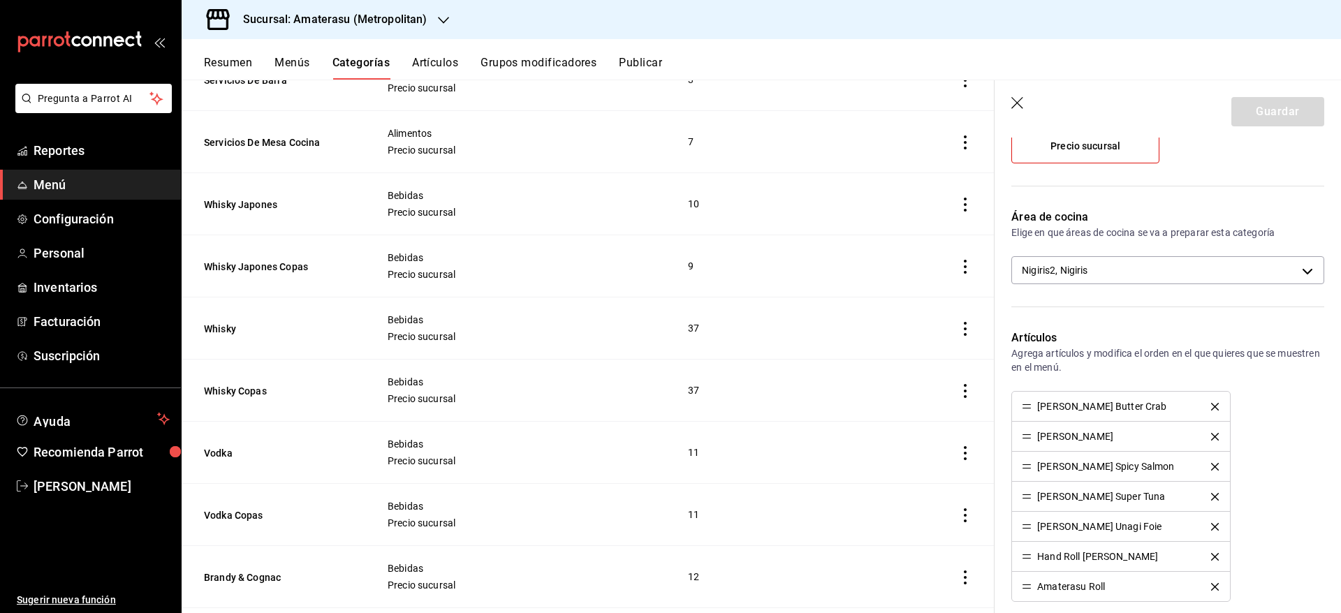
click at [1022, 103] on icon "button" at bounding box center [1018, 104] width 14 height 14
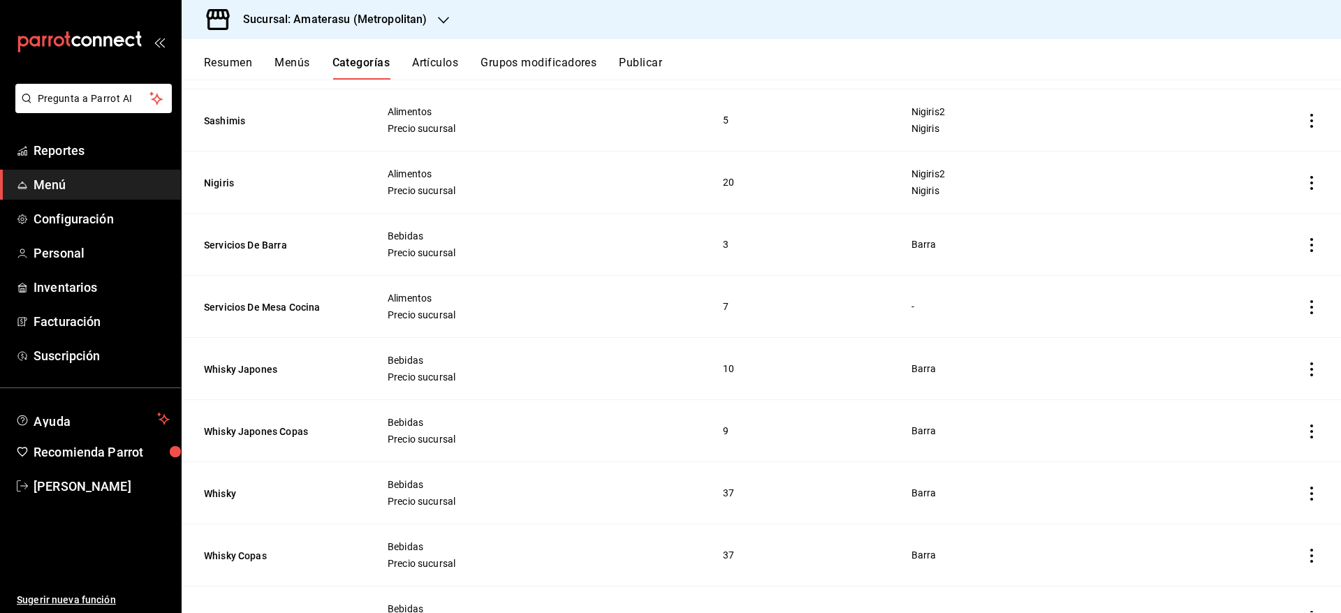
scroll to position [697, 0]
click at [41, 191] on span "Menú" at bounding box center [102, 184] width 136 height 19
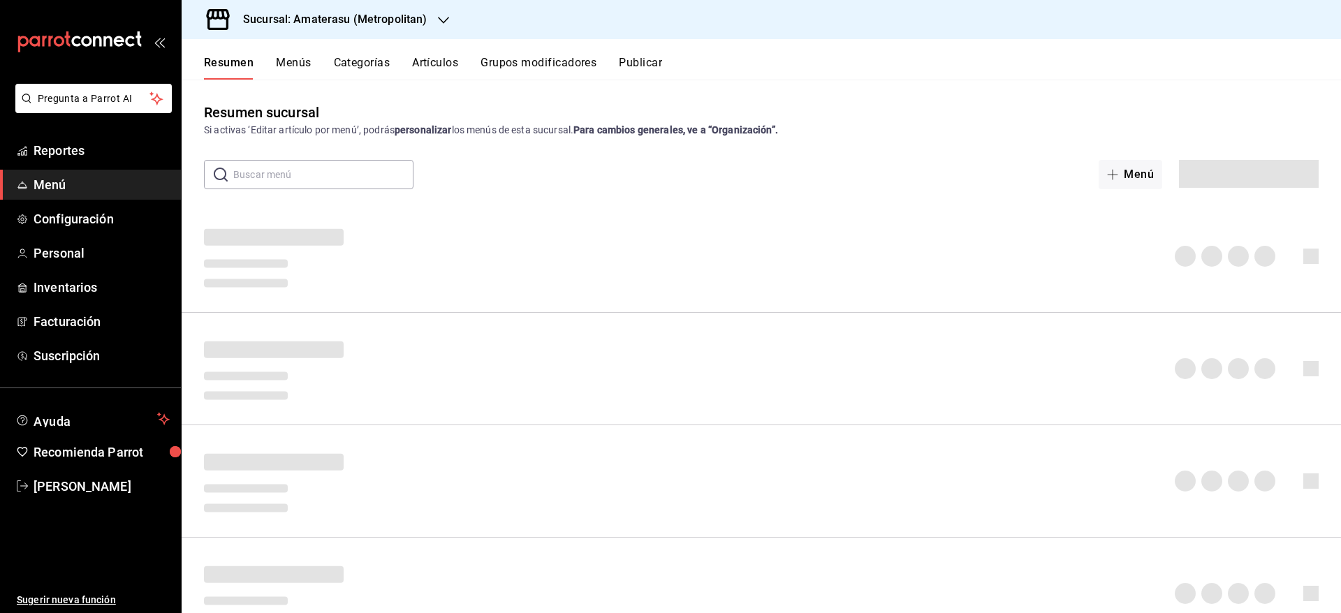
click at [304, 177] on input "text" at bounding box center [323, 175] width 180 height 28
click at [424, 59] on button "Artículos" at bounding box center [435, 68] width 46 height 24
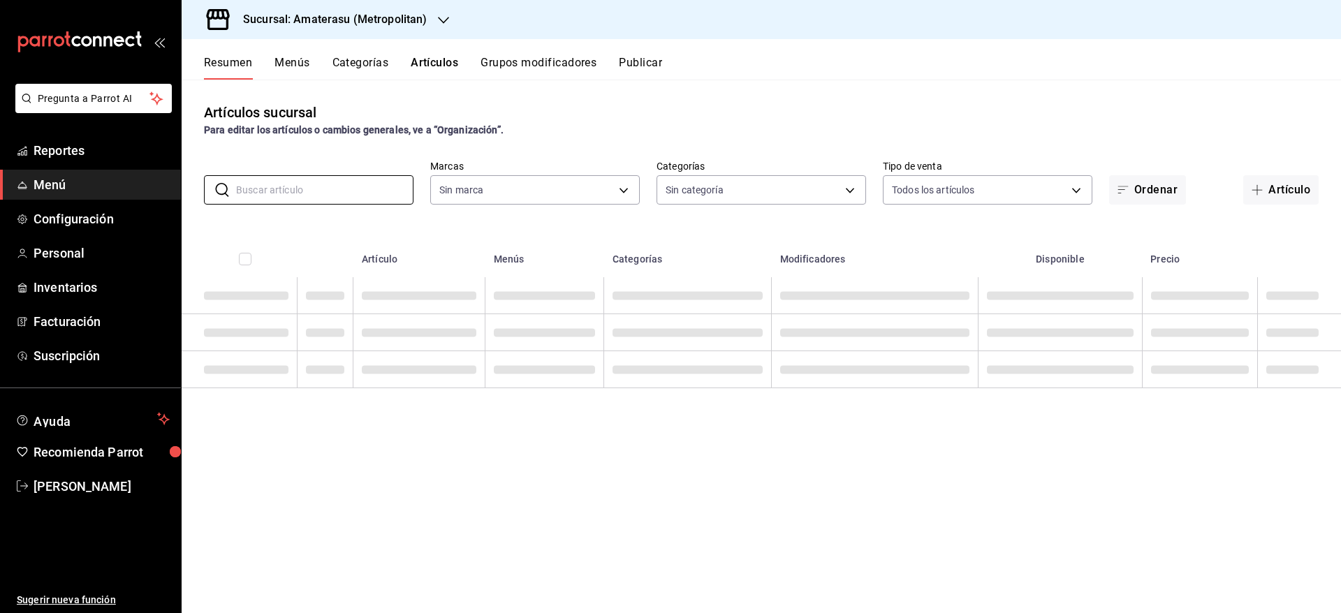
click at [289, 197] on input "text" at bounding box center [324, 190] width 177 height 28
type input "co"
type input "e4cd7fcb-d45b-43ae-a99f-ad4ccfcd9032,f3afaab8-8c3d-4e49-a299-af9bdf6027b2"
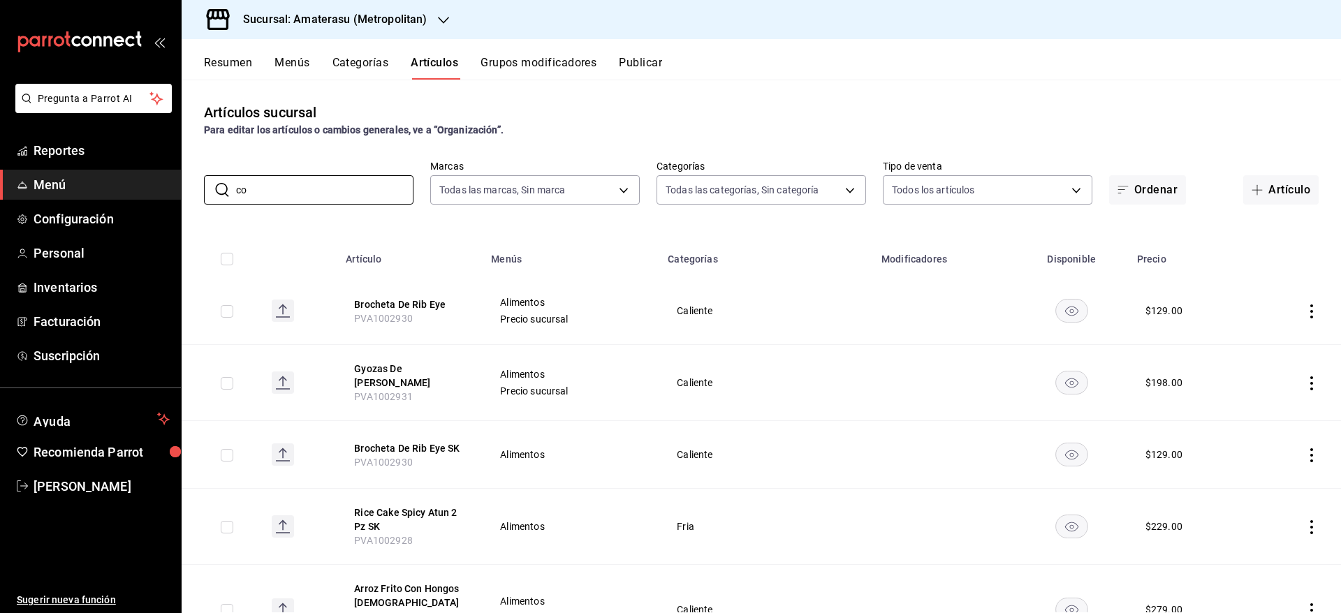
type input "0783145e-3d29-4bbb-828e-87c4a6ccf0c0,087d9878-8a04-48ff-ab24-0b3ef0fdf69f,f9a59…"
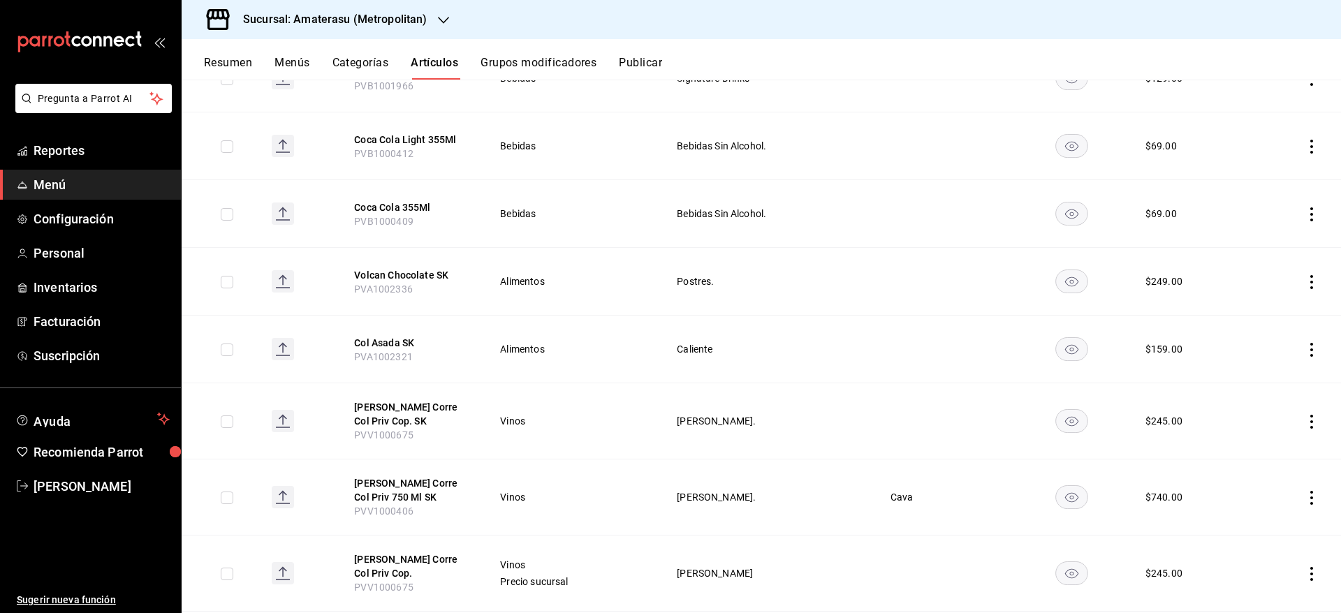
scroll to position [388, 0]
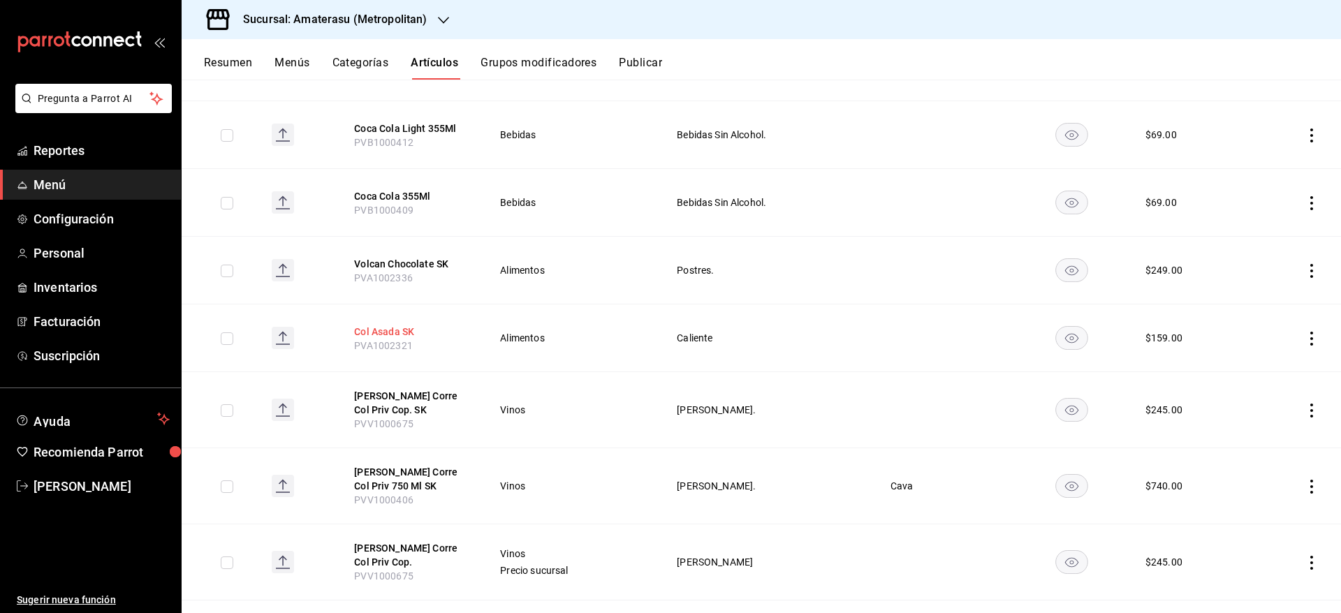
type input "col"
click at [364, 325] on button "Col Asada SK" at bounding box center [410, 332] width 112 height 14
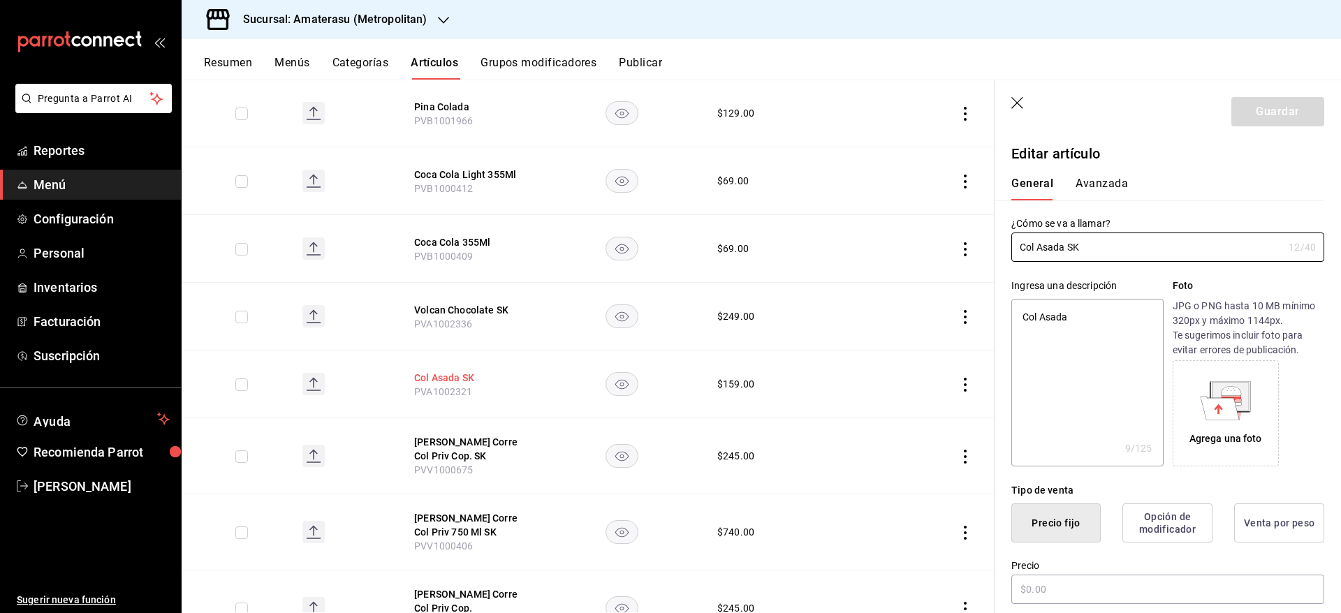
type textarea "x"
type input "$159.00"
click at [1093, 184] on button "Avanzada" at bounding box center [1101, 189] width 52 height 24
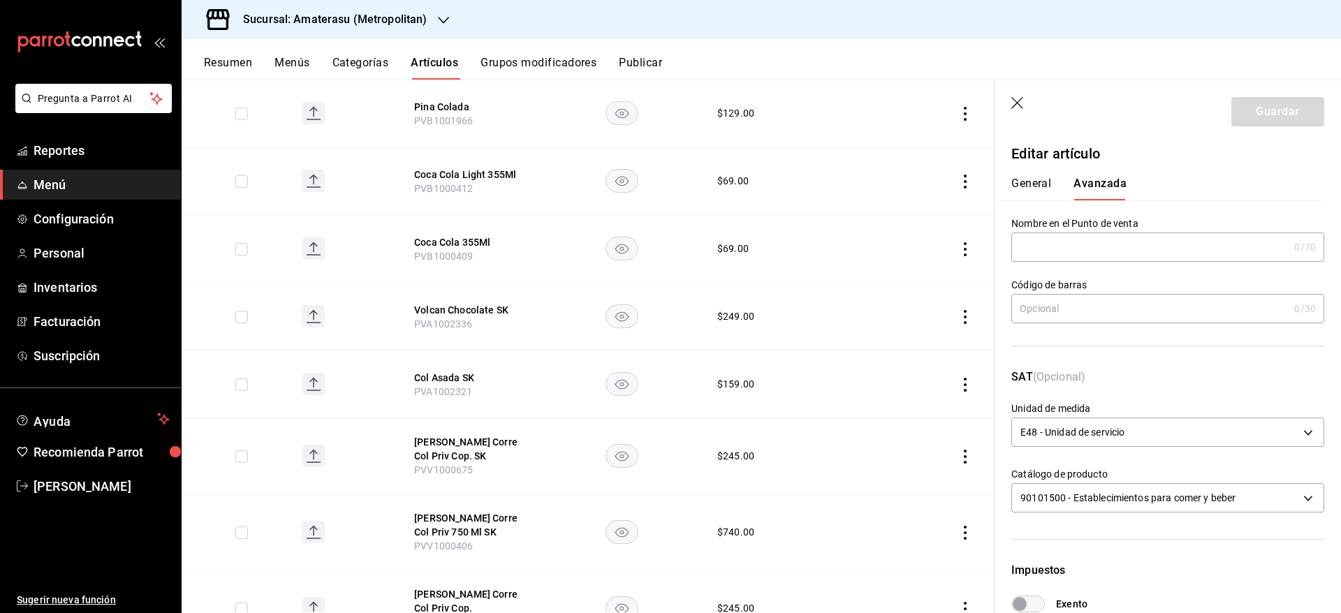
scroll to position [374, 0]
